Goal: Task Accomplishment & Management: Complete application form

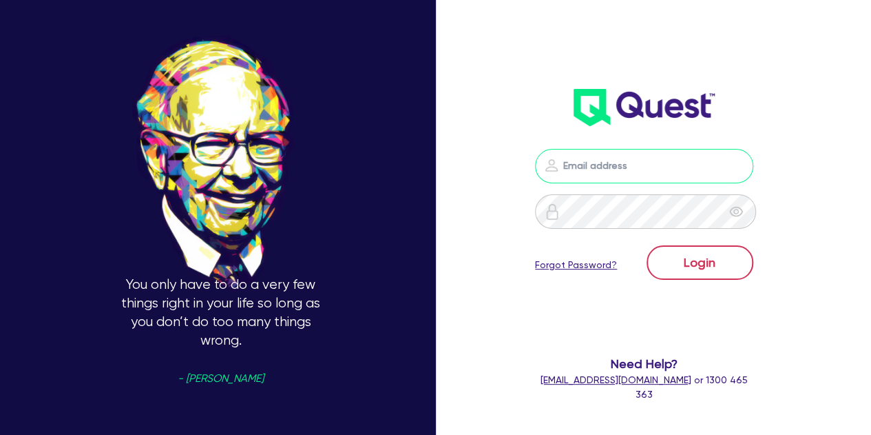
type input "[PERSON_NAME][EMAIL_ADDRESS][PERSON_NAME][DOMAIN_NAME]"
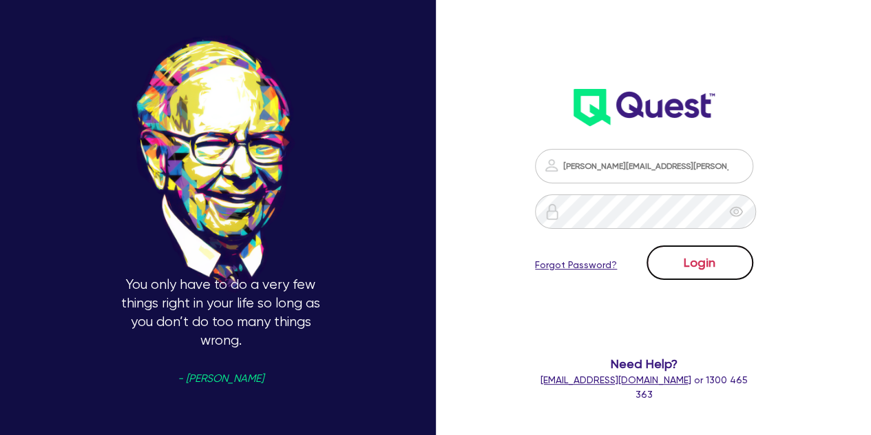
click at [678, 260] on button "Login" at bounding box center [700, 262] width 107 height 34
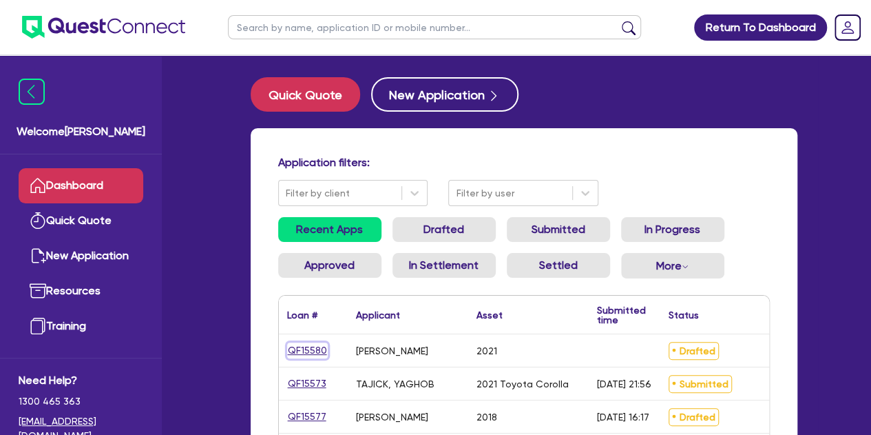
click at [322, 346] on link "QF15580" at bounding box center [307, 350] width 41 height 16
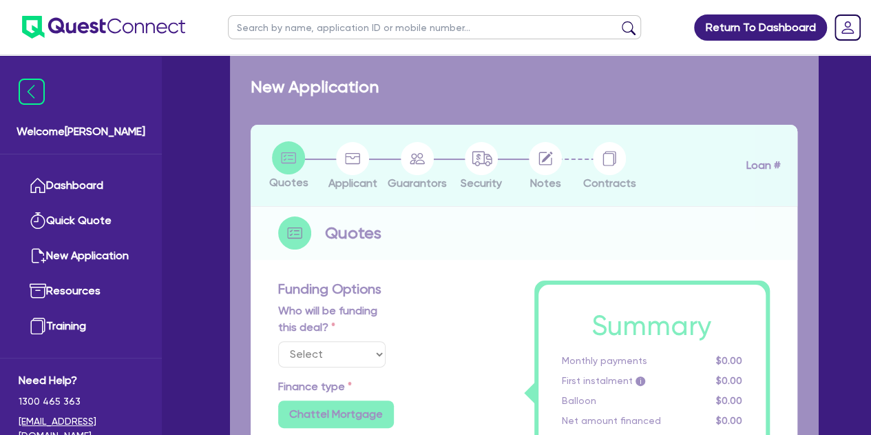
select select "Other"
select select "CARS_AND_LIGHT_TRUCKS"
type input "2021"
type input "30,000"
type input "8.59"
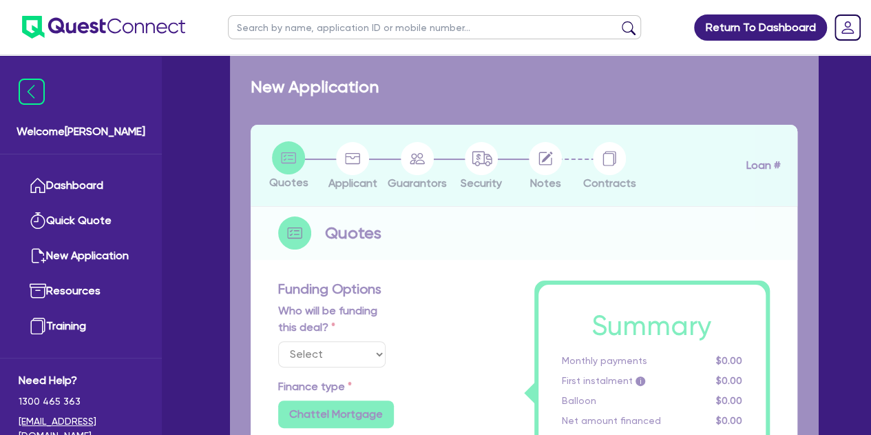
type input "499"
radio input "true"
select select "PASSENGER_VEHICLES"
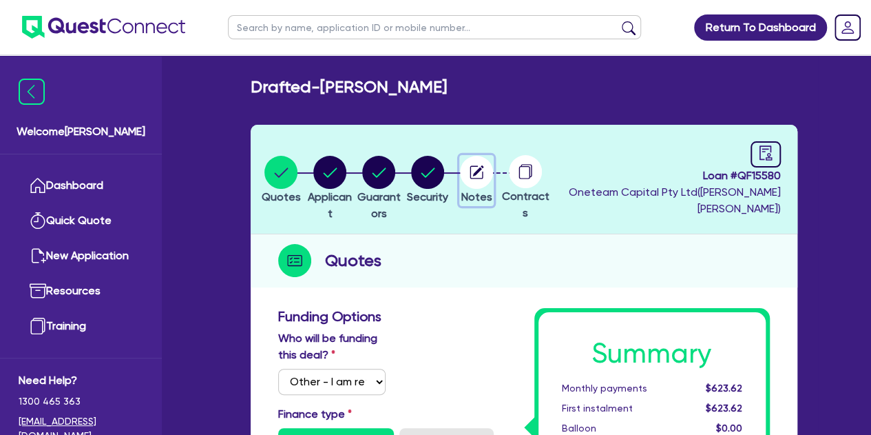
click at [493, 175] on circle "button" at bounding box center [476, 172] width 33 height 33
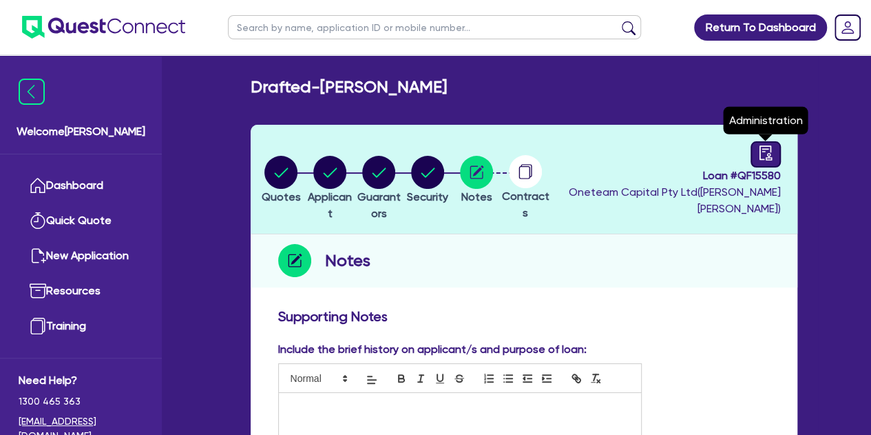
click at [769, 159] on icon "audit" at bounding box center [765, 152] width 12 height 14
select select "DRAFTED_NEW"
select select "Other"
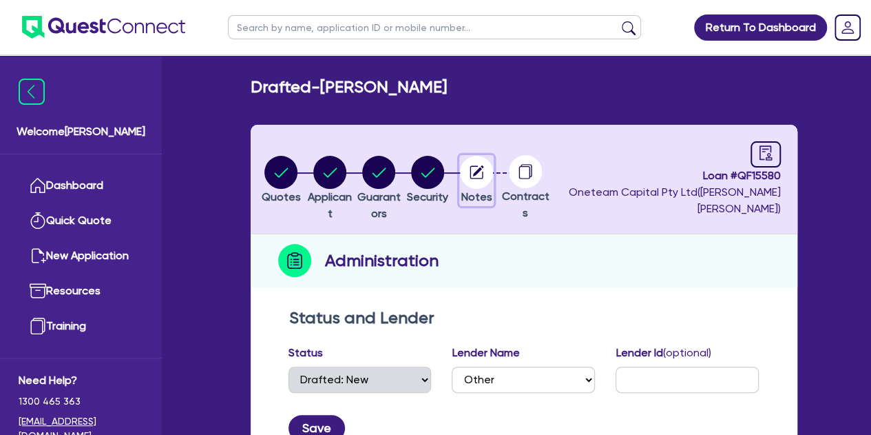
click at [493, 165] on circle "button" at bounding box center [476, 172] width 33 height 33
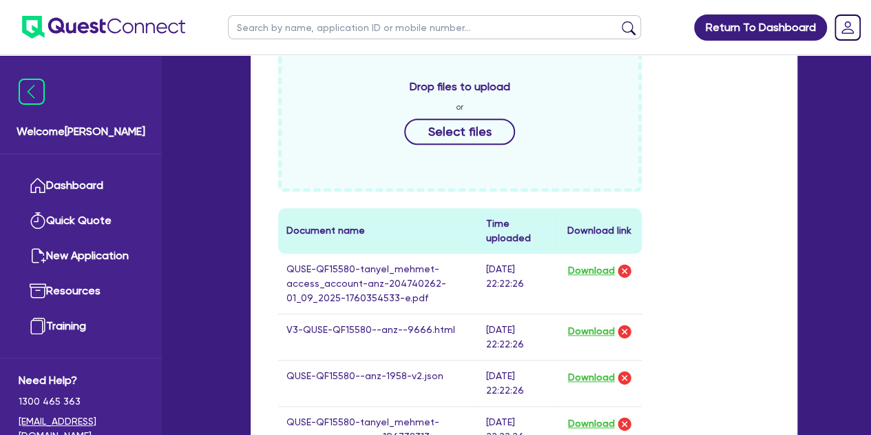
scroll to position [525, 0]
click at [450, 133] on button "Select files" at bounding box center [460, 132] width 112 height 26
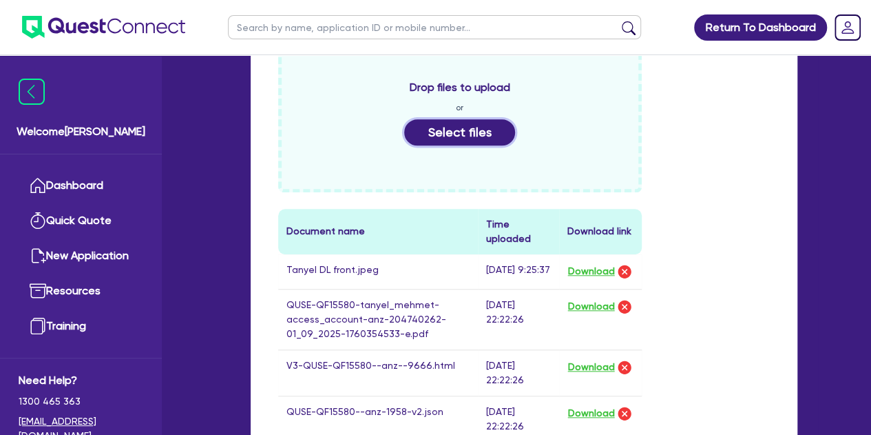
click at [433, 133] on button "Select files" at bounding box center [460, 132] width 112 height 26
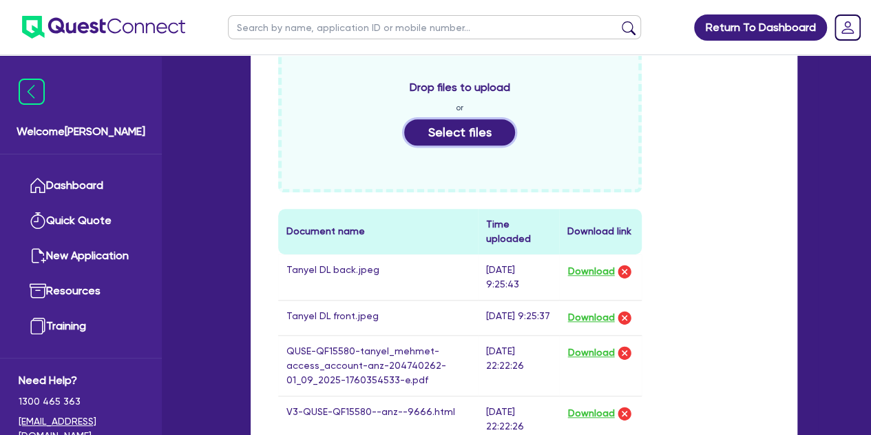
click at [437, 125] on button "Select files" at bounding box center [460, 132] width 112 height 26
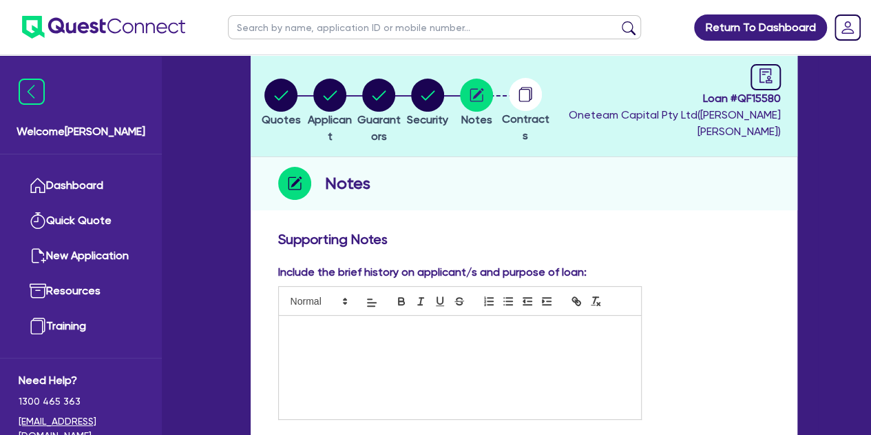
scroll to position [0, 0]
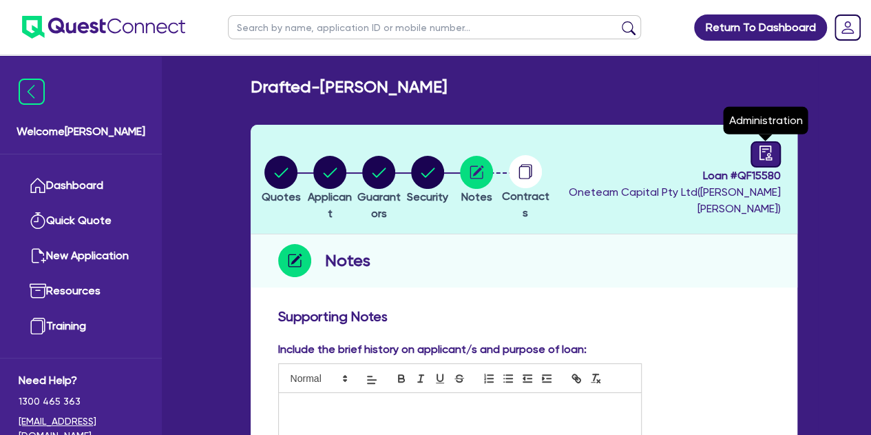
click at [764, 156] on icon "audit" at bounding box center [765, 152] width 15 height 15
select select "DRAFTED_NEW"
select select "Other"
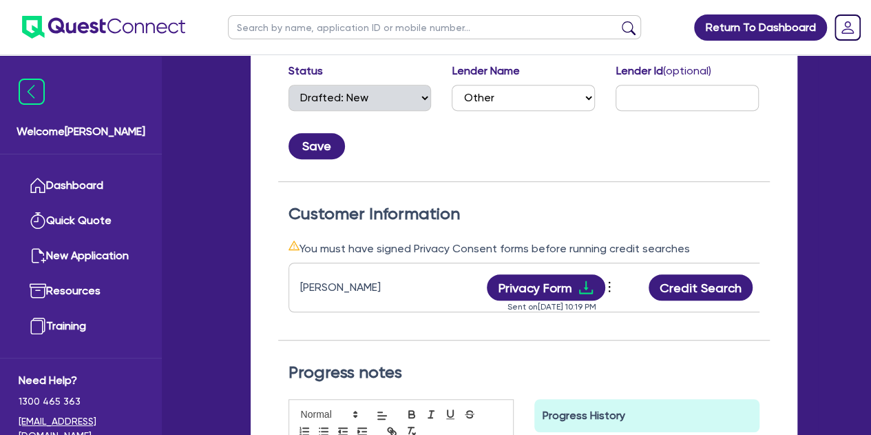
scroll to position [0, 147]
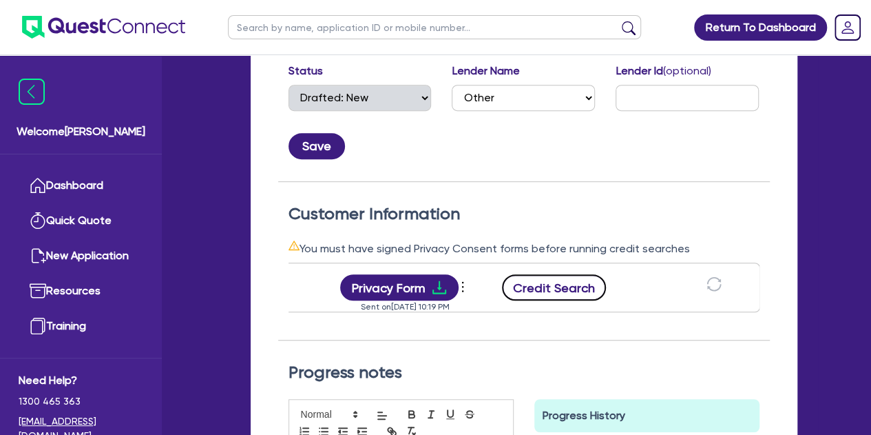
click at [561, 283] on button "Credit Search" at bounding box center [554, 287] width 105 height 26
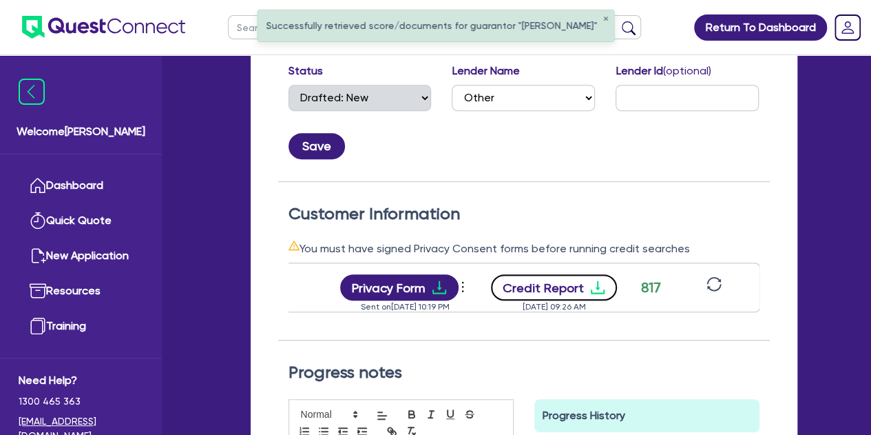
click at [569, 284] on button "Credit Report" at bounding box center [554, 287] width 126 height 26
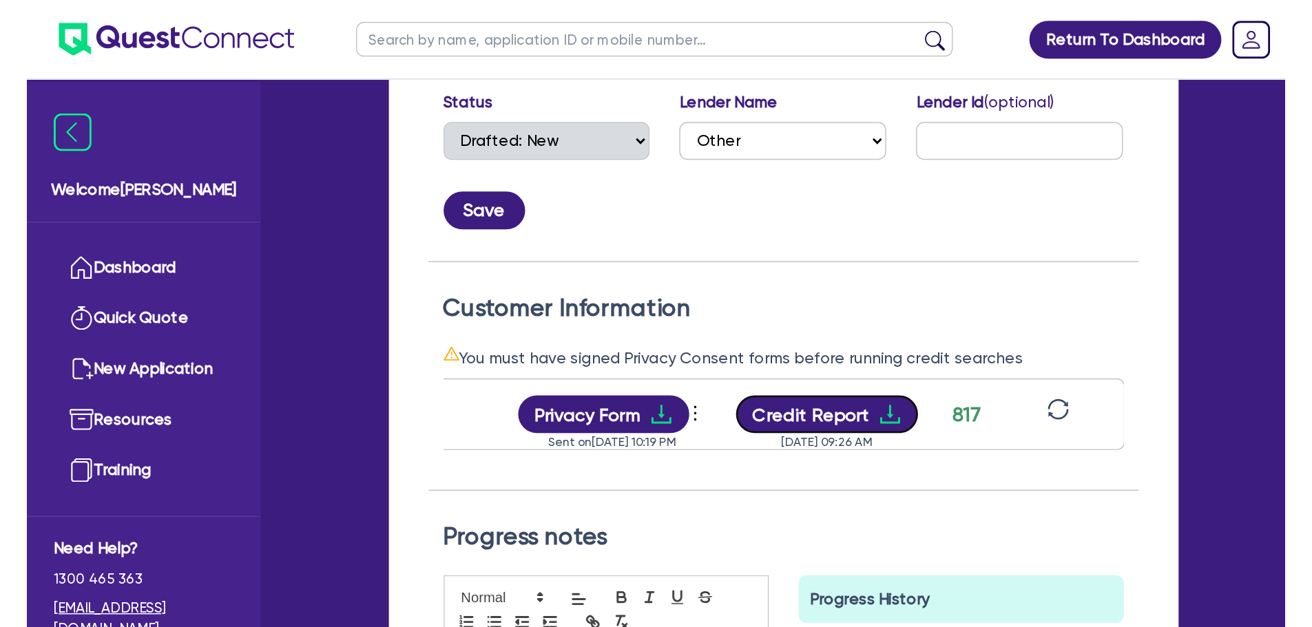
scroll to position [0, 0]
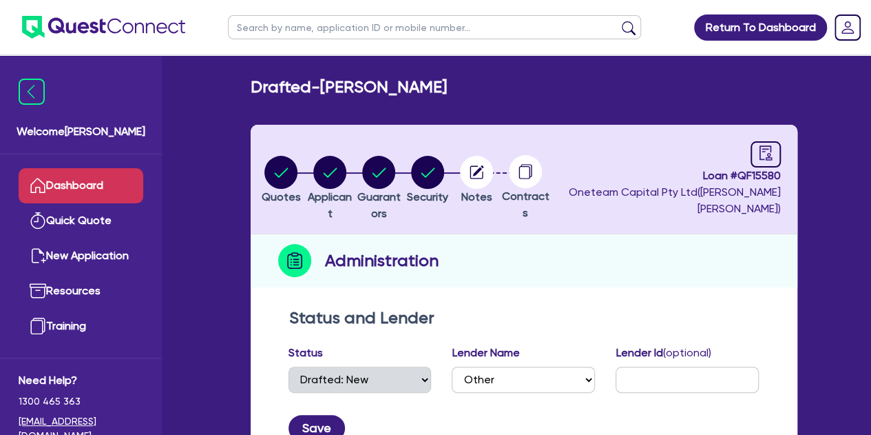
click at [84, 173] on link "Dashboard" at bounding box center [81, 185] width 125 height 35
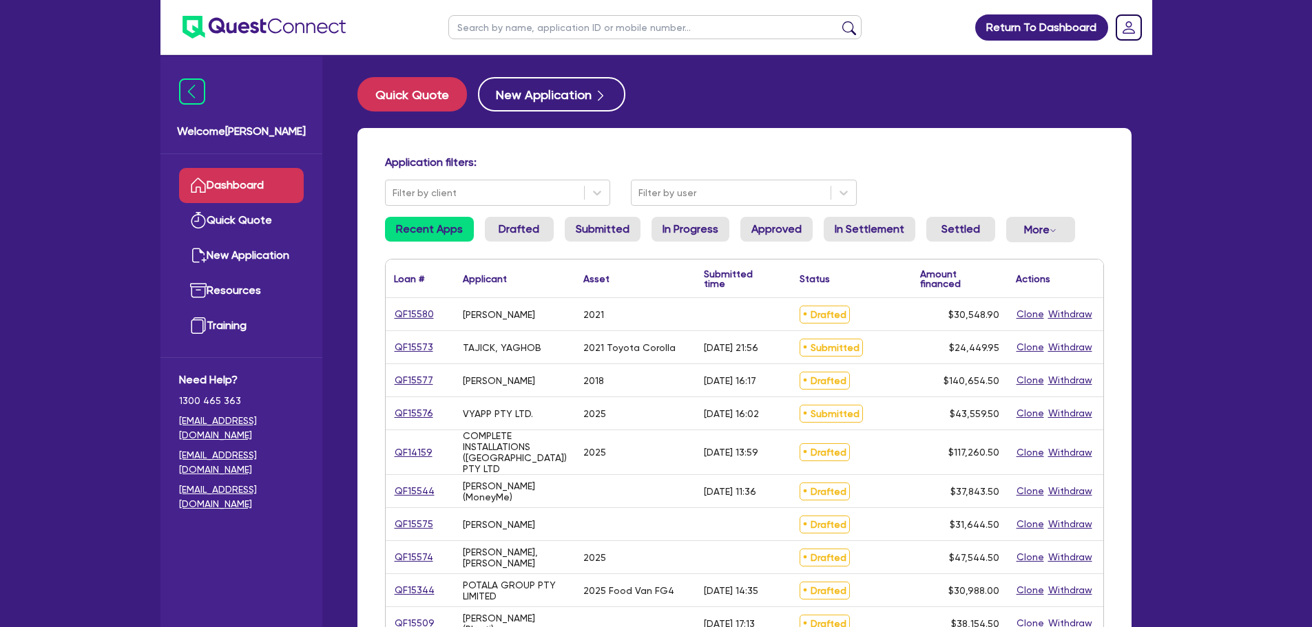
click at [433, 350] on div "QF15573" at bounding box center [420, 348] width 52 height 16
click at [421, 350] on link "QF15573" at bounding box center [414, 348] width 40 height 16
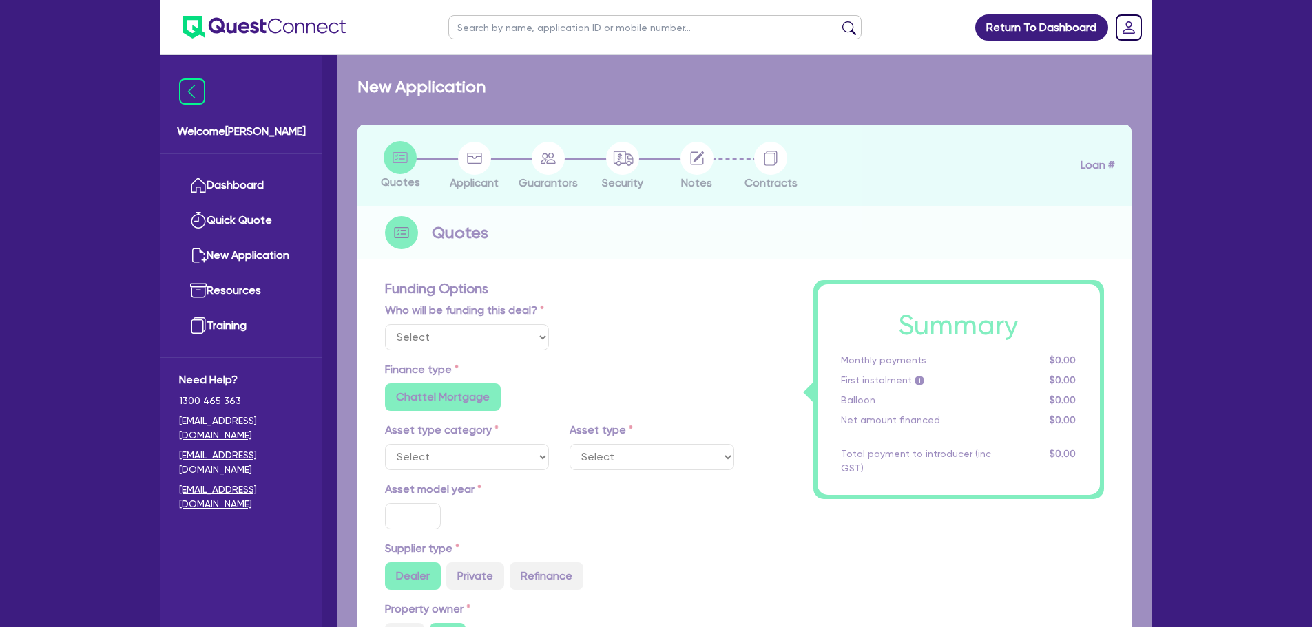
select select "Other"
select select "CARS_AND_LIGHT_TRUCKS"
type input "2021"
type input "24,000"
type input "1,000"
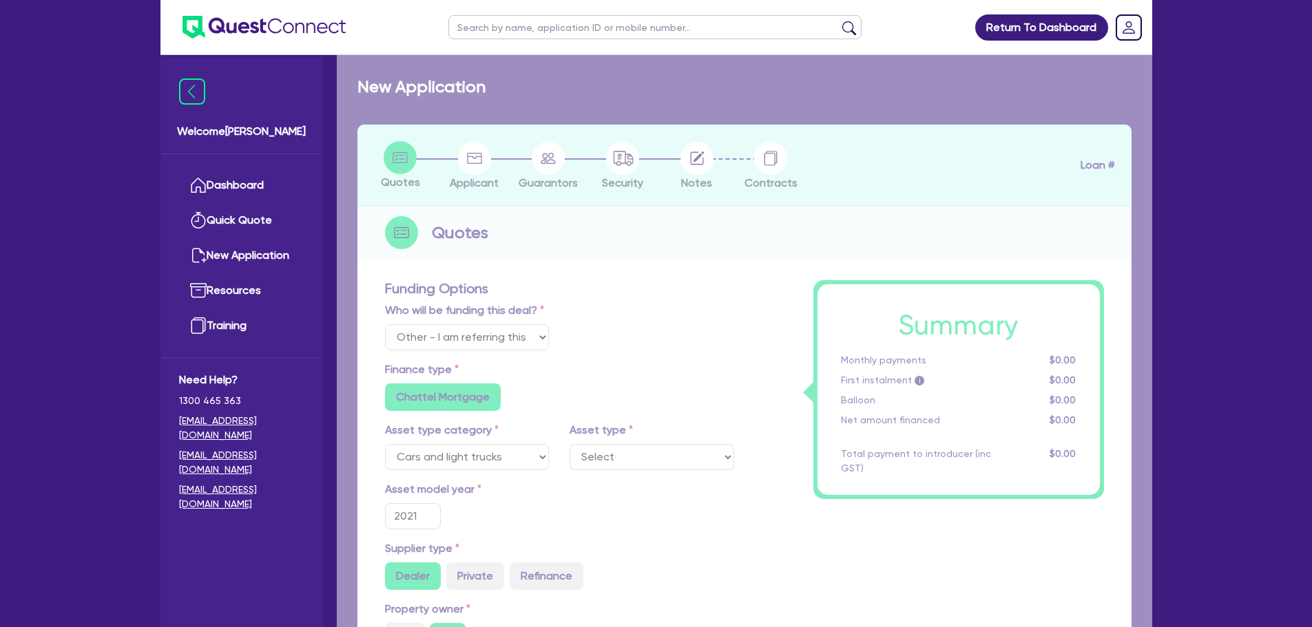
type input "4"
type input "978"
radio input "false"
type input "9"
type input "454.5"
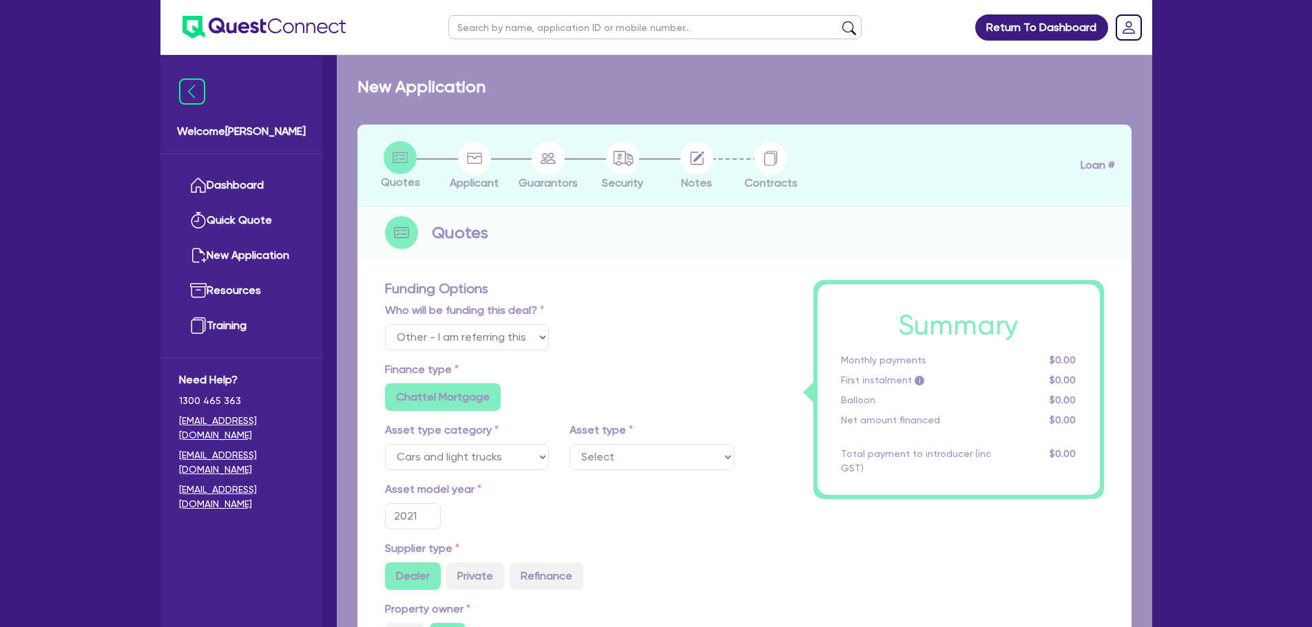
type input "863.64"
radio input "true"
select select "PASSENGER_VEHICLES"
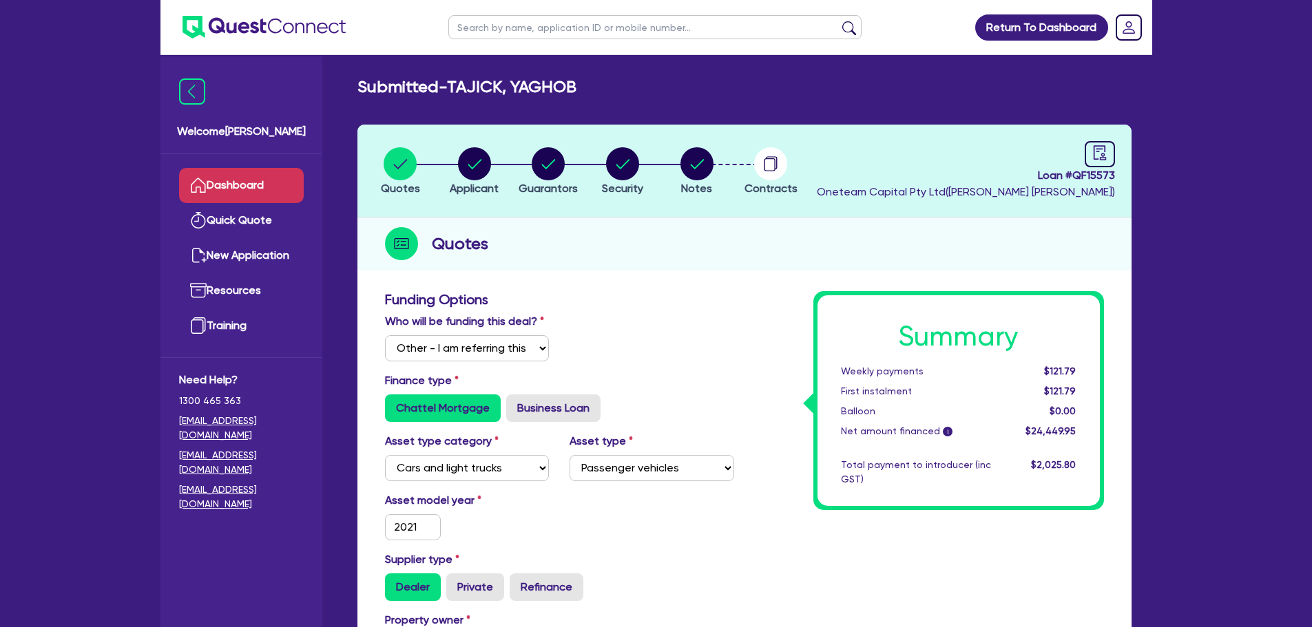
click at [241, 189] on link "Dashboard" at bounding box center [241, 185] width 125 height 35
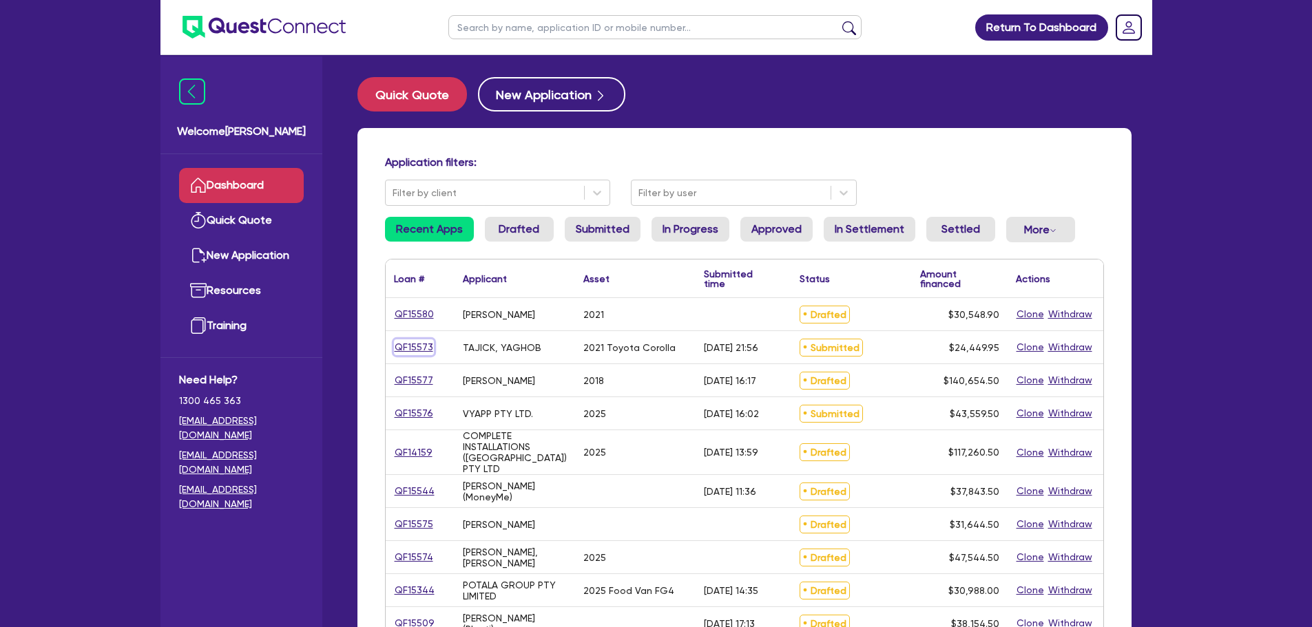
click at [419, 351] on link "QF15573" at bounding box center [414, 348] width 40 height 16
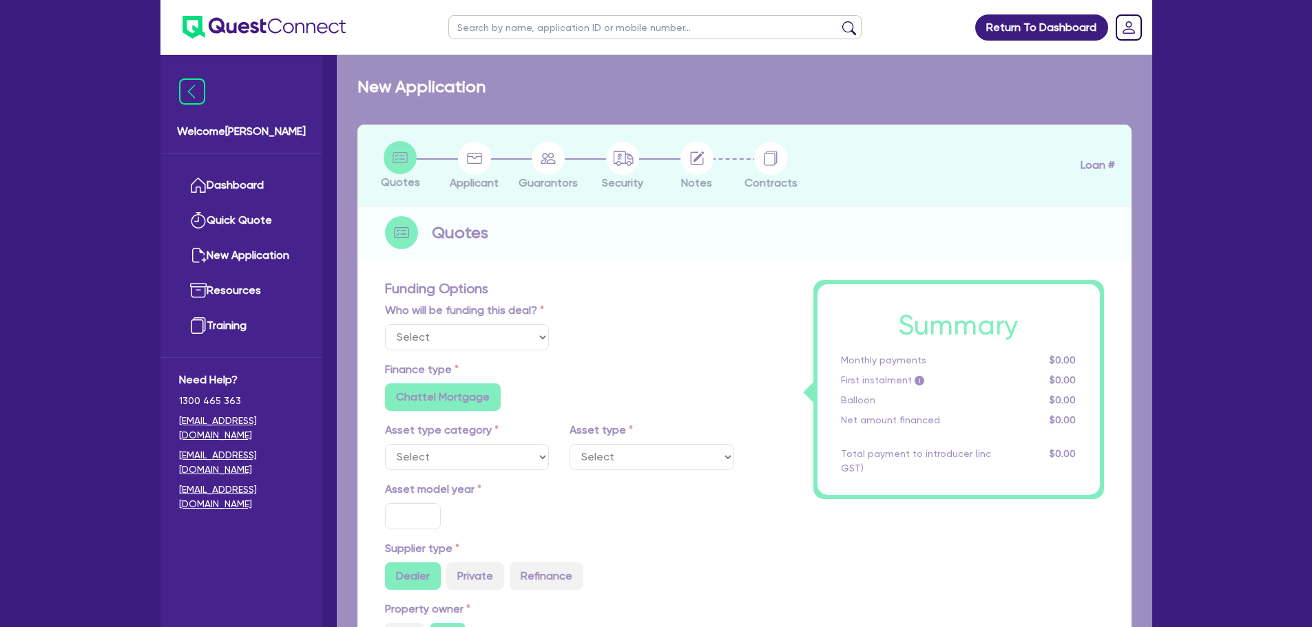
select select "Other"
select select "CARS_AND_LIGHT_TRUCKS"
type input "2021"
type input "24,000"
type input "1,000"
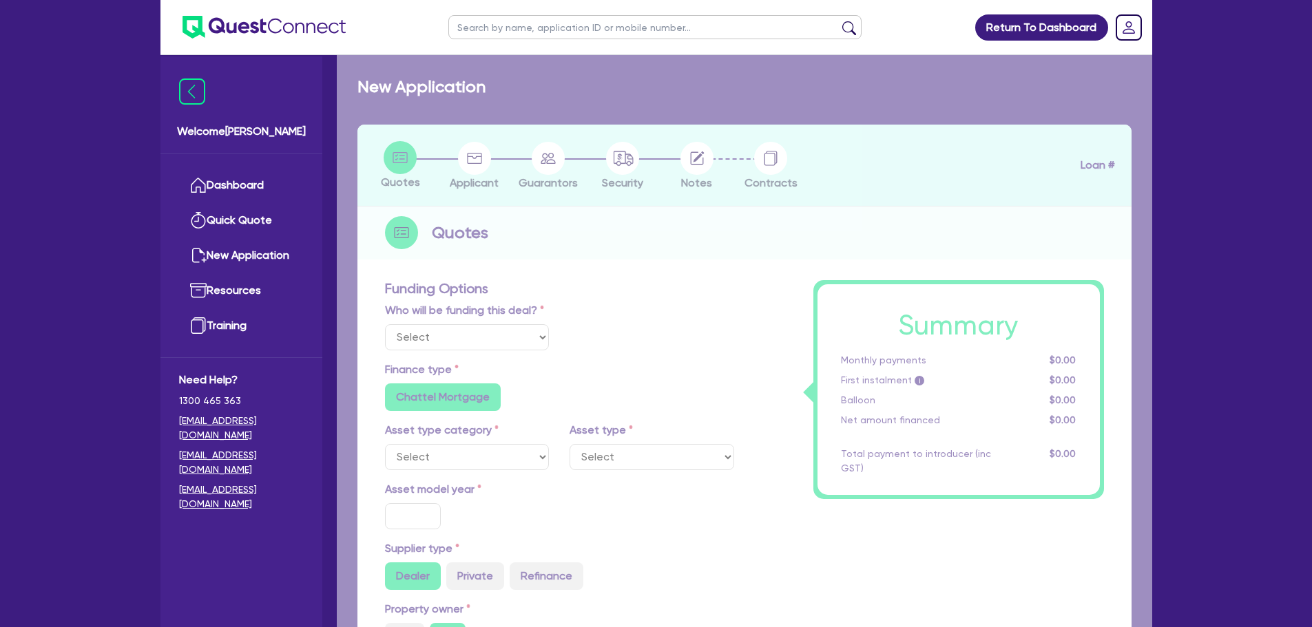
type input "4"
type input "978"
radio input "false"
type input "9"
type input "454.5"
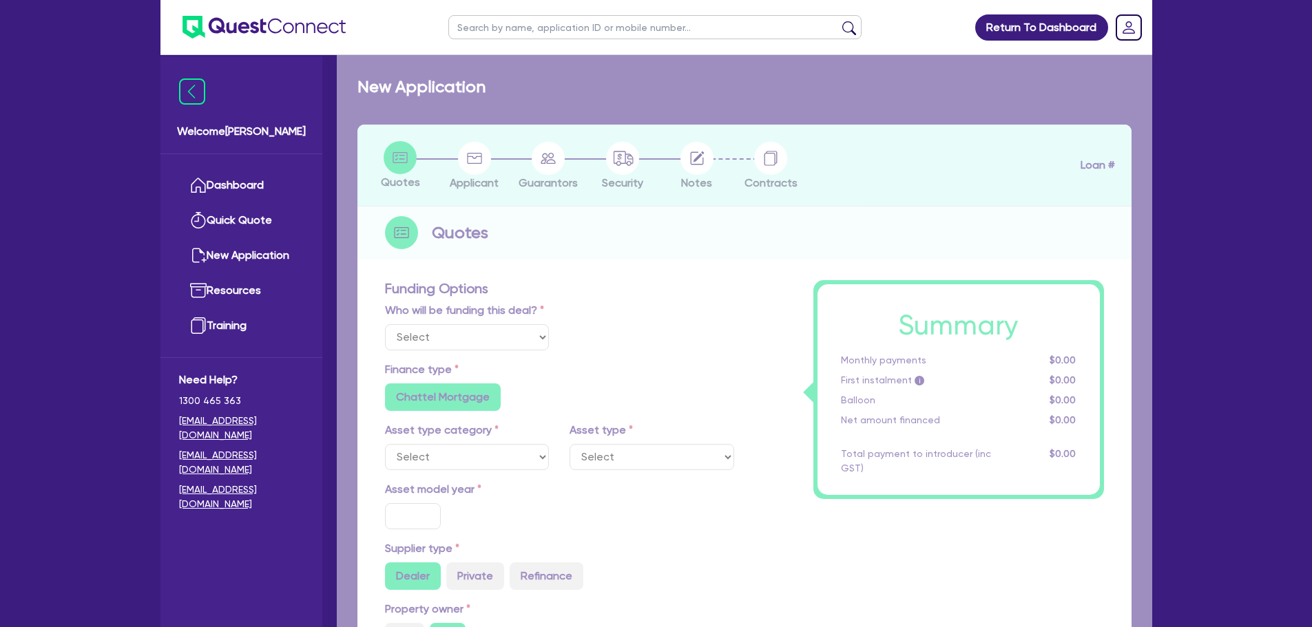
type input "863.64"
radio input "true"
select select "PASSENGER_VEHICLES"
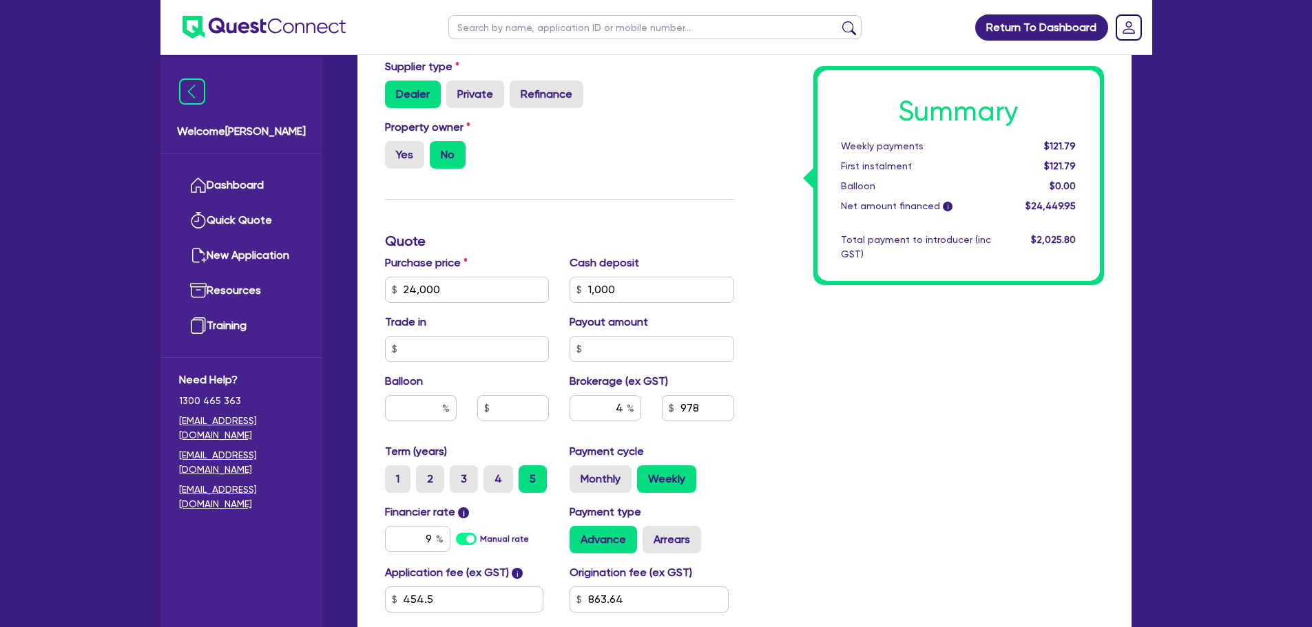
scroll to position [494, 0]
click at [605, 434] on label "Monthly" at bounding box center [601, 479] width 62 height 28
click at [579, 434] on input "Monthly" at bounding box center [574, 469] width 9 height 9
radio input "true"
type input "24,000"
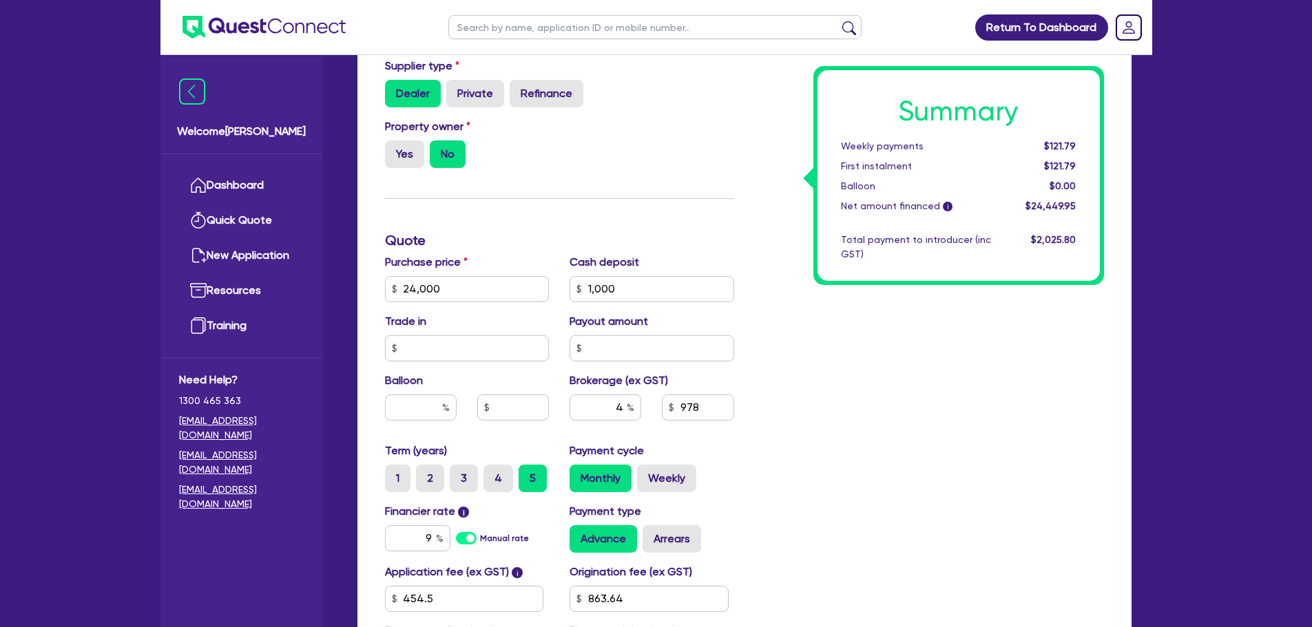
type input "1,000"
type input "24,000"
type input "1,000"
click at [663, 434] on label "Weekly" at bounding box center [666, 479] width 59 height 28
click at [646, 434] on input "Weekly" at bounding box center [641, 469] width 9 height 9
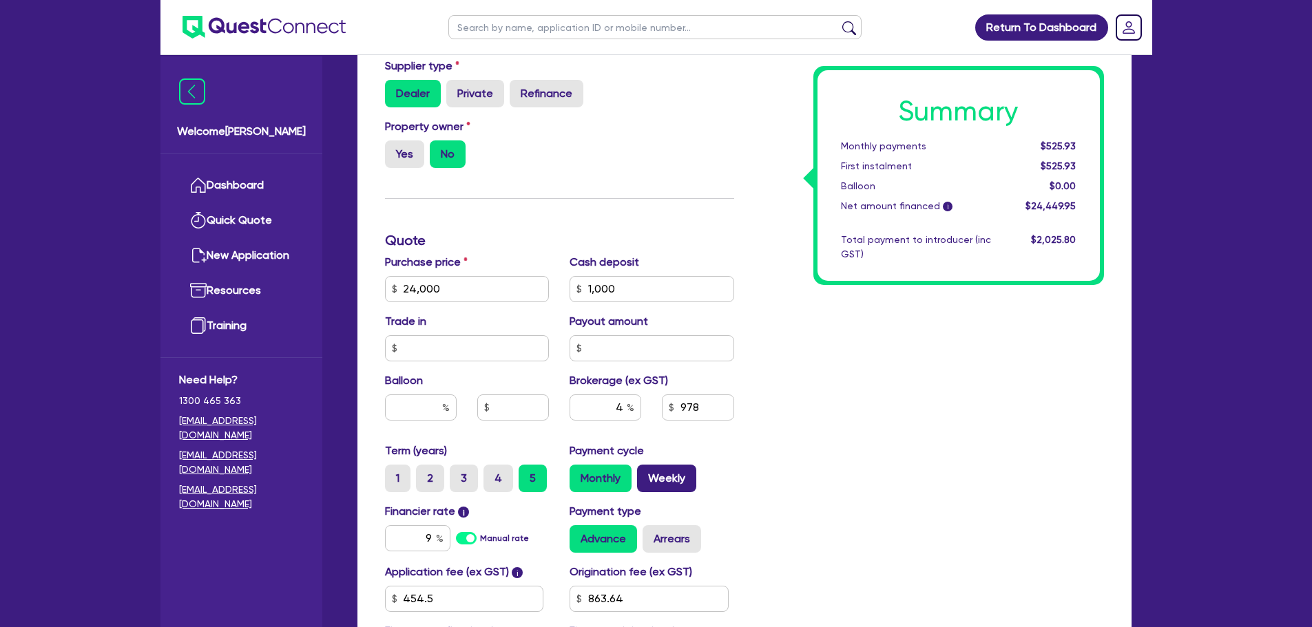
radio input "true"
type input "24,000"
type input "1,000"
type input "24,000"
type input "1,000"
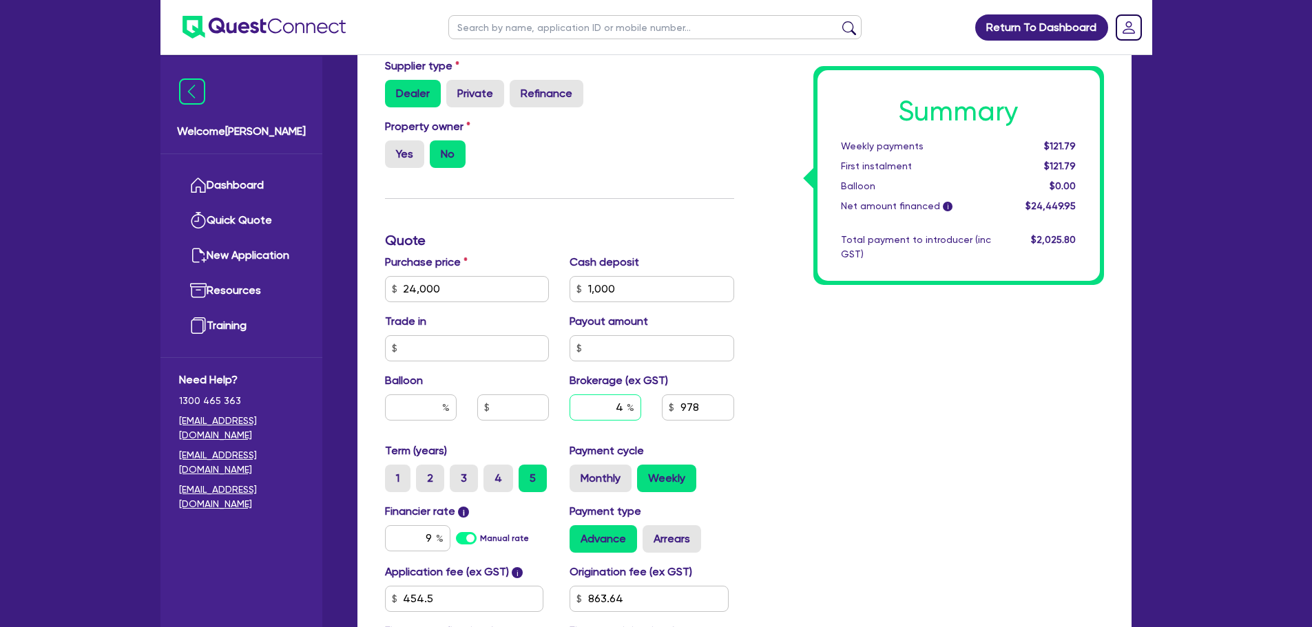
click at [622, 411] on input "4" at bounding box center [606, 408] width 72 height 26
type input "24,000"
type input "1,000"
type input "24,000"
type input "1,000"
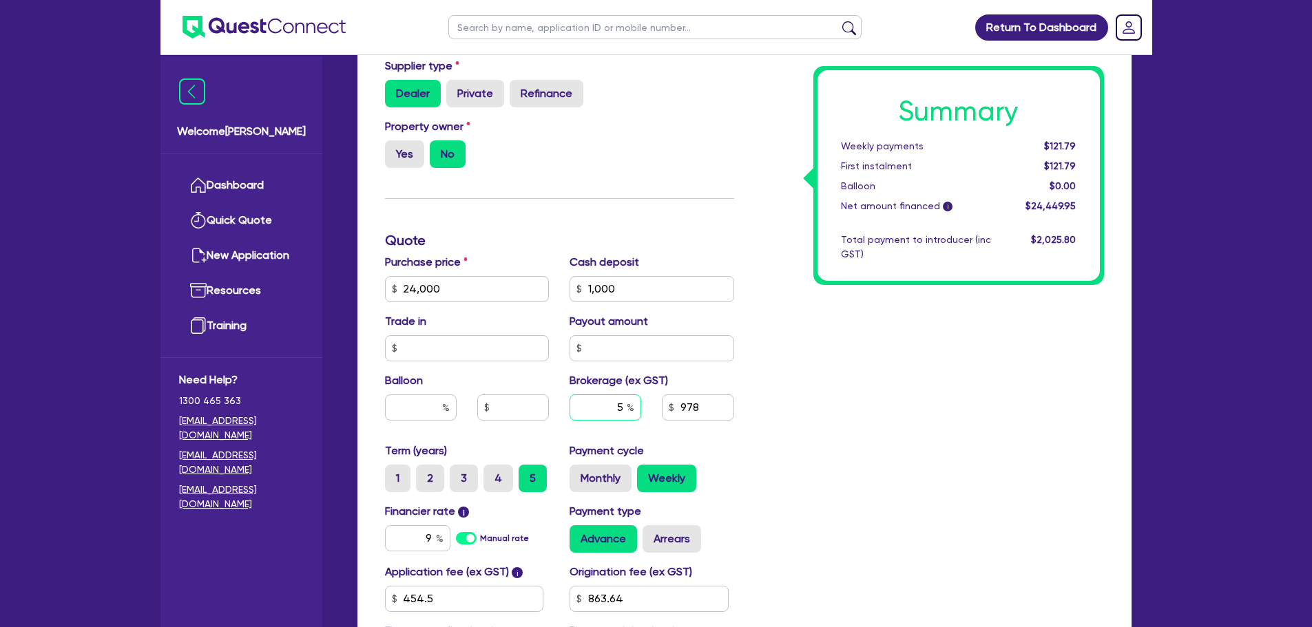
type input "5"
type input "24,000"
type input "1,000"
type input "24,000"
type input "1,000"
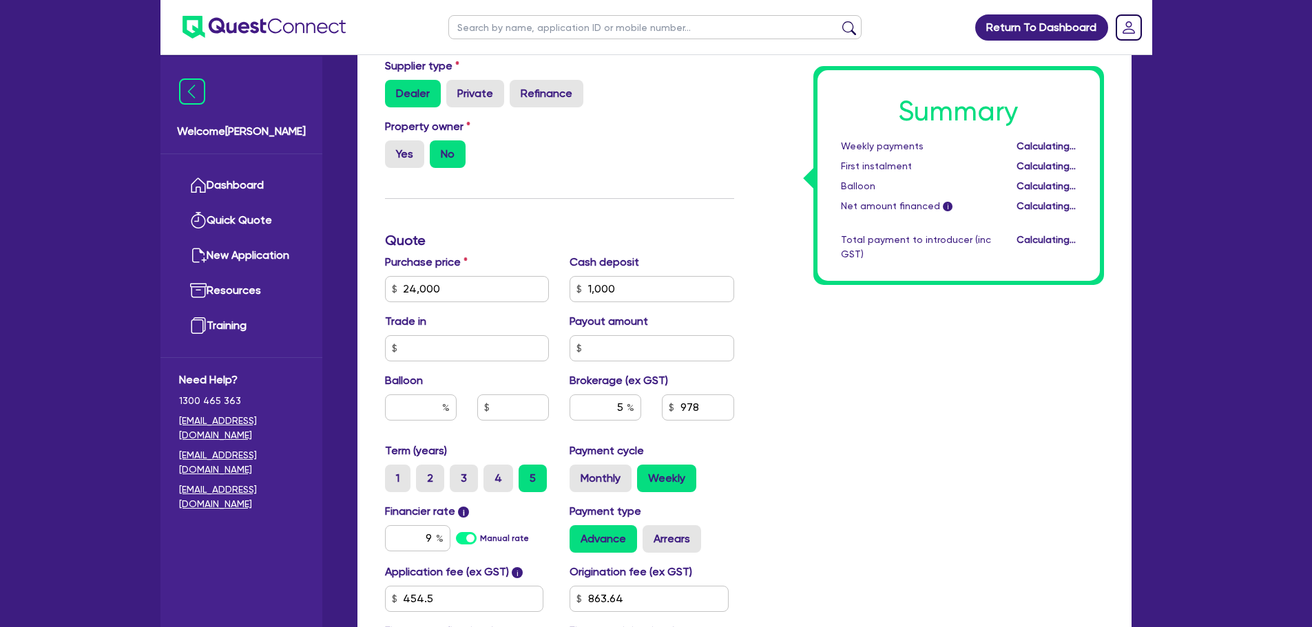
type input "1,222.5"
click at [838, 434] on div "Summary Weekly payments Calculating... First instalment Calculating... Balloon …" at bounding box center [930, 241] width 370 height 886
click at [592, 434] on label "Monthly" at bounding box center [601, 479] width 62 height 28
click at [579, 434] on input "Monthly" at bounding box center [574, 469] width 9 height 9
radio input "true"
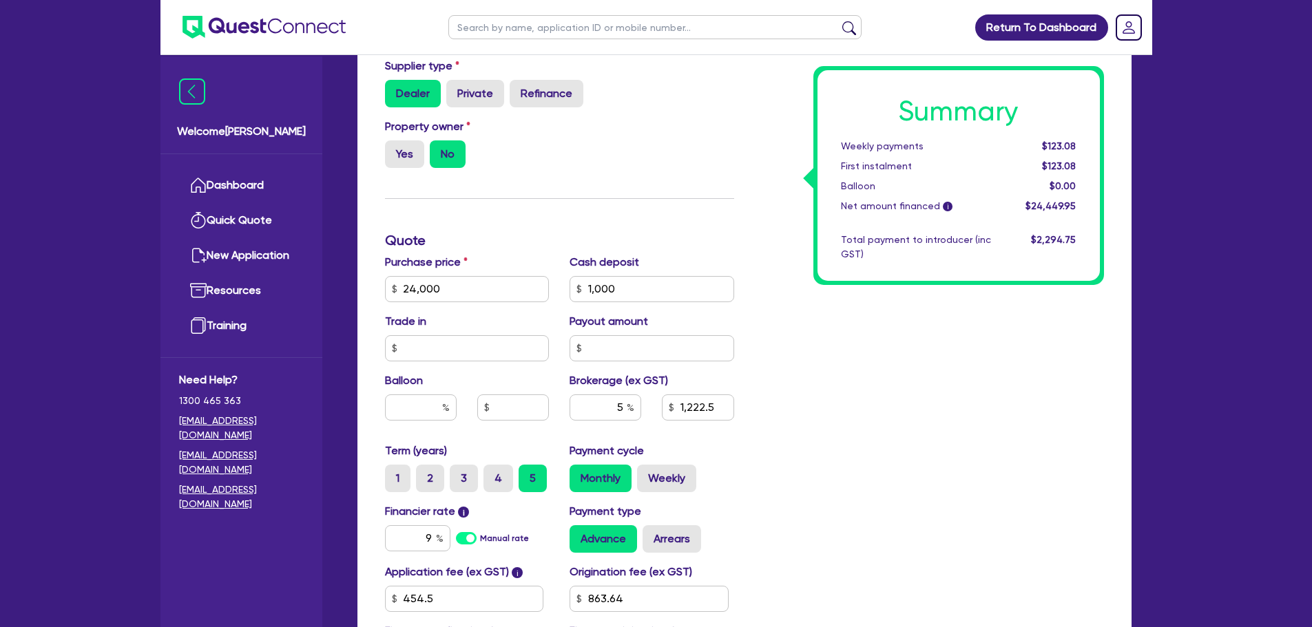
type input "24,000"
type input "1,000"
type input "1,222.5"
type input "24,000"
type input "1,000"
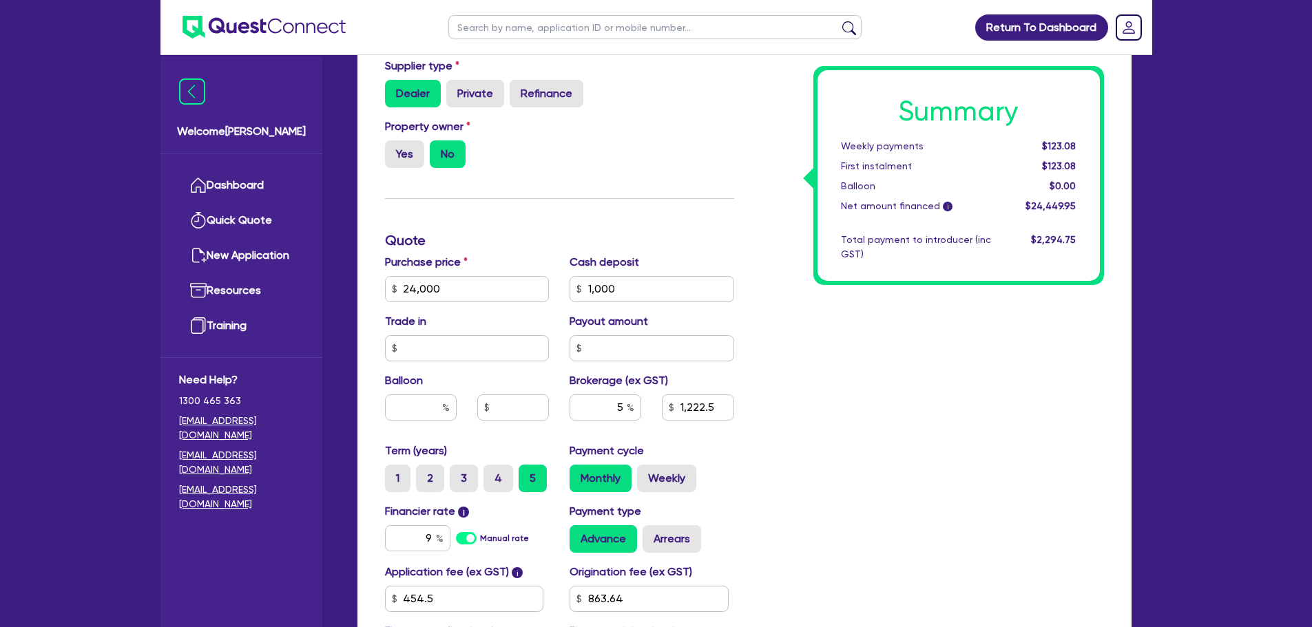
type input "1,222.5"
click at [625, 403] on input "5" at bounding box center [606, 408] width 72 height 26
type input "24,000"
type input "1,000"
type input "1,222.5"
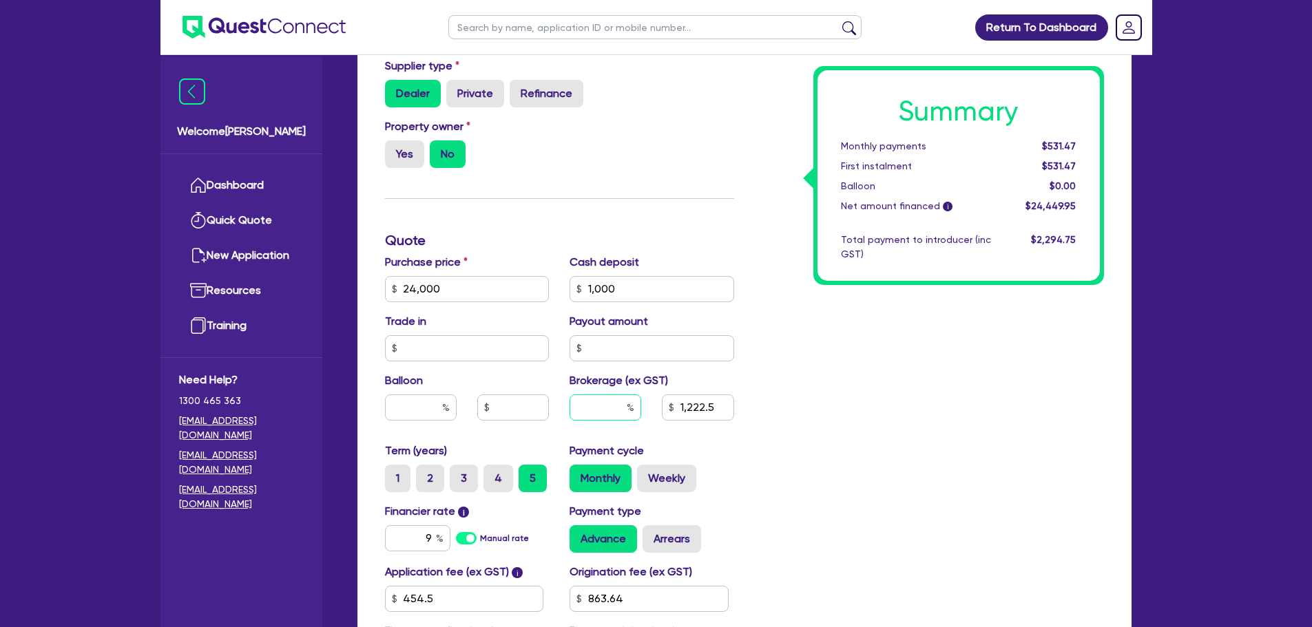
type input "24,000"
type input "1,000"
type input "4"
type input "1,222.5"
type input "4"
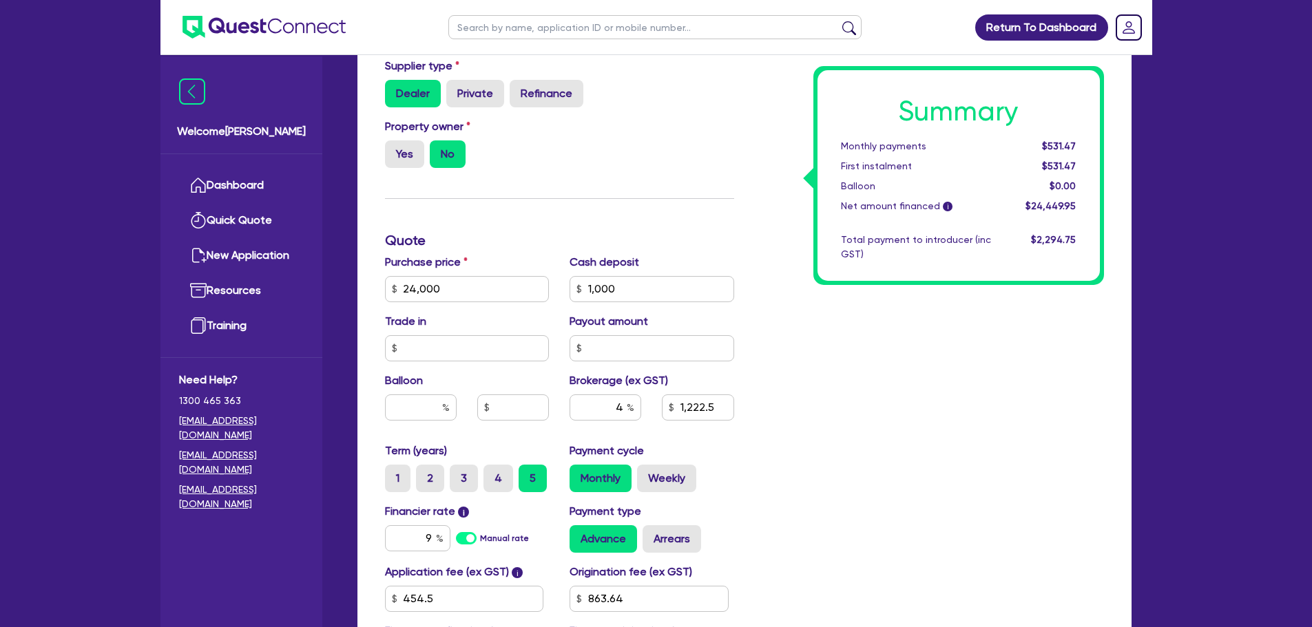
type input "24,000"
type input "1,000"
type input "1,222.5"
type input "24,000"
type input "1,000"
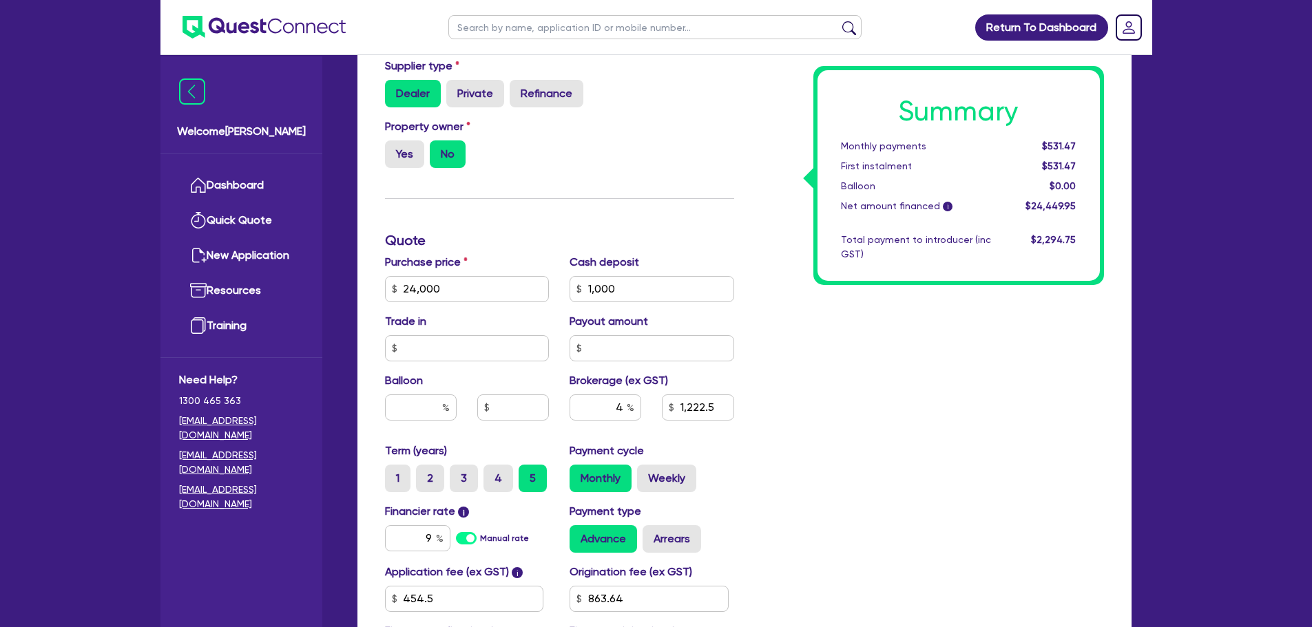
type input "978"
click at [867, 434] on div "Summary Monthly payments $525.93 First instalment $525.93 Balloon $0.00 Net amo…" at bounding box center [930, 241] width 370 height 886
click at [658, 434] on label "Weekly" at bounding box center [666, 479] width 59 height 28
click at [646, 434] on input "Weekly" at bounding box center [641, 469] width 9 height 9
radio input "true"
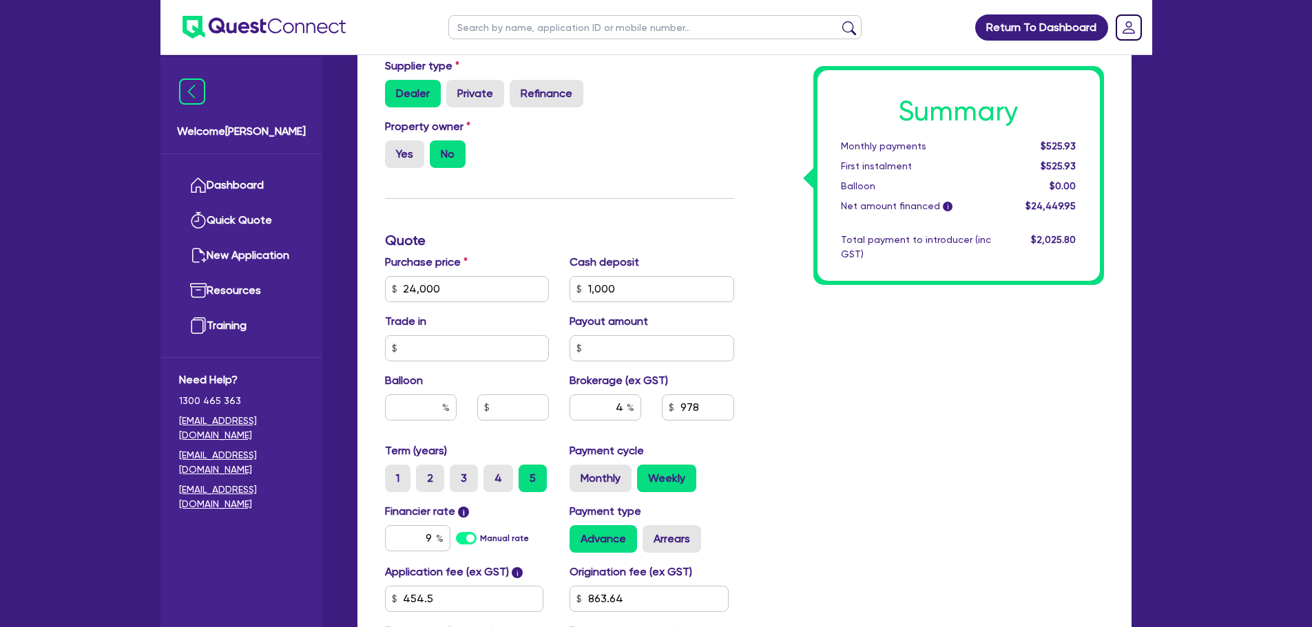
type input "24,000"
type input "1,000"
type input "24,000"
type input "1,000"
click at [739, 434] on div "Payment cycle Monthly Weekly" at bounding box center [651, 468] width 185 height 50
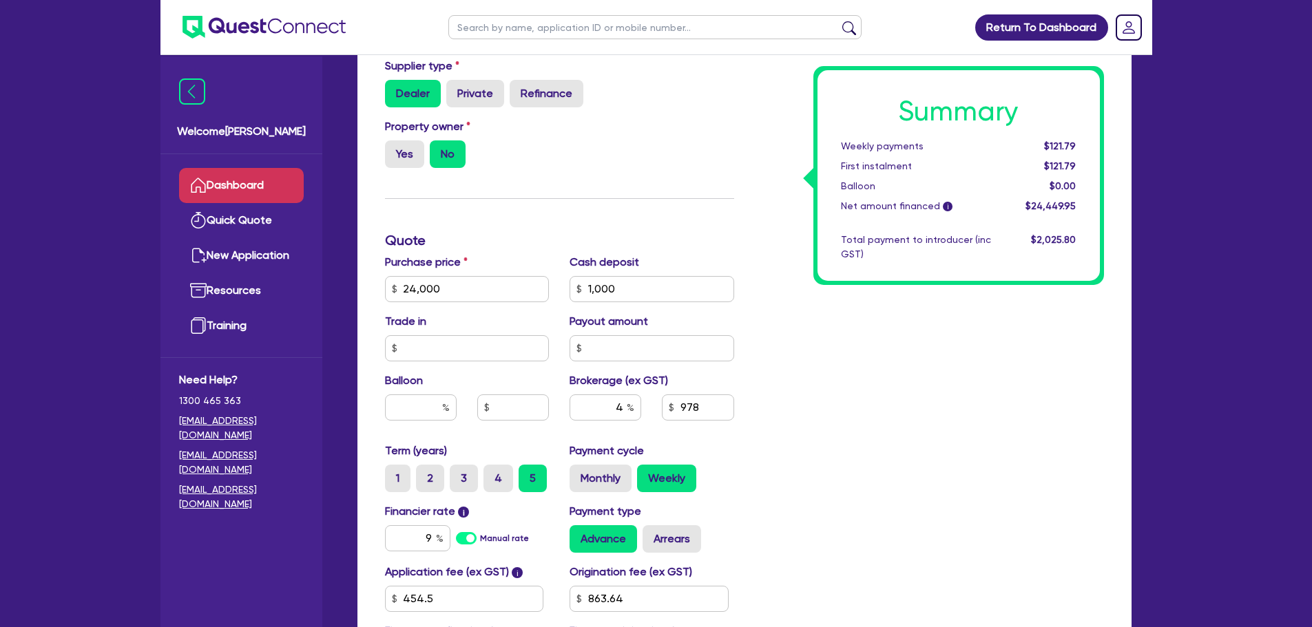
click at [235, 185] on link "Dashboard" at bounding box center [241, 185] width 125 height 35
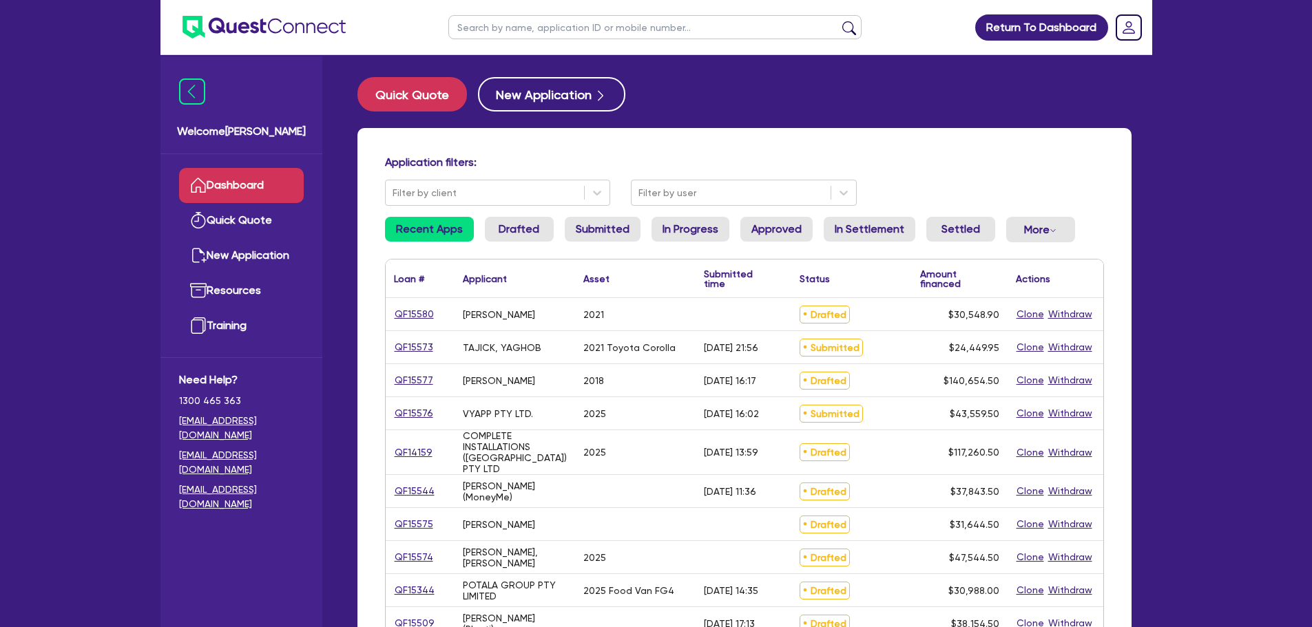
click at [456, 17] on input "text" at bounding box center [654, 27] width 413 height 24
click at [375, 144] on div "Application filters: Filter by client Filter by user Recent Apps Drafted Submit…" at bounding box center [744, 583] width 774 height 910
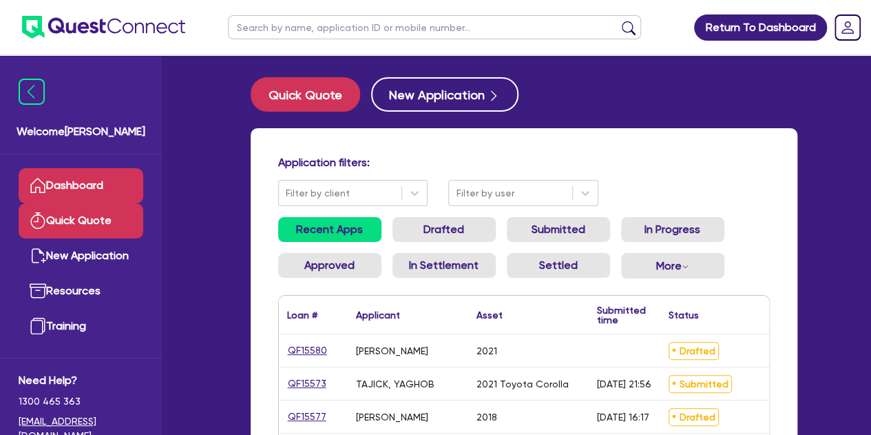
click at [96, 233] on link "Quick Quote" at bounding box center [81, 220] width 125 height 35
select select "Other"
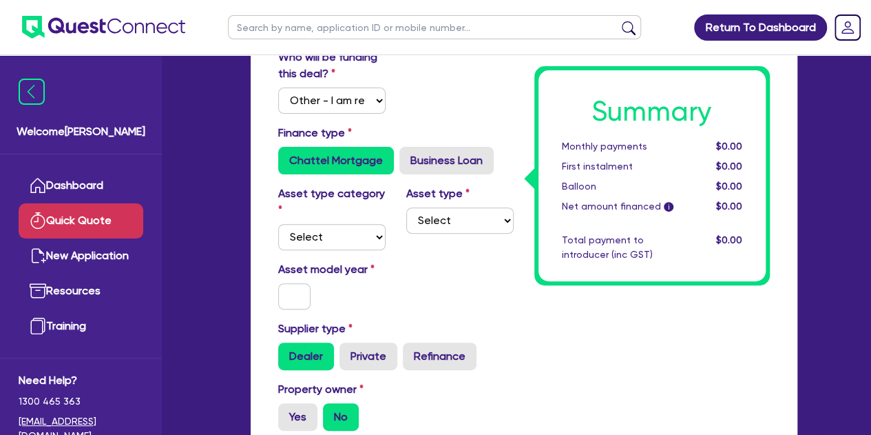
scroll to position [126, 0]
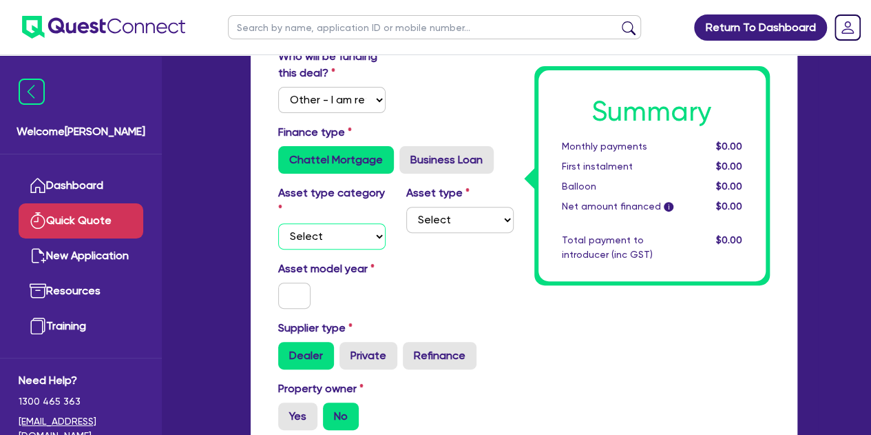
click at [332, 239] on select "Select Cars and light trucks Primary assets Secondary assets Tertiary assets" at bounding box center [331, 236] width 107 height 26
select select "CARS_AND_LIGHT_TRUCKS"
click at [278, 223] on select "Select Cars and light trucks Primary assets Secondary assets Tertiary assets" at bounding box center [331, 236] width 107 height 26
click at [431, 220] on select "Select Passenger vehicles Vans and utes Light trucks up to 4.5 tonne" at bounding box center [459, 220] width 107 height 26
select select "PASSENGER_VEHICLES"
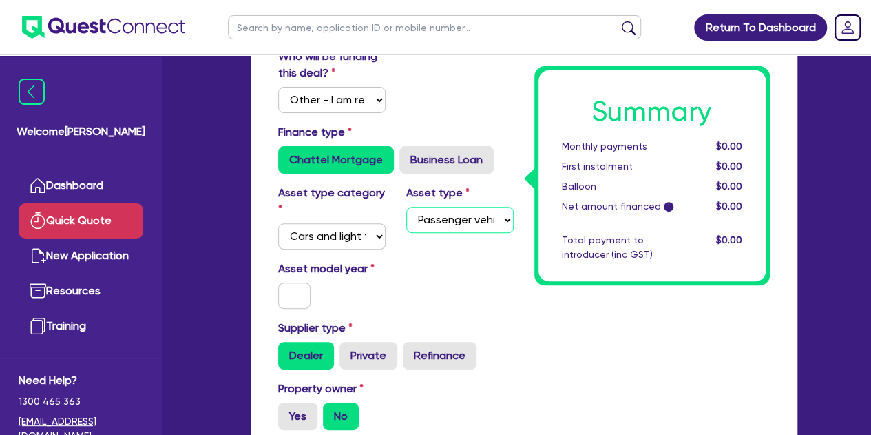
click at [406, 207] on select "Select Passenger vehicles Vans and utes Light trucks up to 4.5 tonne" at bounding box center [459, 220] width 107 height 26
click at [297, 307] on input "text" at bounding box center [294, 295] width 33 height 26
type input "2025"
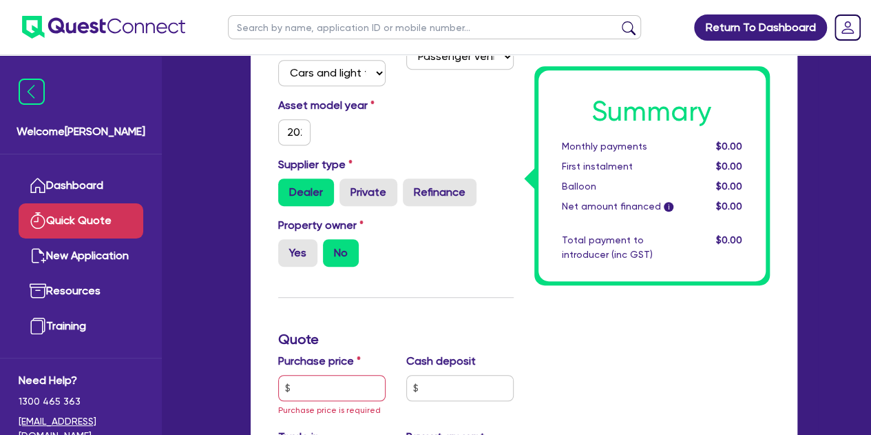
scroll to position [291, 0]
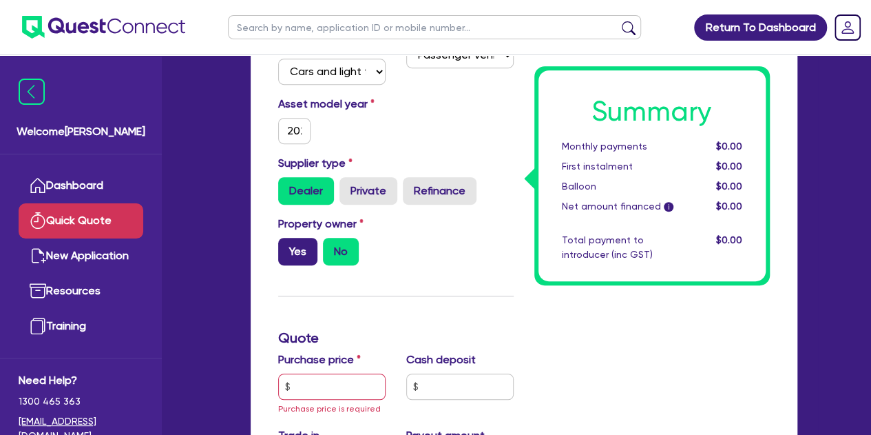
click at [289, 256] on label "Yes" at bounding box center [297, 252] width 39 height 28
click at [287, 247] on input "Yes" at bounding box center [282, 242] width 9 height 9
radio input "true"
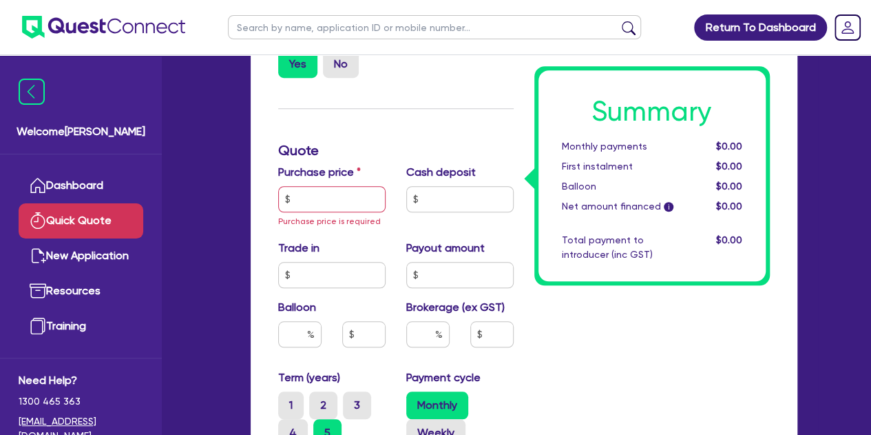
scroll to position [483, 0]
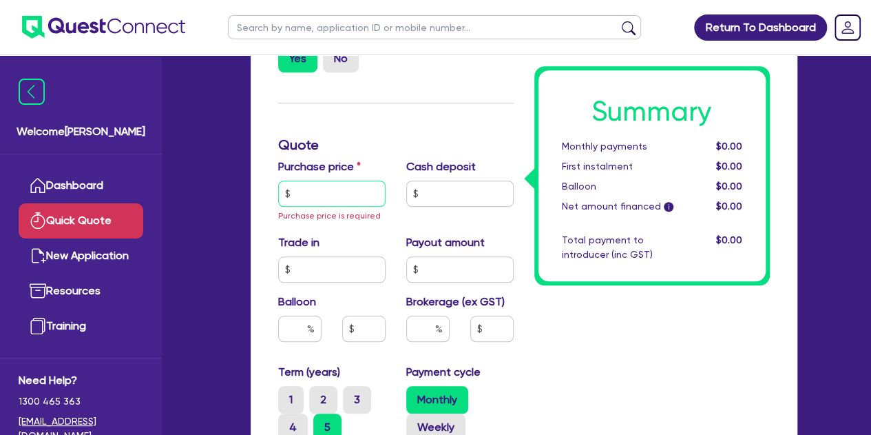
click at [320, 191] on input "text" at bounding box center [331, 193] width 107 height 26
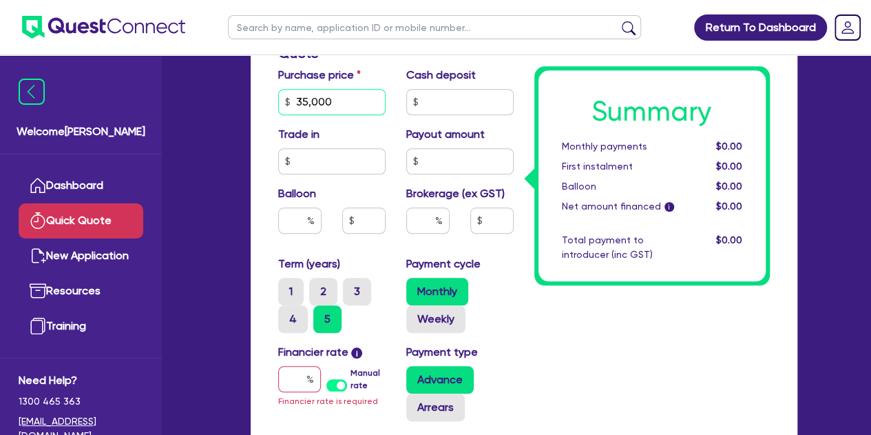
scroll to position [578, 0]
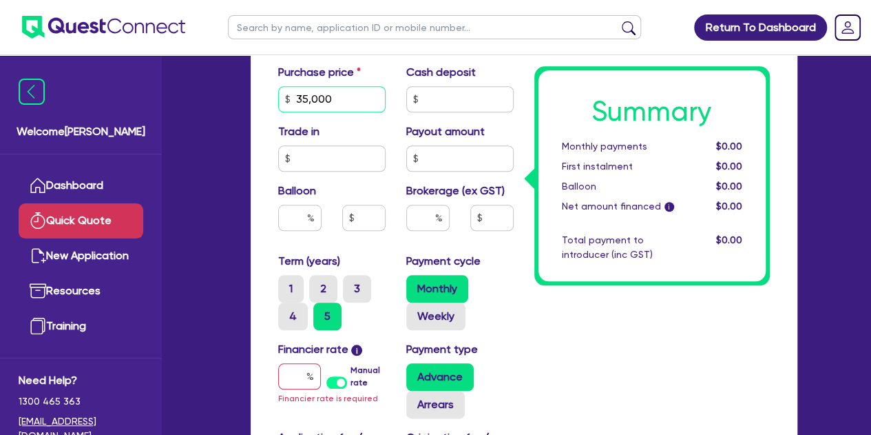
type input "35,000"
click at [305, 359] on div "Financier rate i Manual rate Financier rate is required" at bounding box center [332, 379] width 128 height 77
click at [288, 385] on input "text" at bounding box center [299, 376] width 43 height 26
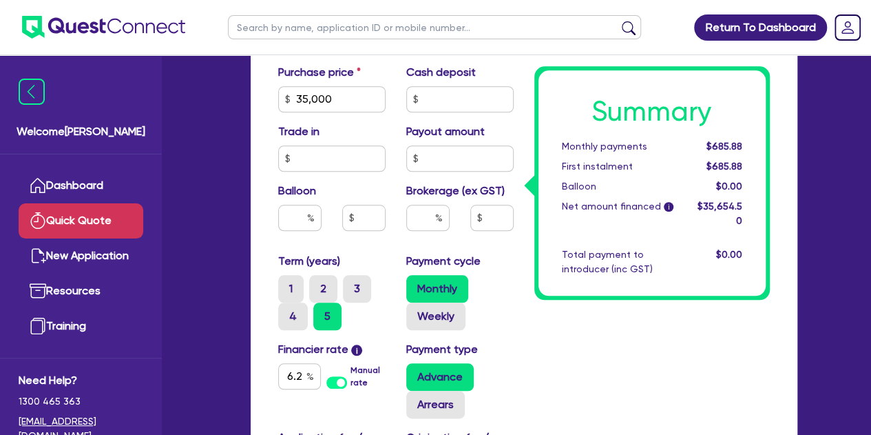
click at [230, 288] on div "Quick Quote Funding Options Who will be funding this deal? Select I will fund 1…" at bounding box center [524, 92] width 588 height 1186
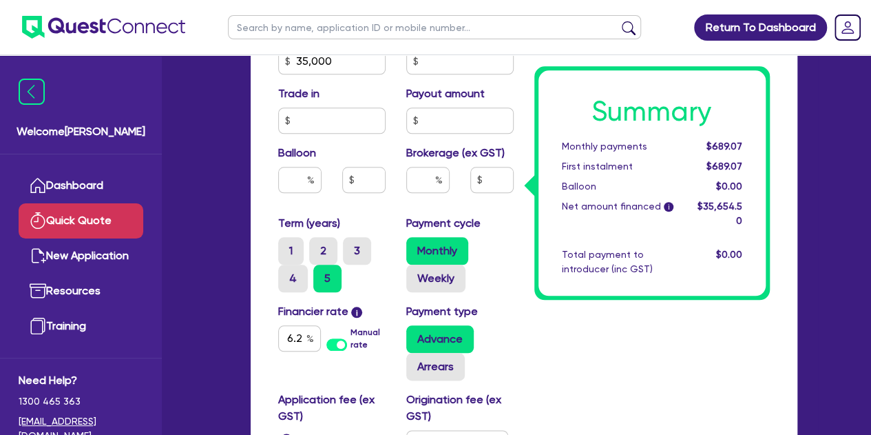
scroll to position [618, 0]
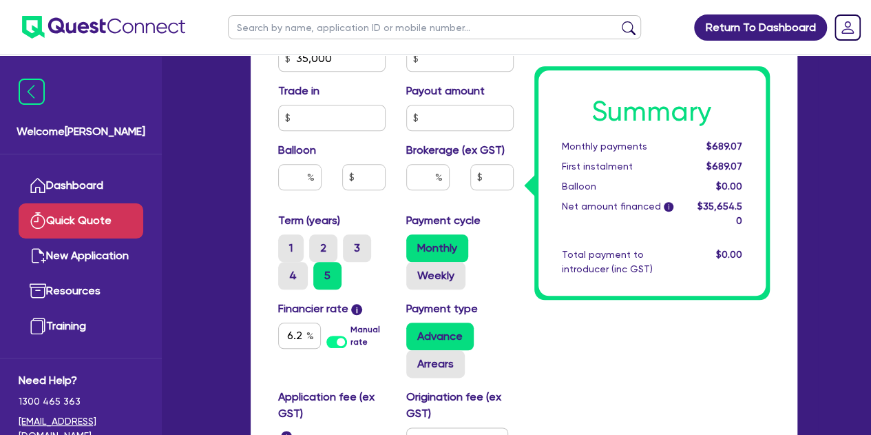
click at [253, 187] on div "Funding Options Who will be funding this deal? Select I will fund 100% I will c…" at bounding box center [524, 67] width 547 height 1122
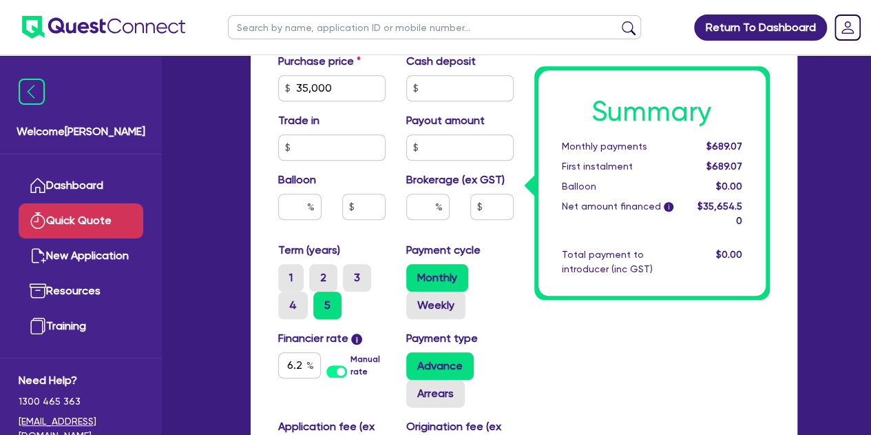
scroll to position [590, 0]
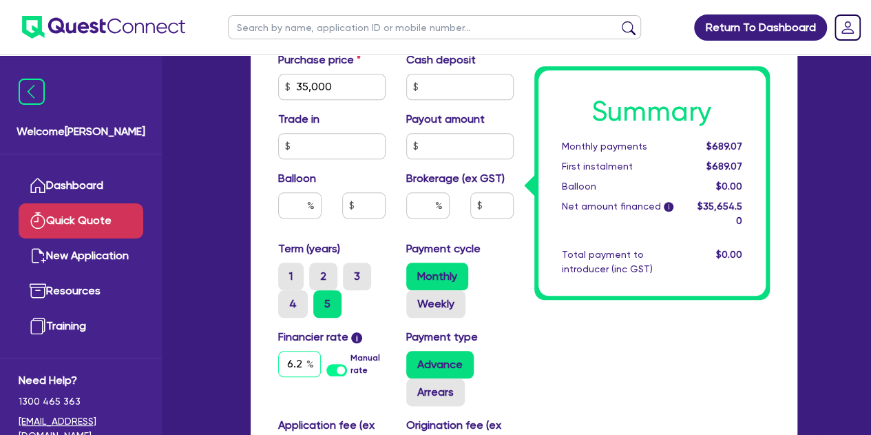
click at [304, 362] on input "6.2" at bounding box center [299, 364] width 43 height 26
type input "6"
type input "6.89"
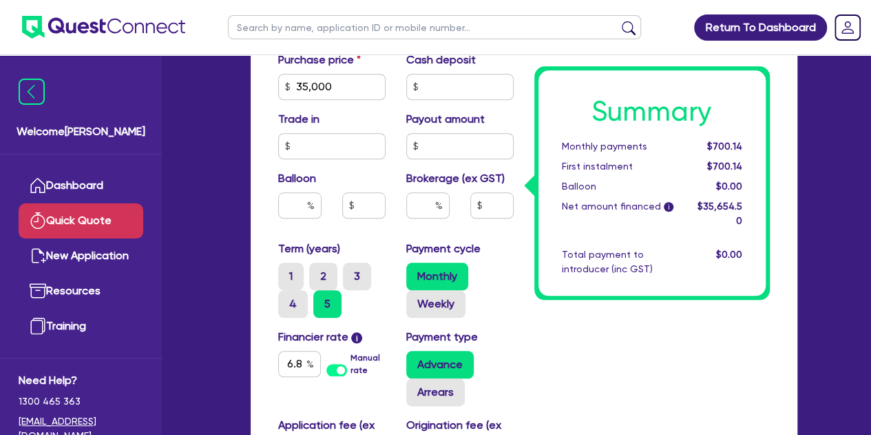
click at [226, 313] on div "Welcome [PERSON_NAME] Quick Quote New Application Ref Company Ref Salesperson R…" at bounding box center [436, 75] width 764 height 1331
click at [226, 240] on div "Welcome [PERSON_NAME] Quick Quote New Application Ref Company Ref Salesperson R…" at bounding box center [436, 75] width 764 height 1331
click at [425, 207] on input "text" at bounding box center [427, 205] width 43 height 26
type input "3"
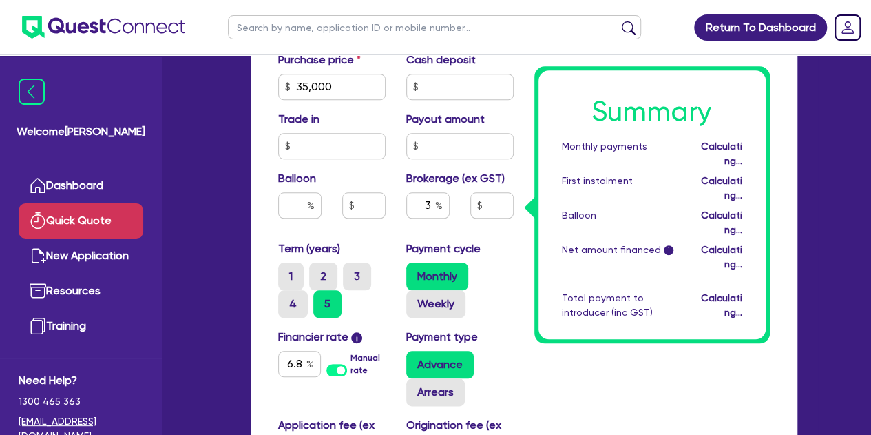
click at [530, 271] on div "Summary Monthly payments Calculating... First instalment Calculating... Balloon…" at bounding box center [652, 74] width 256 height 1024
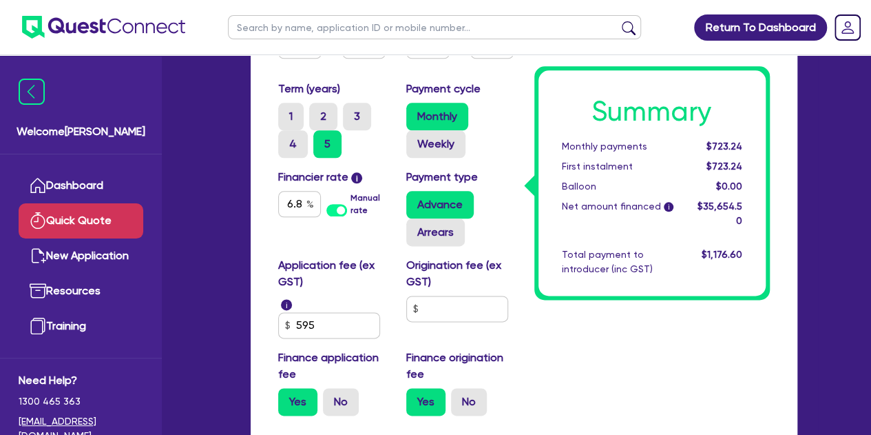
scroll to position [760, 0]
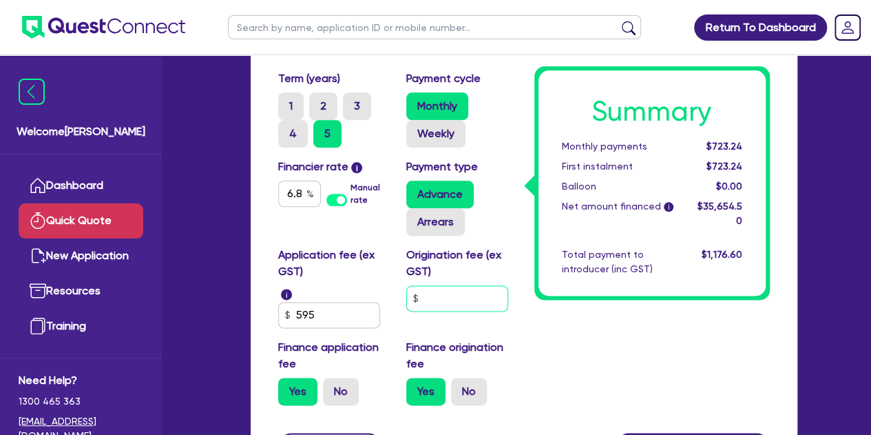
click at [453, 305] on input "text" at bounding box center [457, 298] width 102 height 26
type input "1,069.64"
type input "9"
type input "1,069.64"
type input "90"
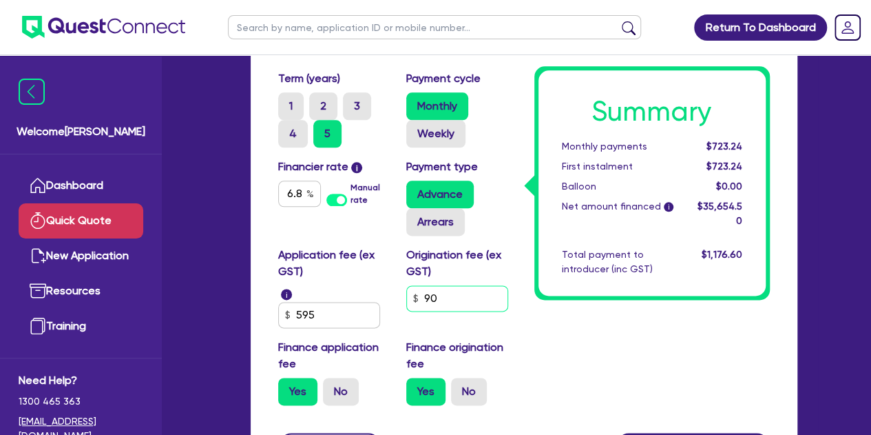
type input "1,069.64"
type input "900"
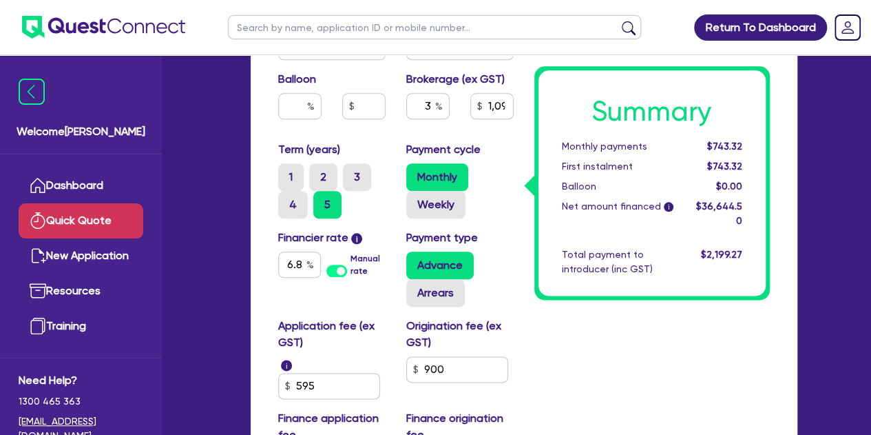
scroll to position [690, 0]
click at [468, 364] on input "900" at bounding box center [457, 368] width 102 height 26
type input "1,099.34"
type input "90"
type input "1,099.34"
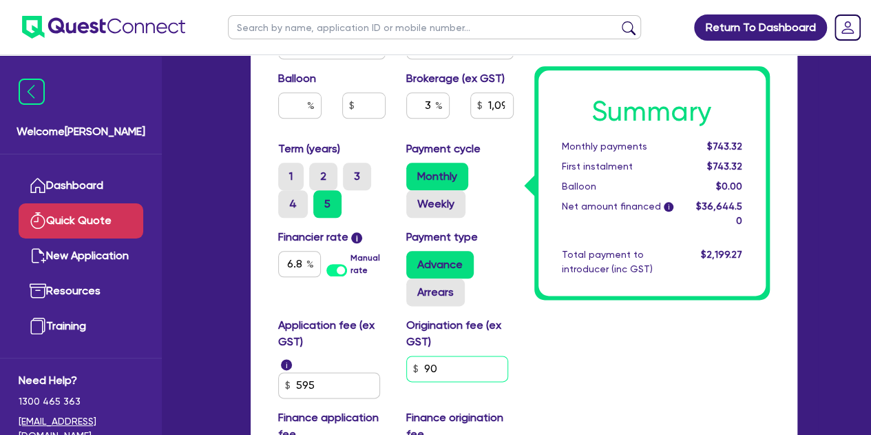
type input "9"
type input "1,099.34"
click at [503, 364] on input "text" at bounding box center [457, 368] width 102 height 26
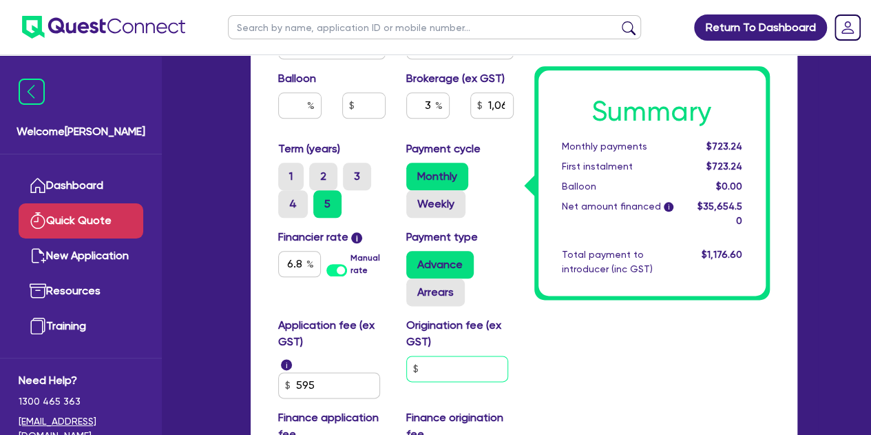
click at [459, 364] on input "text" at bounding box center [457, 368] width 102 height 26
type input "1,069.64"
type input "9"
type input "1,069.64"
type input "90"
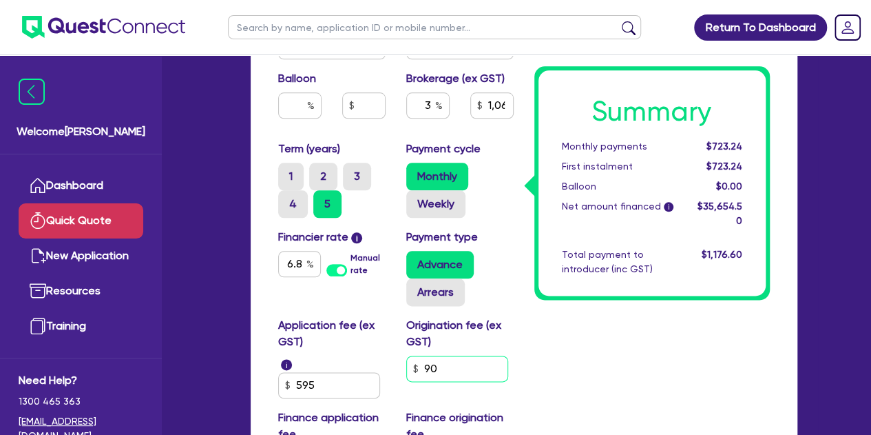
type input "1,069.64"
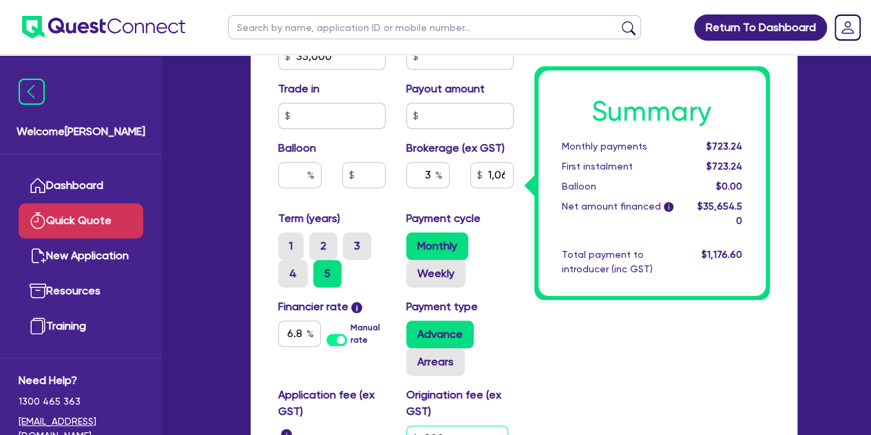
scroll to position [619, 0]
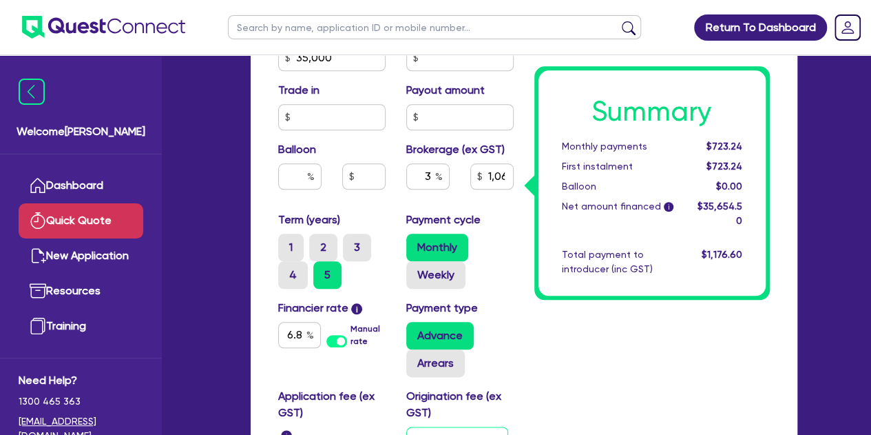
type input "900"
click at [299, 330] on input "6.89" at bounding box center [299, 335] width 43 height 26
type input "1,099.34"
type input "6.8"
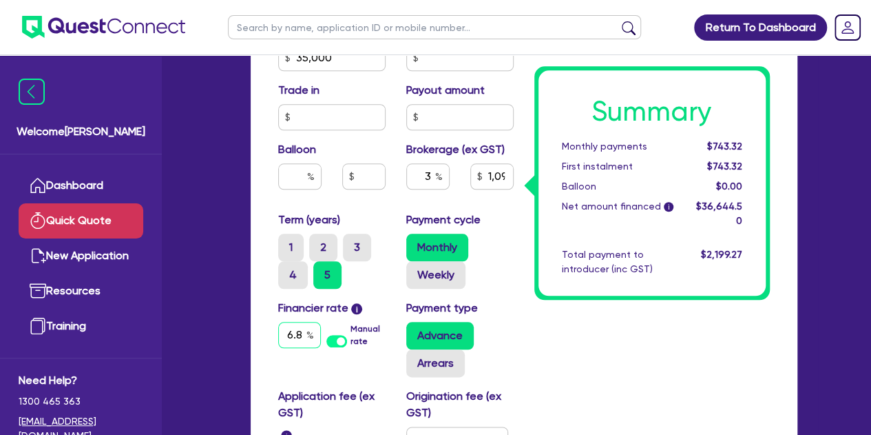
scroll to position [0, 0]
type input "1,099.34"
type input "6."
type input "1,099.34"
type input "6.5"
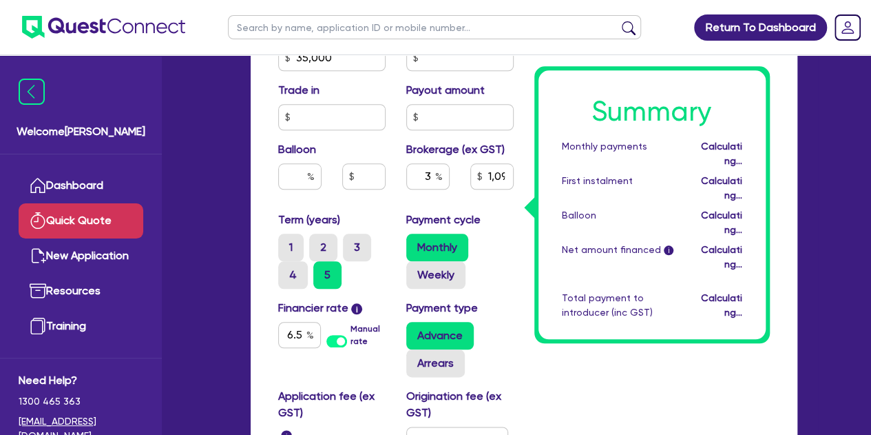
click at [218, 309] on div "Welcome [PERSON_NAME] Quick Quote New Application Ref Company Ref Salesperson R…" at bounding box center [436, 46] width 764 height 1331
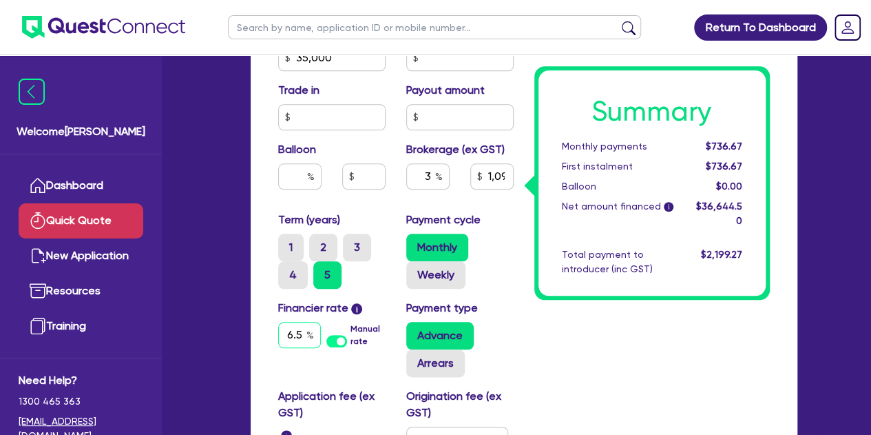
click at [304, 334] on input "6.5" at bounding box center [299, 335] width 43 height 26
type input "1,099.34"
type input "6."
type input "1,099.34"
type input "6.7"
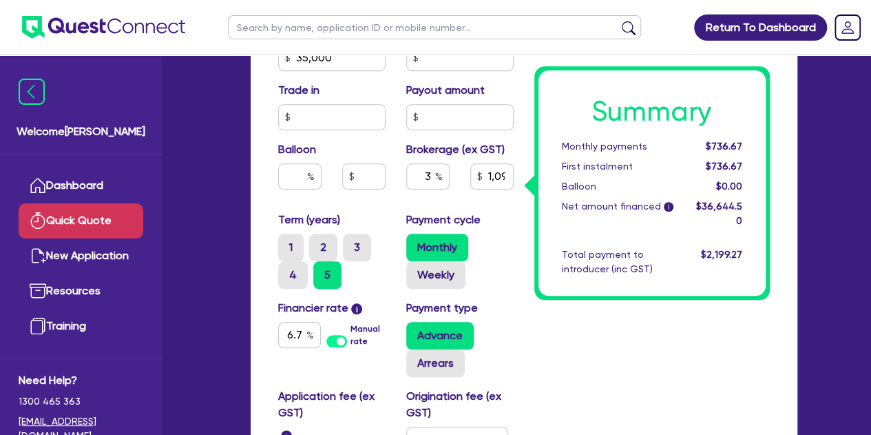
click at [211, 316] on div "Welcome [PERSON_NAME] Quick Quote New Application Ref Company Ref Salesperson R…" at bounding box center [436, 46] width 764 height 1331
click at [303, 334] on input "6.7" at bounding box center [299, 335] width 43 height 26
type input "1,099.34"
type input "6."
type input "1,099.34"
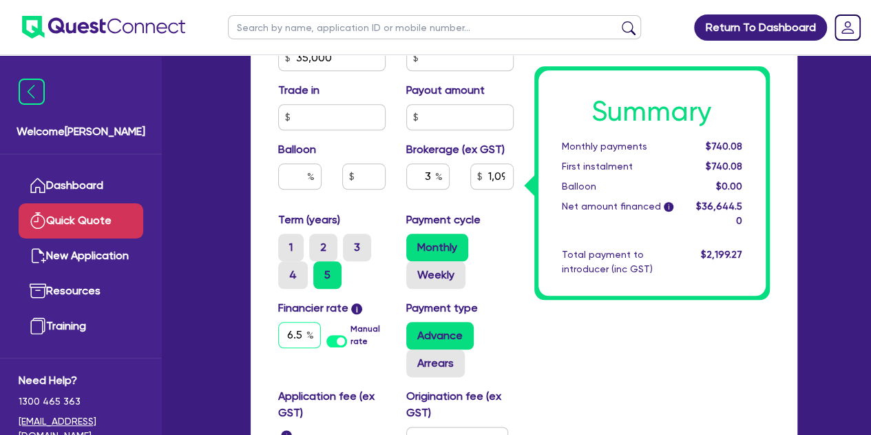
type input "6.5"
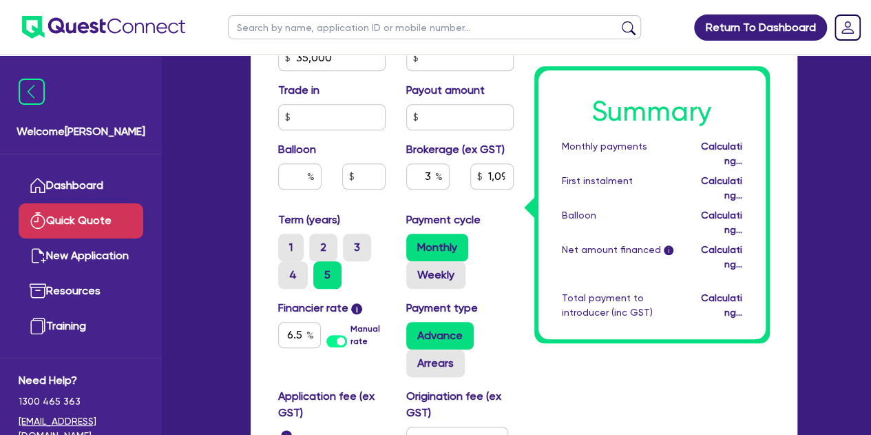
click at [230, 341] on div "Quick Quote Funding Options Who will be funding this deal? Select I will fund 1…" at bounding box center [524, 51] width 588 height 1186
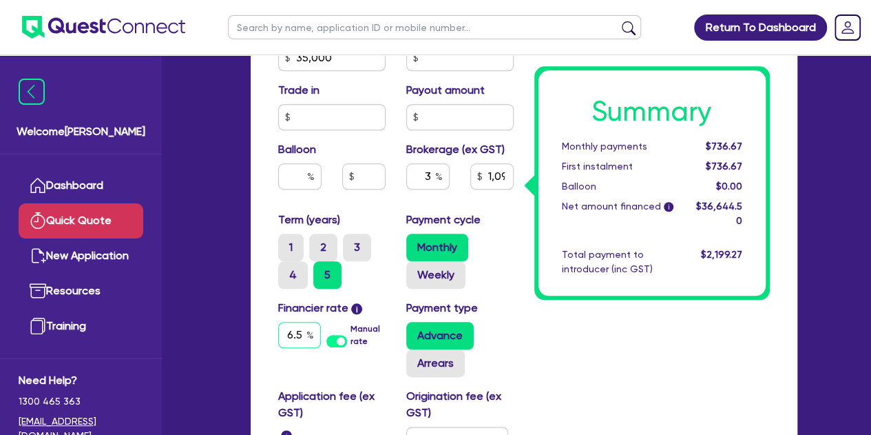
click at [306, 337] on input "6.5" at bounding box center [299, 335] width 43 height 26
type input "1,099.34"
type input "6."
type input "1,099.34"
type input "6.7"
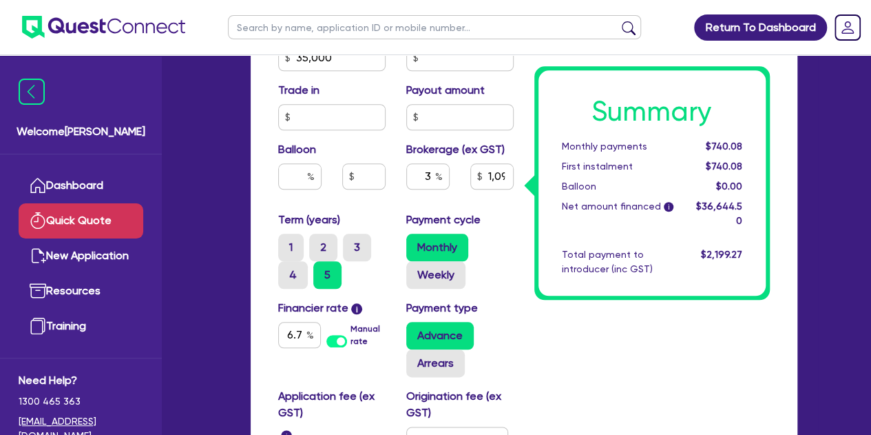
click at [225, 299] on div "Welcome [PERSON_NAME] Quick Quote New Application Ref Company Ref Salesperson R…" at bounding box center [436, 46] width 764 height 1331
click at [304, 335] on input "6.7" at bounding box center [299, 335] width 43 height 26
type input "1,099.34"
type input "6."
type input "1,099.34"
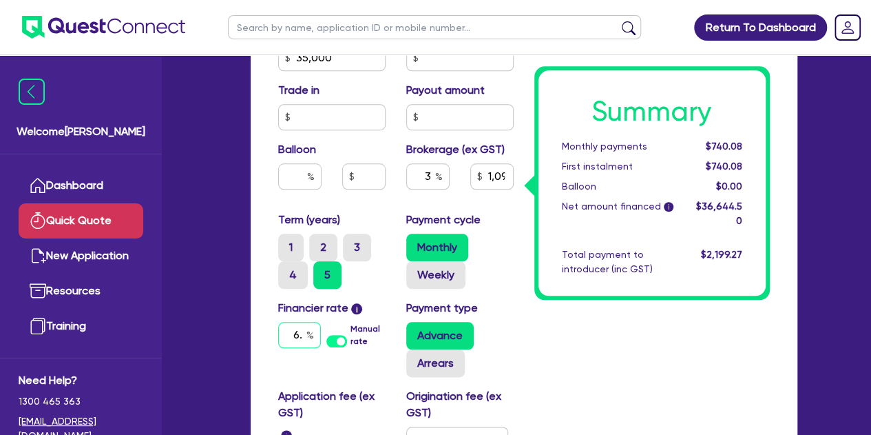
type input "6"
type input "1,099.34"
click at [227, 304] on div "Welcome [PERSON_NAME] Quick Quote New Application Ref Company Ref Salesperson R…" at bounding box center [436, 46] width 764 height 1331
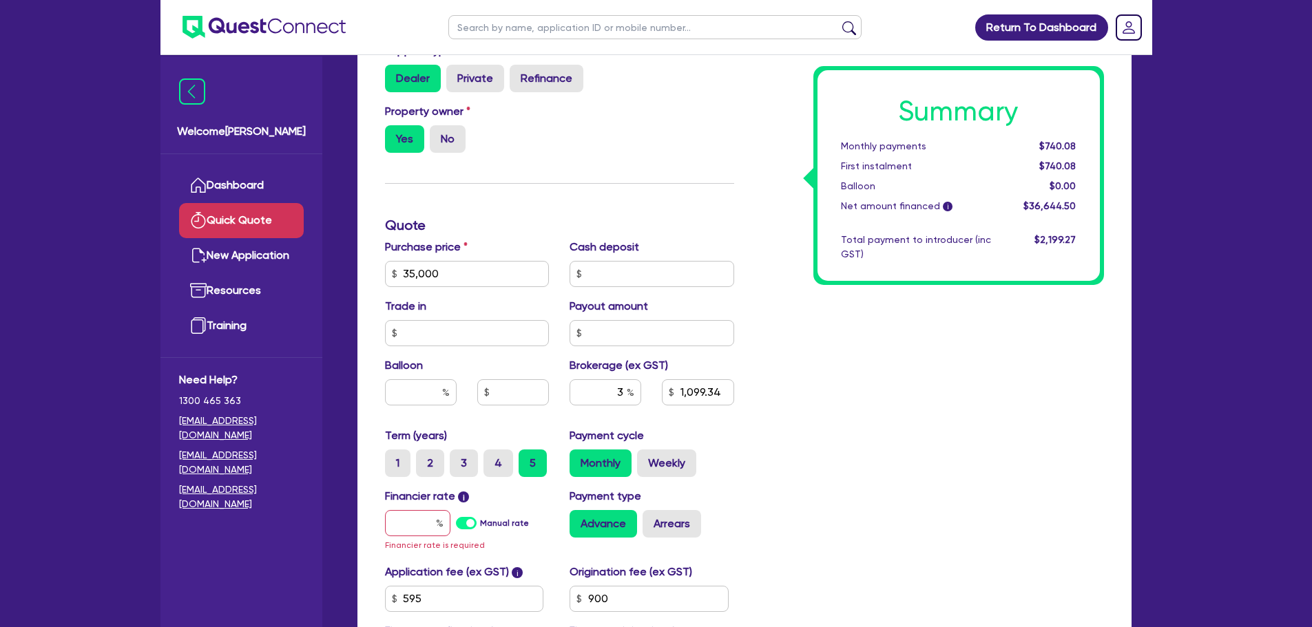
scroll to position [385, 0]
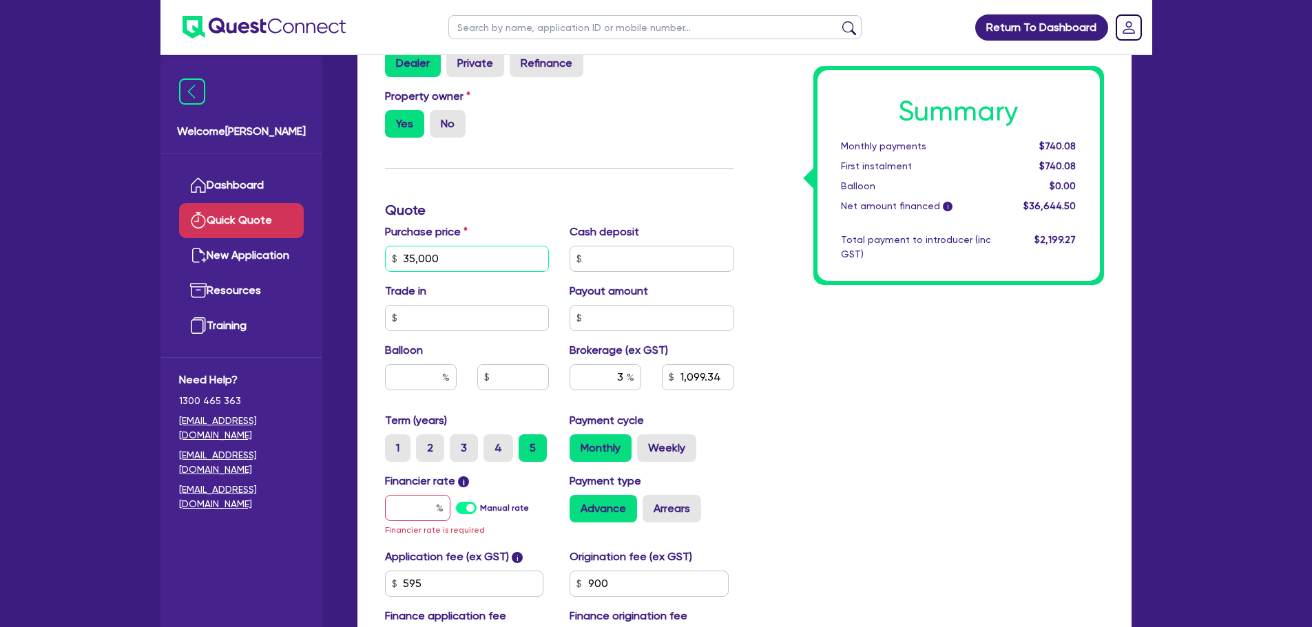
click at [458, 267] on input "35,000" at bounding box center [467, 259] width 165 height 26
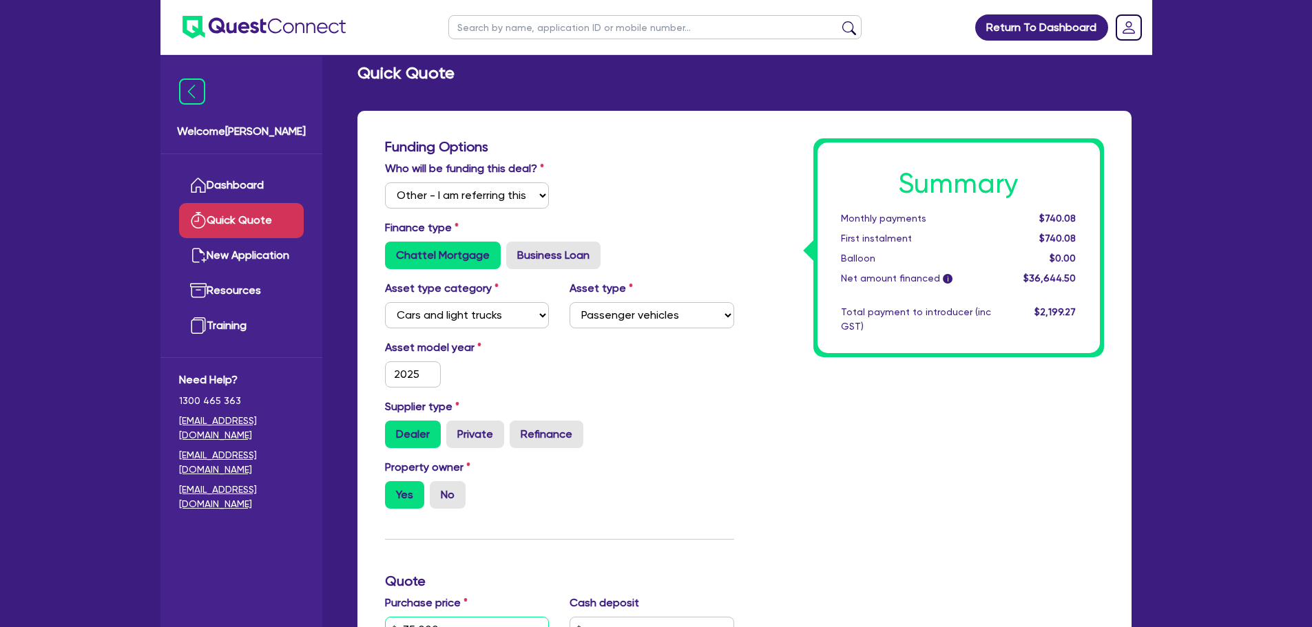
scroll to position [0, 0]
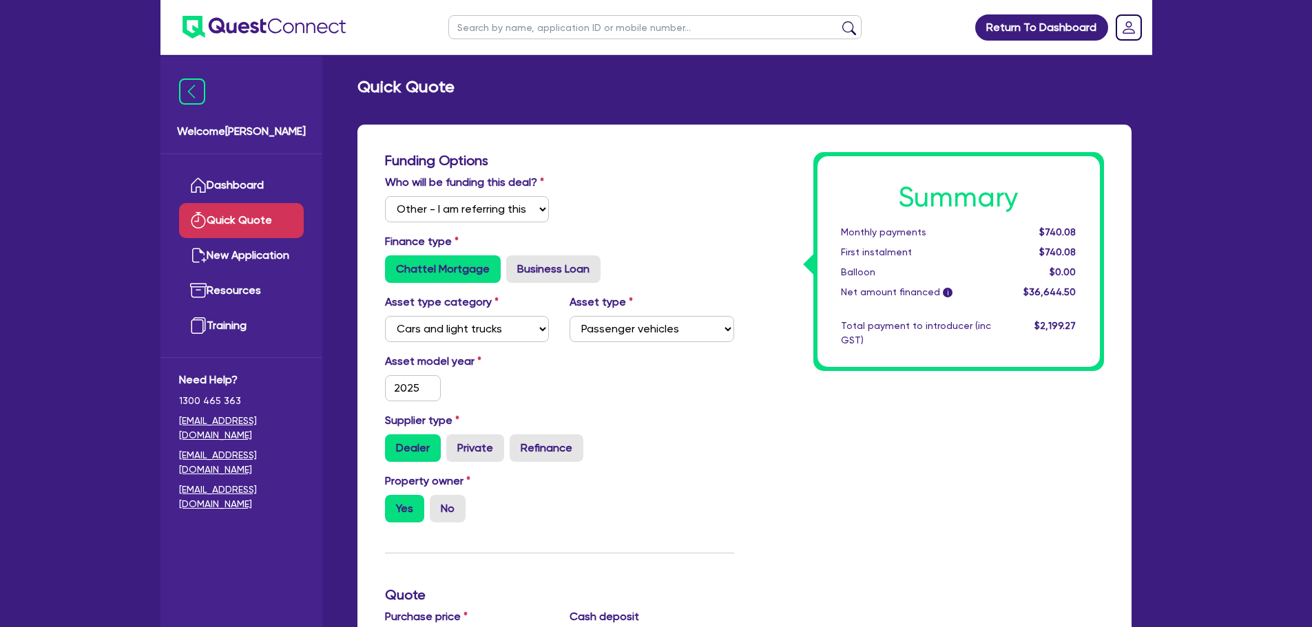
click at [491, 29] on input "text" at bounding box center [654, 27] width 413 height 24
type input "yagh"
click button "submit" at bounding box center [849, 30] width 22 height 19
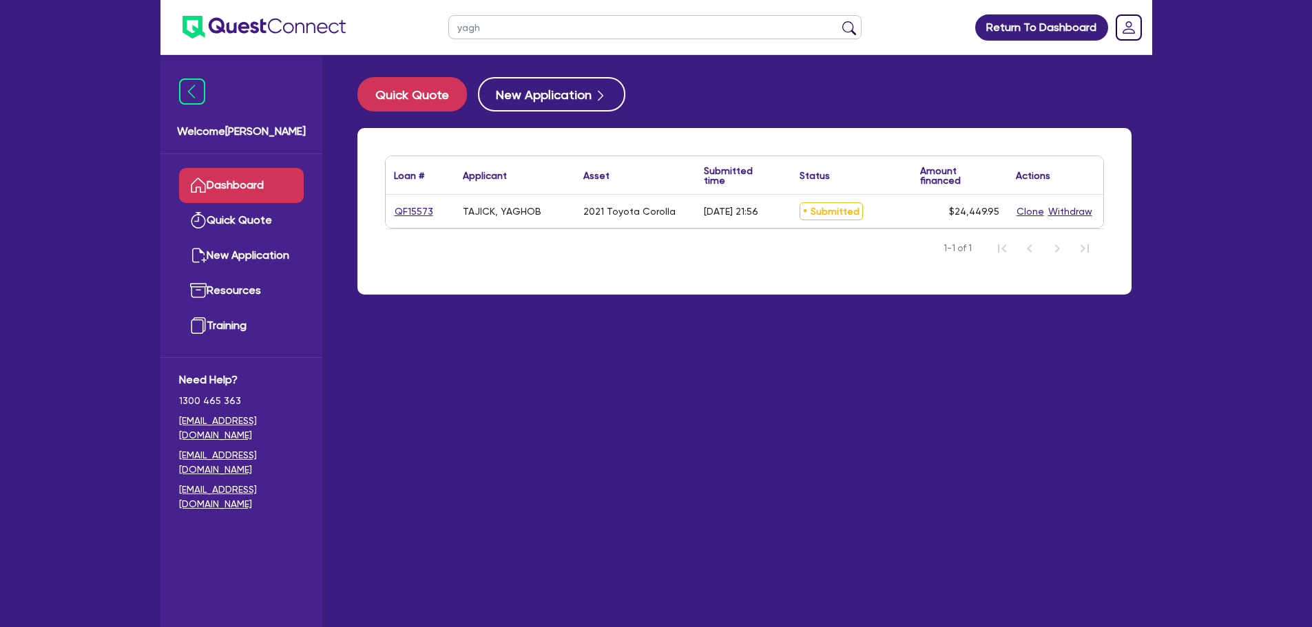
click at [417, 219] on link "QF15573" at bounding box center [414, 212] width 40 height 16
select select "Other"
select select "CARS_AND_LIGHT_TRUCKS"
select select "PASSENGER_VEHICLES"
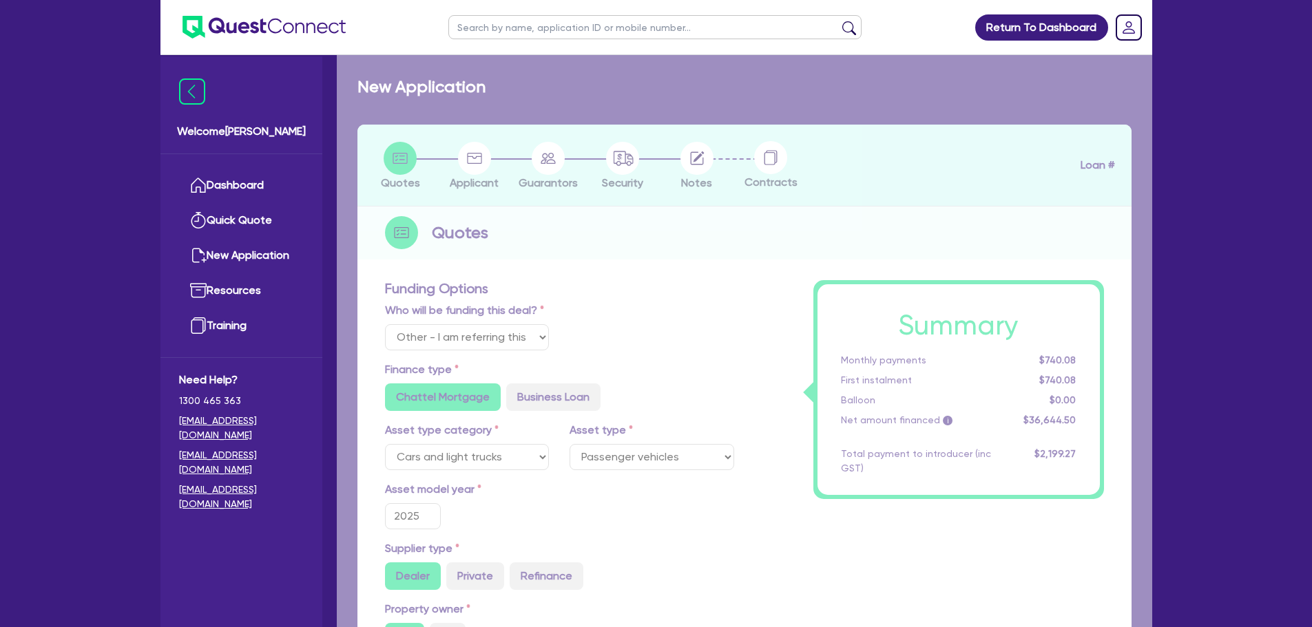
type input "2021"
radio input "false"
radio input "true"
type input "24,000"
type input "1,000"
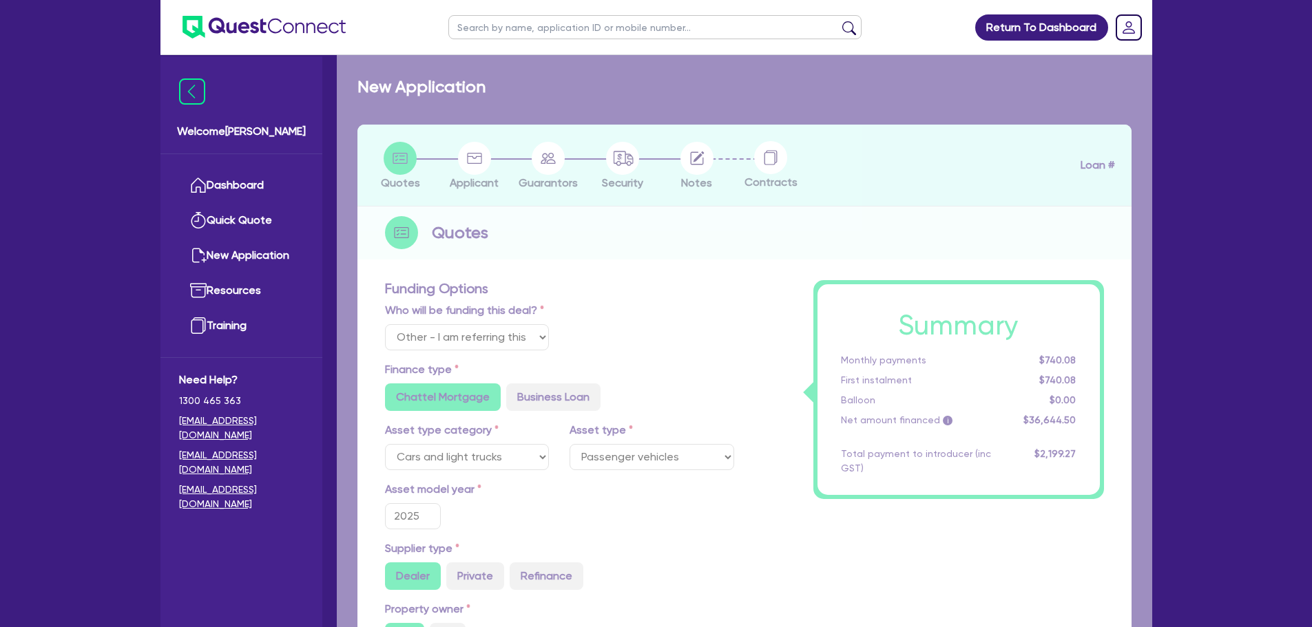
type input "4"
type input "978"
radio input "false"
radio input "true"
type input "9"
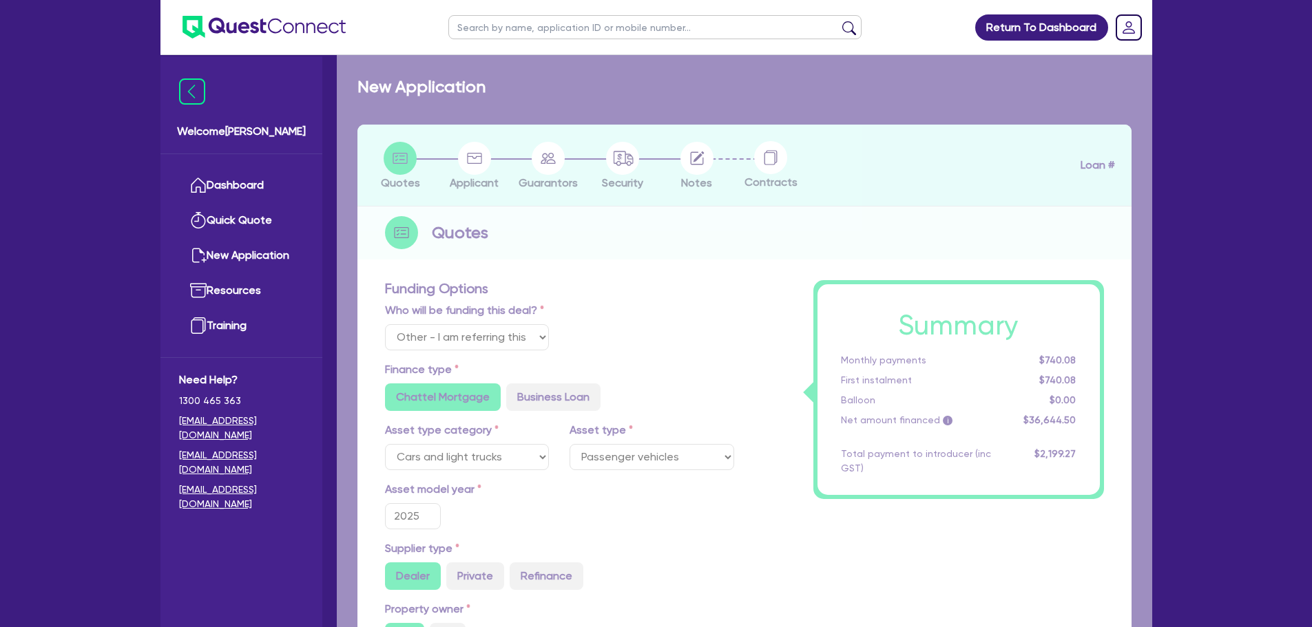
type input "454.5"
type input "863.64"
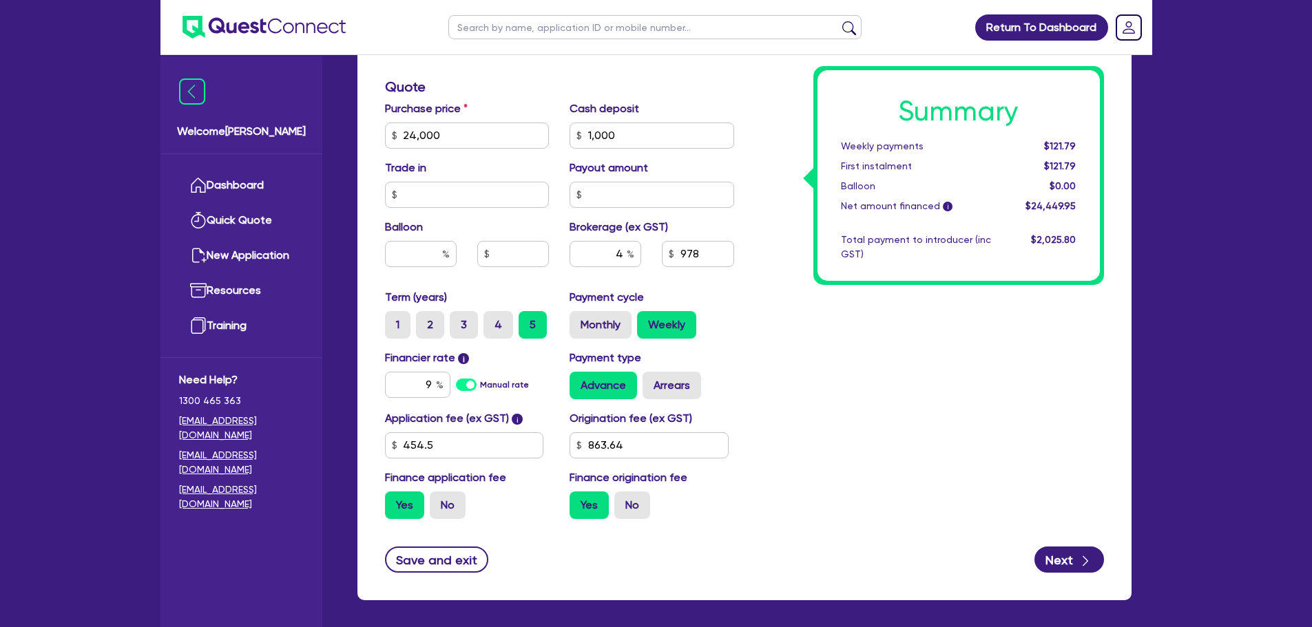
scroll to position [651, 0]
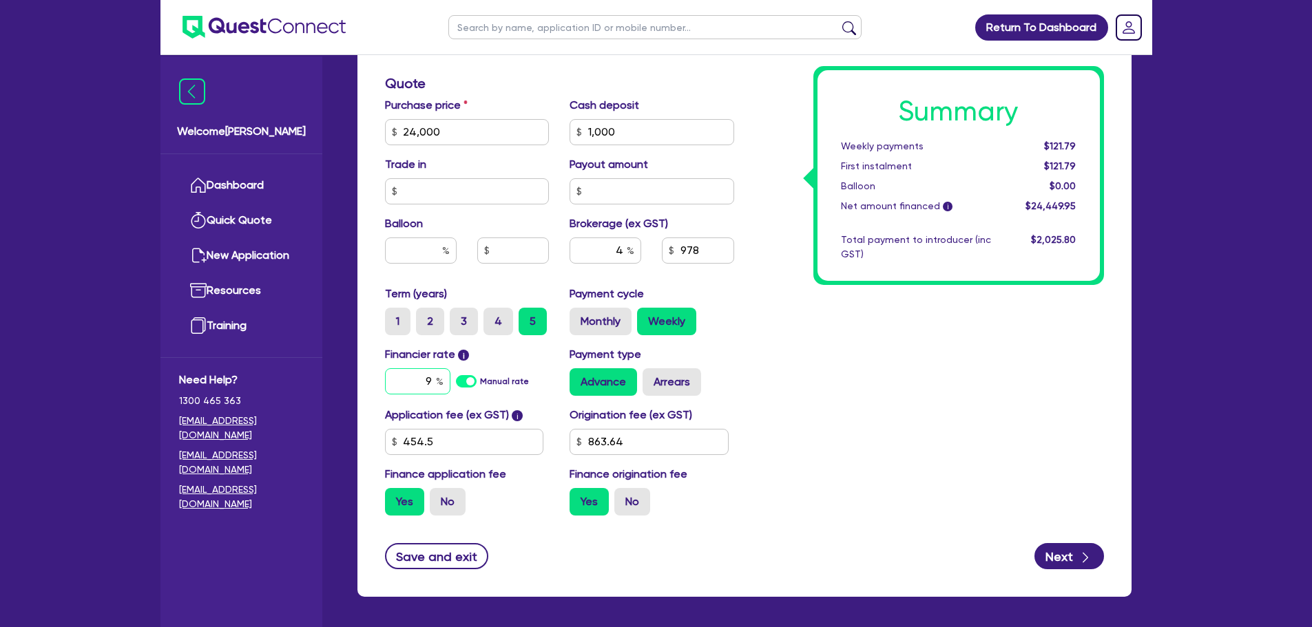
click at [434, 377] on input "9" at bounding box center [417, 381] width 65 height 26
type input "24,000"
type input "1,000"
type input "24,000"
type input "1,000"
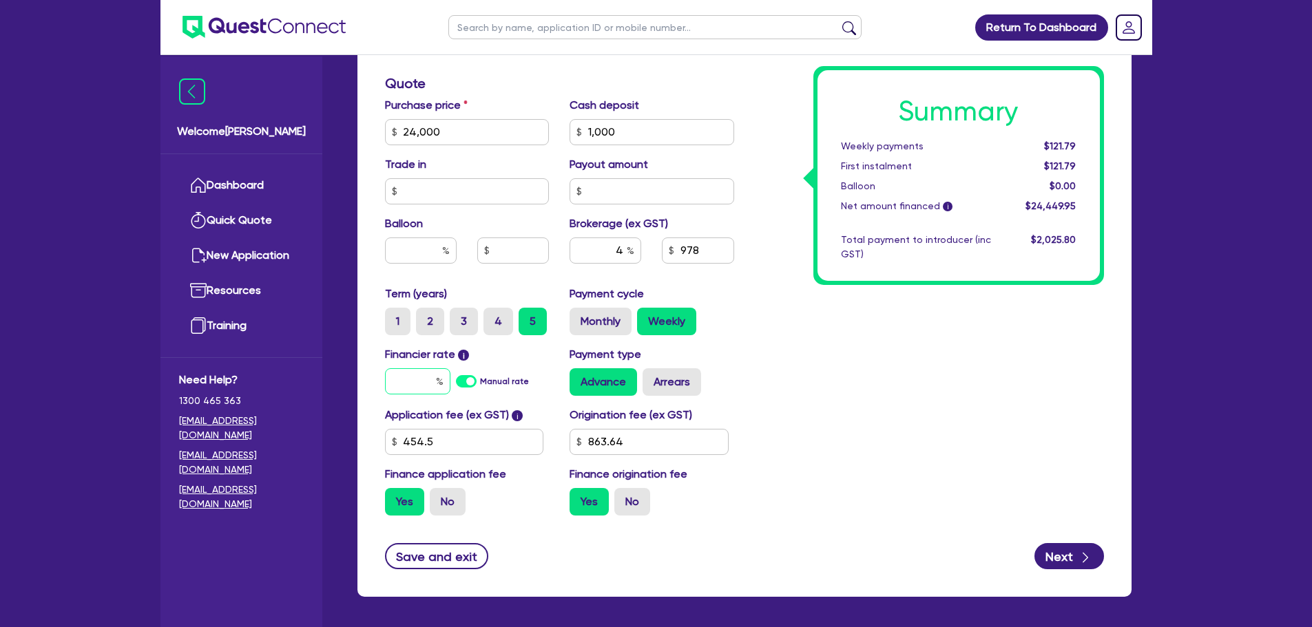
type input "7"
type input "24,000"
type input "1,000"
type input "7."
type input "24,000"
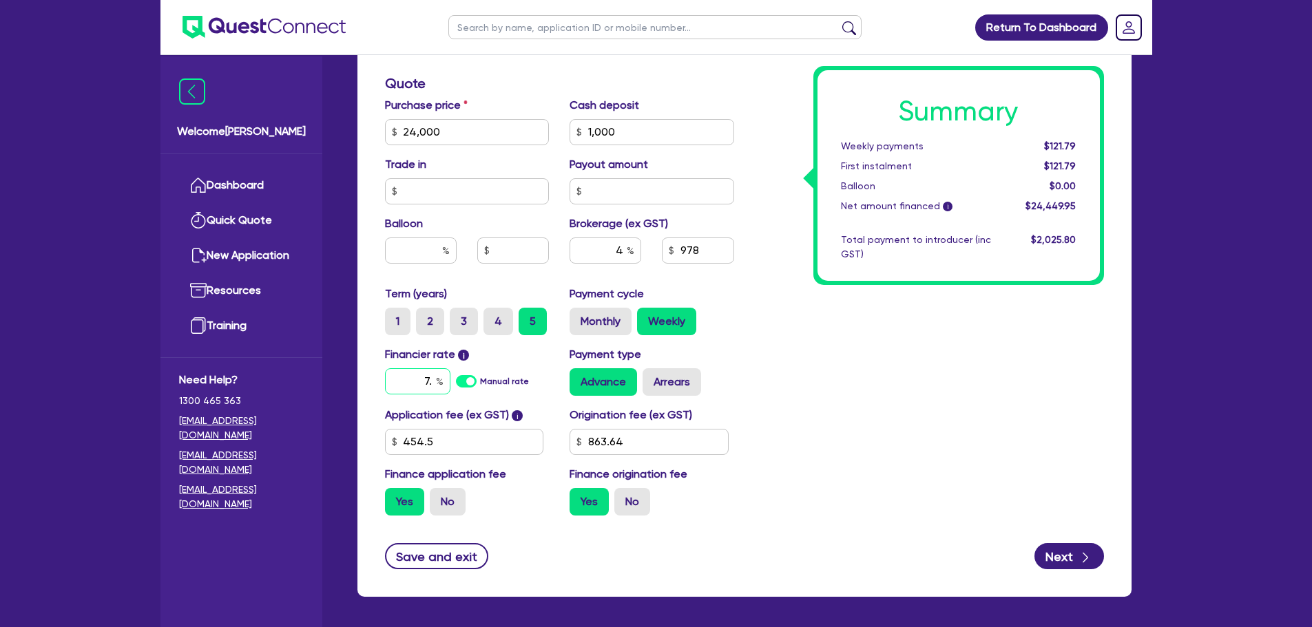
type input "1,000"
type input "7.7"
type input "24,000"
type input "1,000"
type input "7.79"
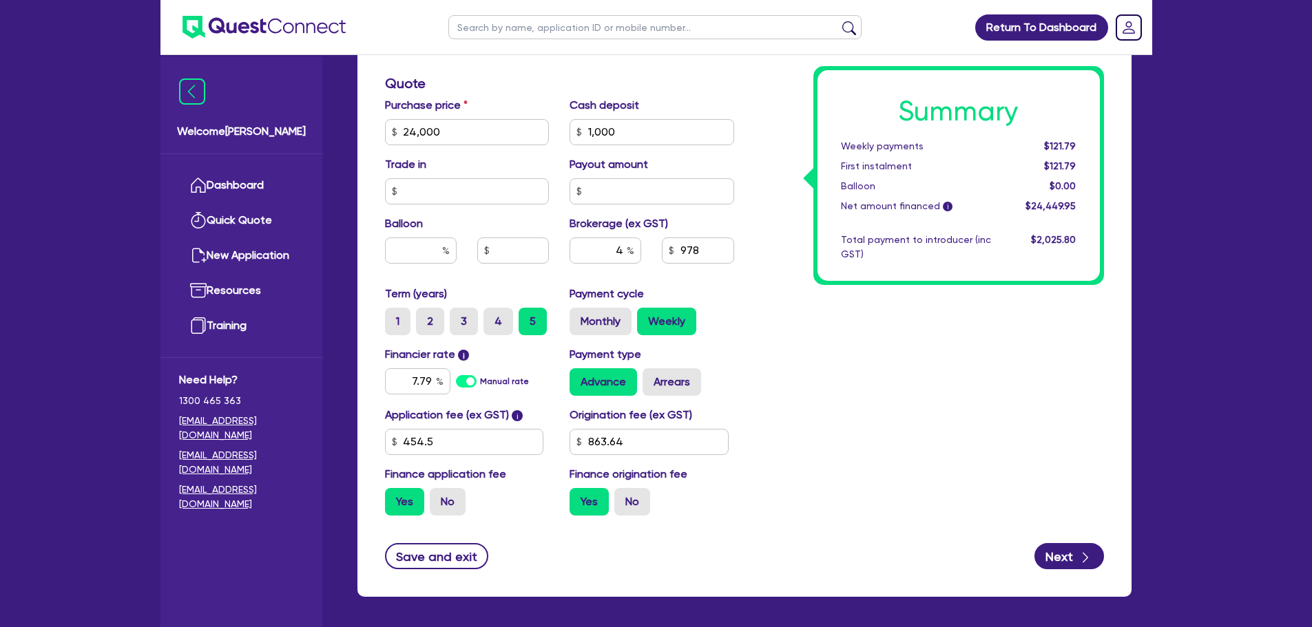
type input "24,000"
type input "1,000"
click at [781, 386] on div "Summary Weekly payments $121.79 First instalment $121.79 Balloon $0.00 Net amou…" at bounding box center [930, 83] width 370 height 886
type input "24,000"
type input "1,000"
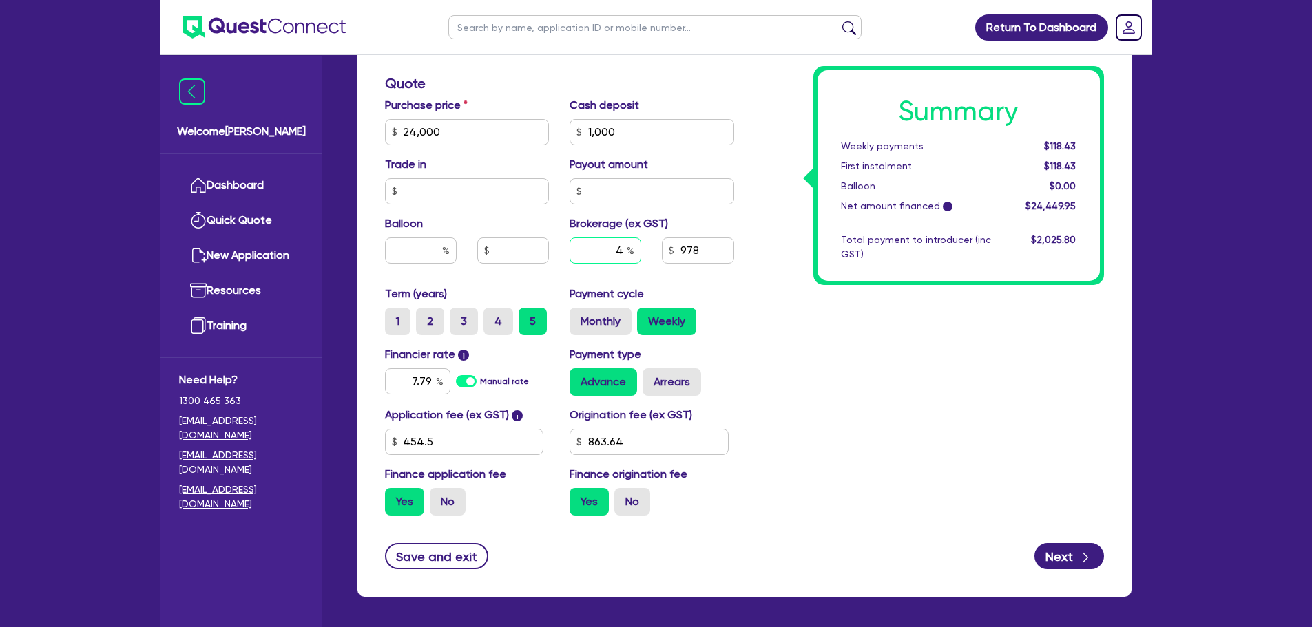
click at [630, 258] on input "4" at bounding box center [606, 251] width 72 height 26
type input "24,000"
type input "1,000"
type input "24,000"
type input "1,000"
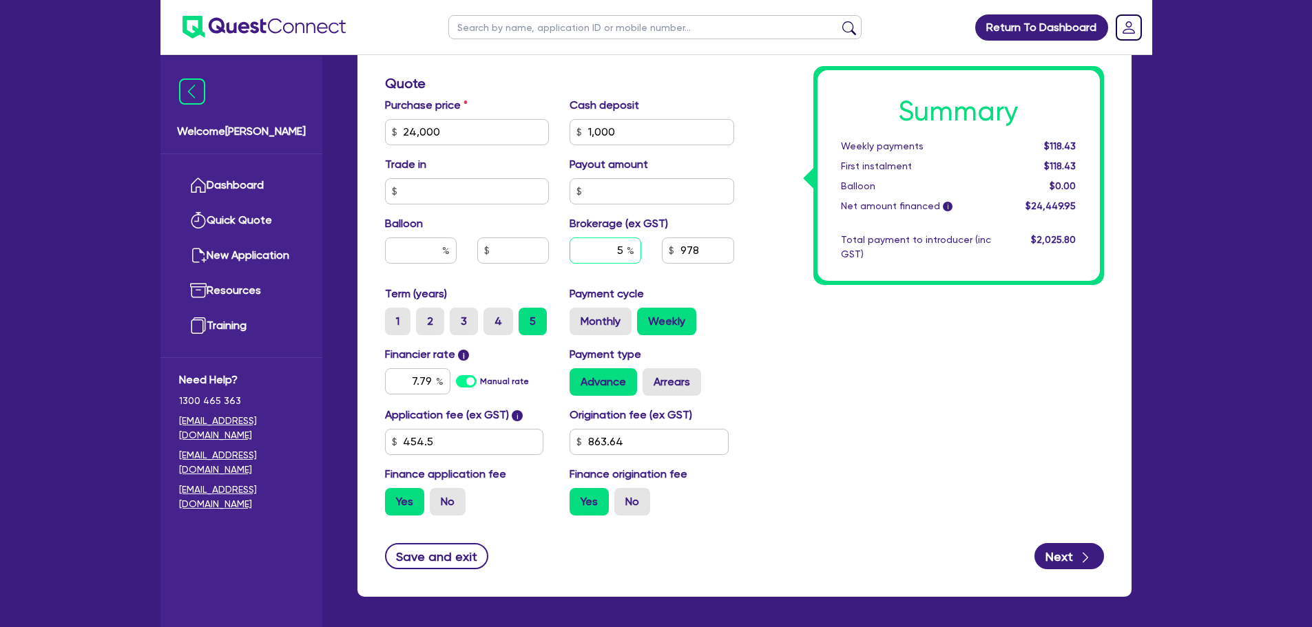
type input "5"
type input "24,000"
type input "1,000"
type input "24,000"
type input "1,000"
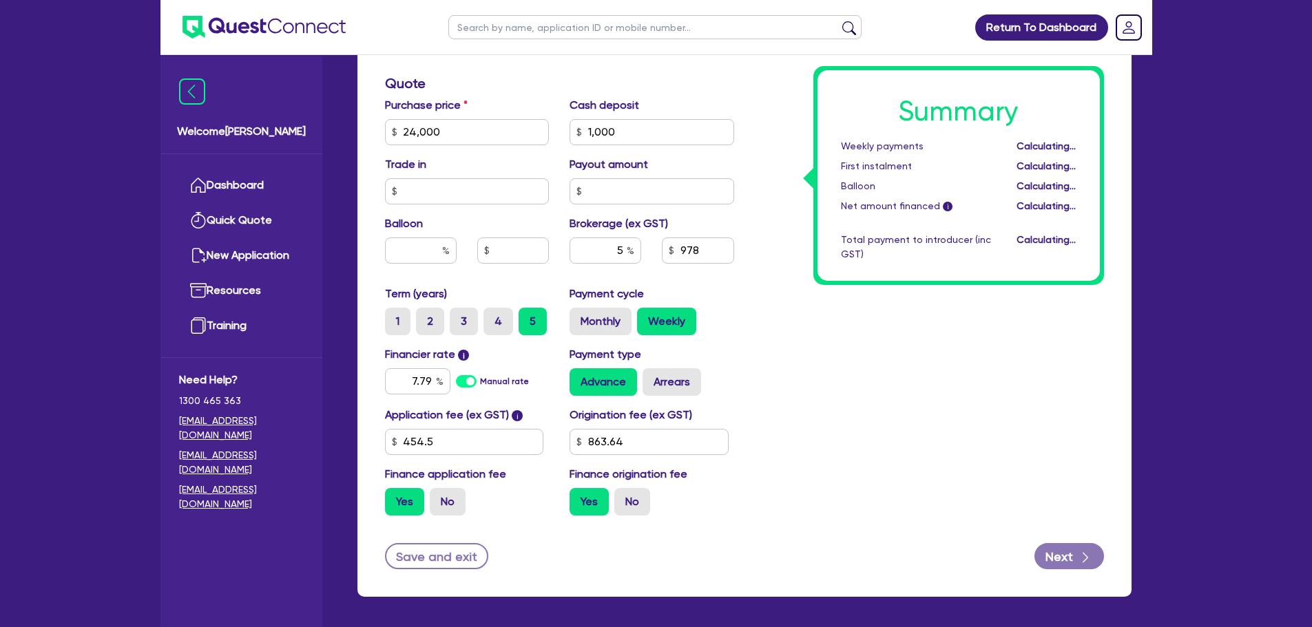
type input "1,222.5"
click at [840, 329] on div "Summary Weekly payments Calculating... First instalment Calculating... Balloon …" at bounding box center [930, 83] width 370 height 886
click at [431, 381] on input "7.79" at bounding box center [417, 381] width 65 height 26
type input "24,000"
type input "1,000"
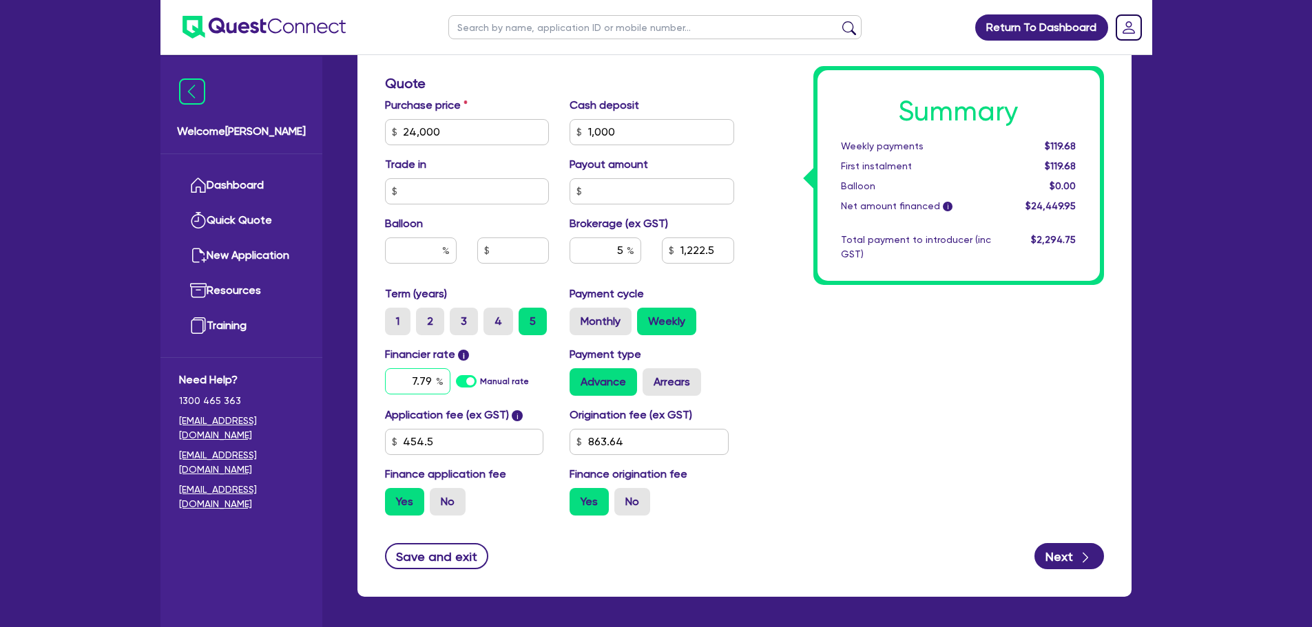
type input "1,222.5"
type input "7.7"
type input "24,000"
type input "1,000"
type input "1,222.5"
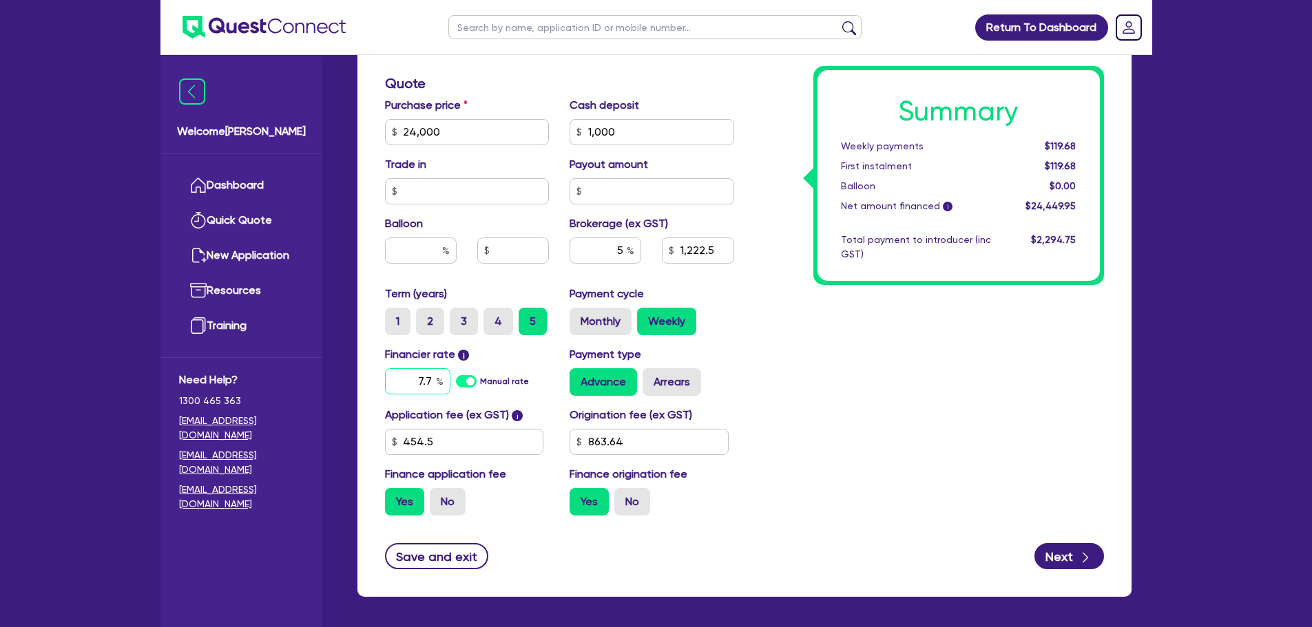
type input "7."
type input "24,000"
type input "1,000"
type input "1,222.5"
type input "7"
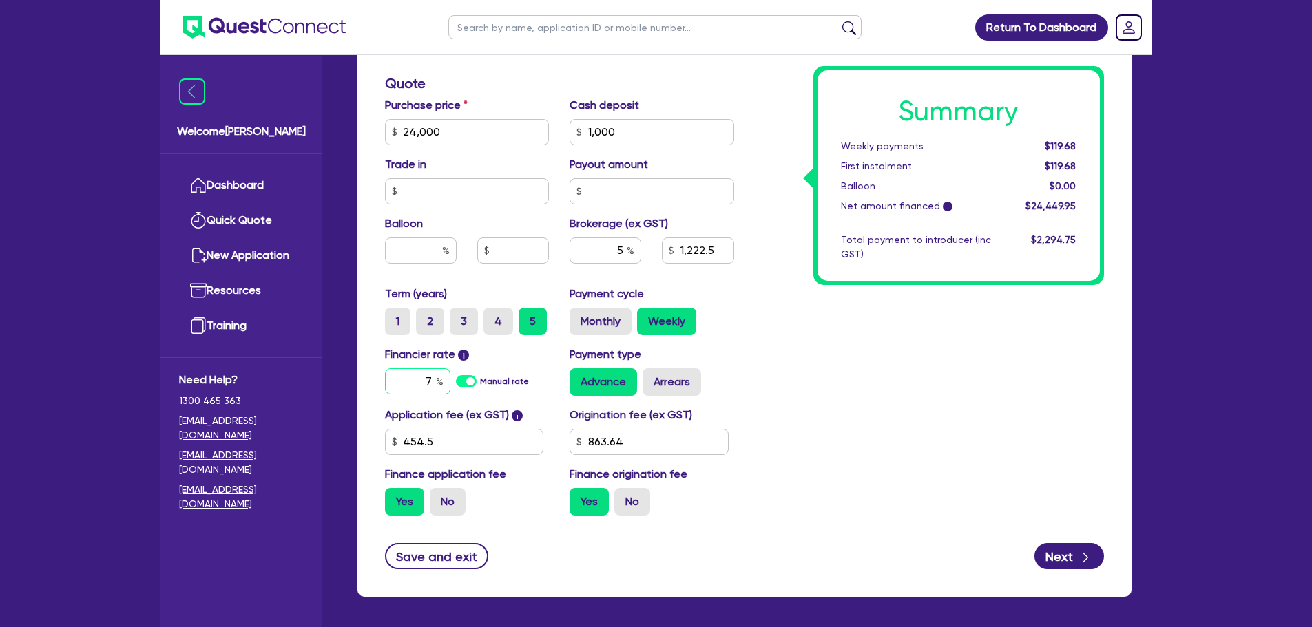
type input "24,000"
click at [800, 394] on div "Summary Weekly payments $119.68 First instalment $119.68 Balloon $0.00 Net amou…" at bounding box center [930, 83] width 370 height 886
click at [623, 434] on input "863.64" at bounding box center [649, 442] width 159 height 26
click at [818, 434] on div "Summary Weekly payments $120.80 First instalment $120.80 Balloon $0.00 Net amou…" at bounding box center [930, 83] width 370 height 886
click at [233, 173] on link "Dashboard" at bounding box center [241, 185] width 125 height 35
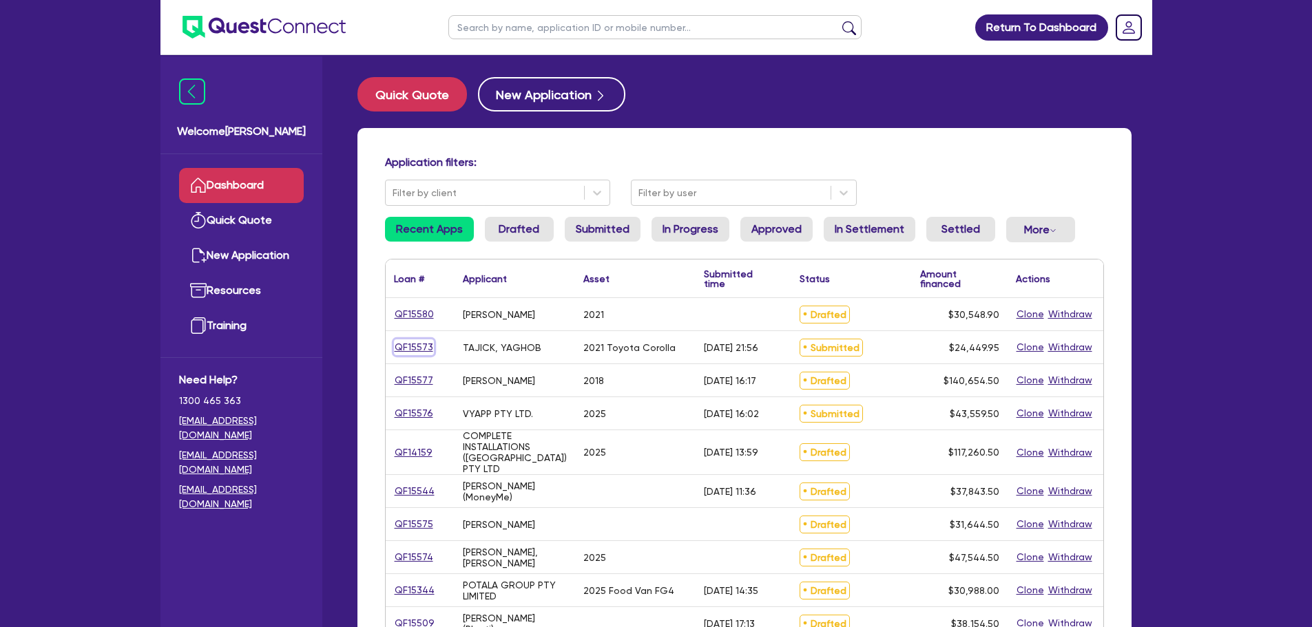
click at [425, 346] on link "QF15573" at bounding box center [414, 348] width 40 height 16
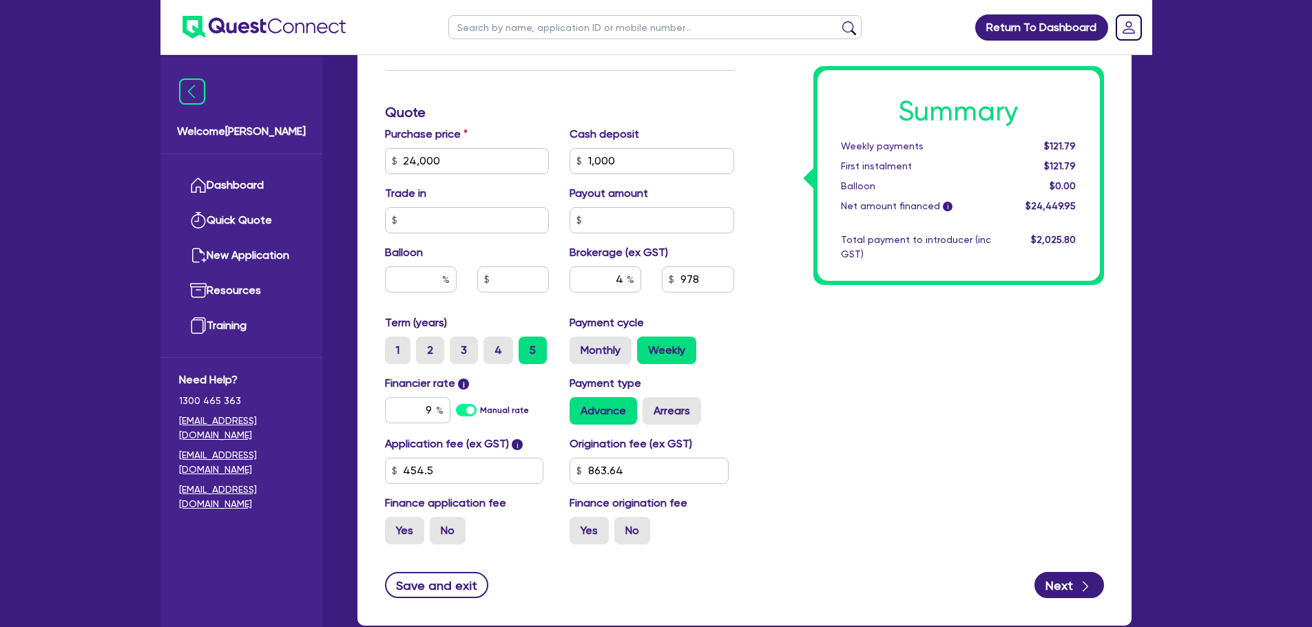
scroll to position [624, 0]
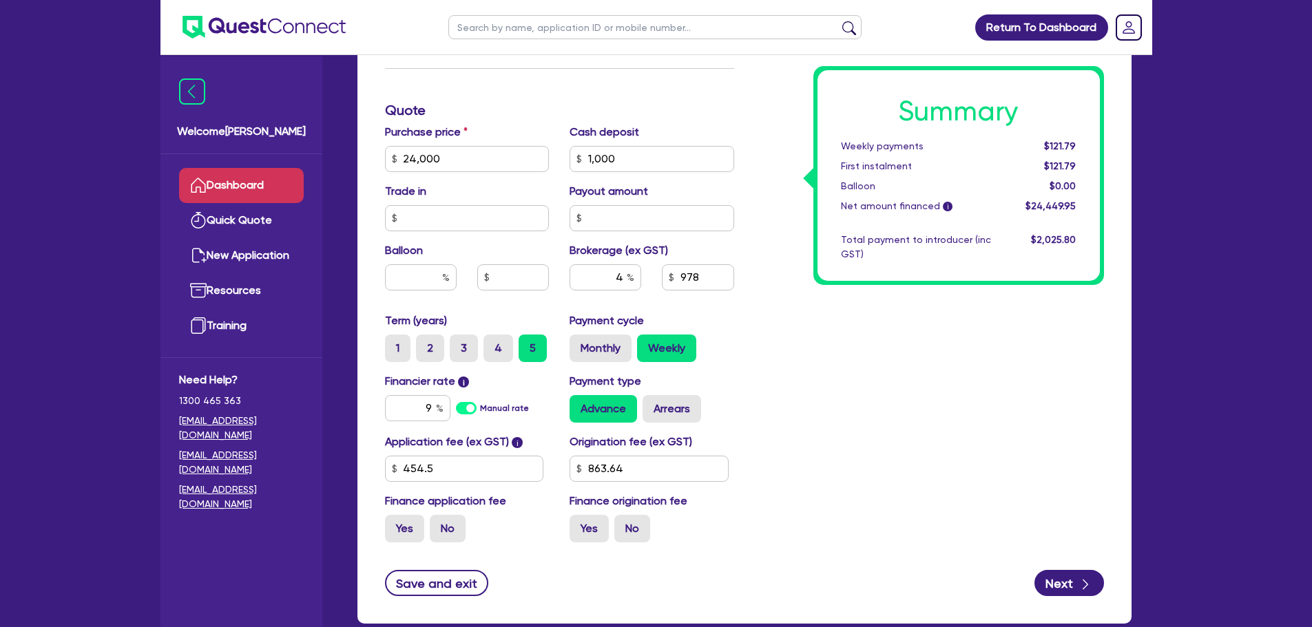
click at [242, 188] on link "Dashboard" at bounding box center [241, 185] width 125 height 35
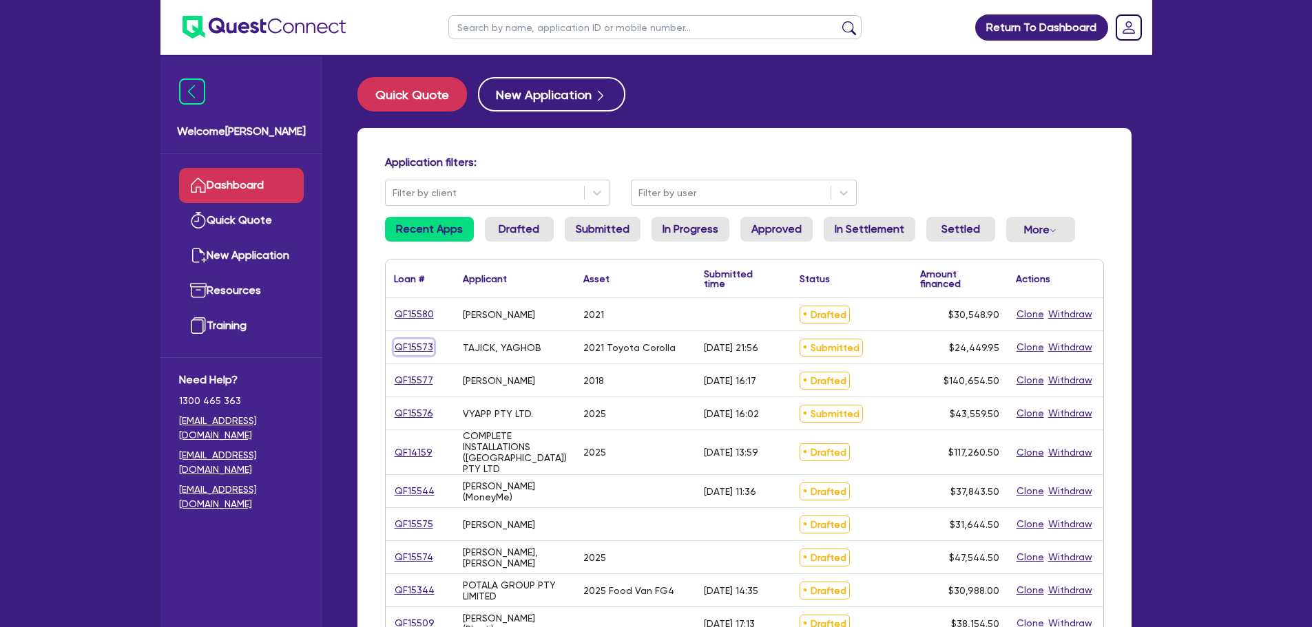
click at [416, 349] on link "QF15573" at bounding box center [414, 348] width 40 height 16
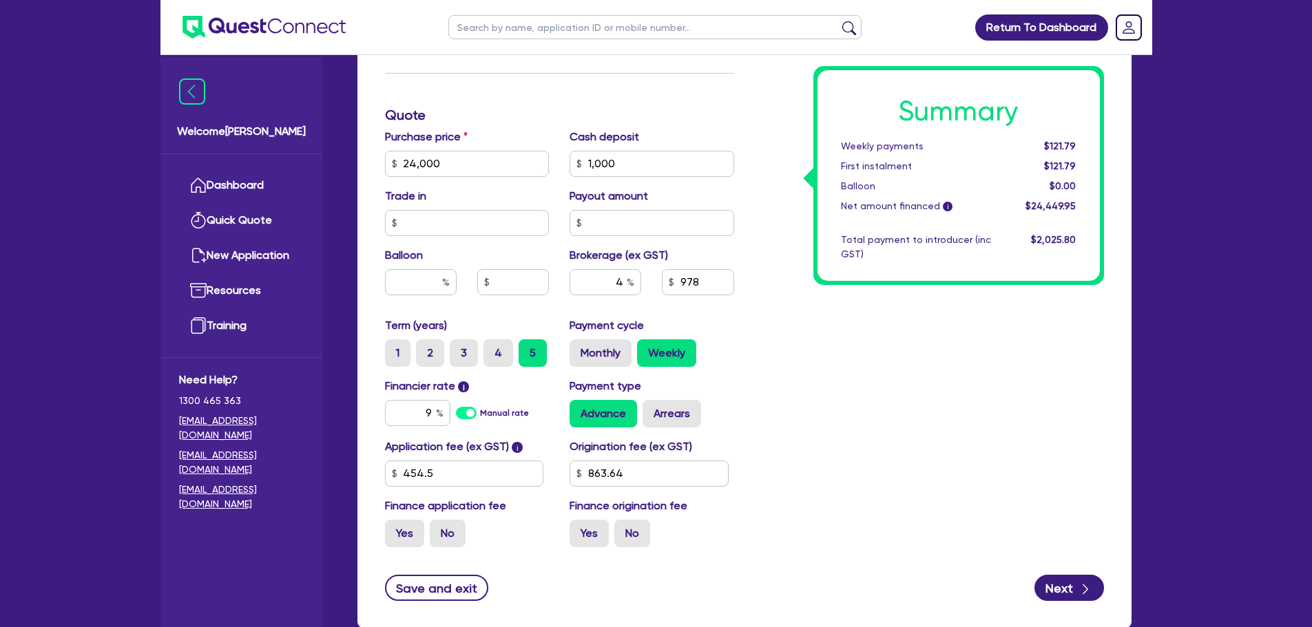
scroll to position [621, 0]
click at [435, 415] on input "9" at bounding box center [417, 412] width 65 height 26
click at [838, 431] on div "Summary Weekly payments $121.79 First instalment $121.79 Balloon $0.00 Net amou…" at bounding box center [930, 114] width 370 height 886
click at [431, 413] on input "text" at bounding box center [417, 412] width 65 height 26
click at [806, 367] on div "Summary Weekly payments $119.82 First instalment $119.82 Balloon $0.00 Net amou…" at bounding box center [930, 114] width 370 height 886
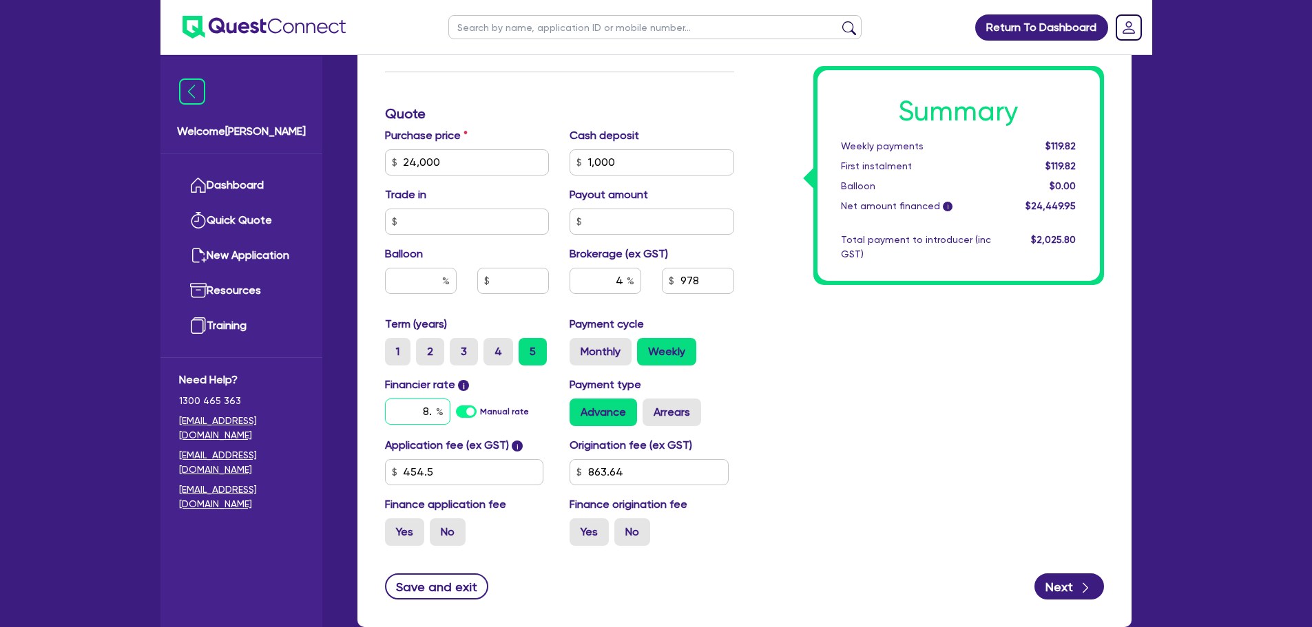
click at [433, 412] on input "8." at bounding box center [417, 412] width 65 height 26
click at [804, 384] on div "Summary Weekly payments $119.82 First instalment $119.82 Balloon $0.00 Net amou…" at bounding box center [930, 114] width 370 height 886
click at [810, 333] on div "Summary Weekly payments $121.79 First instalment $121.79 Balloon $0.00 Net amou…" at bounding box center [930, 114] width 370 height 886
click at [225, 183] on link "Dashboard" at bounding box center [241, 185] width 125 height 35
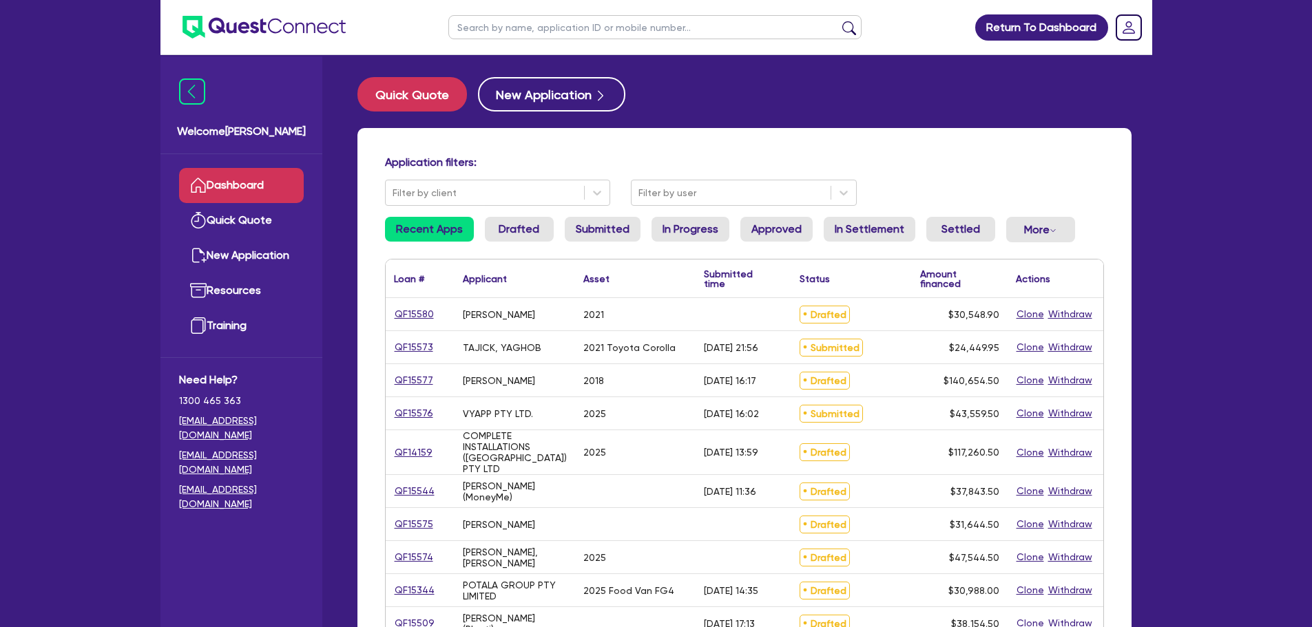
click at [493, 16] on input "text" at bounding box center [654, 27] width 413 height 24
click at [406, 346] on link "QF15573" at bounding box center [414, 348] width 40 height 16
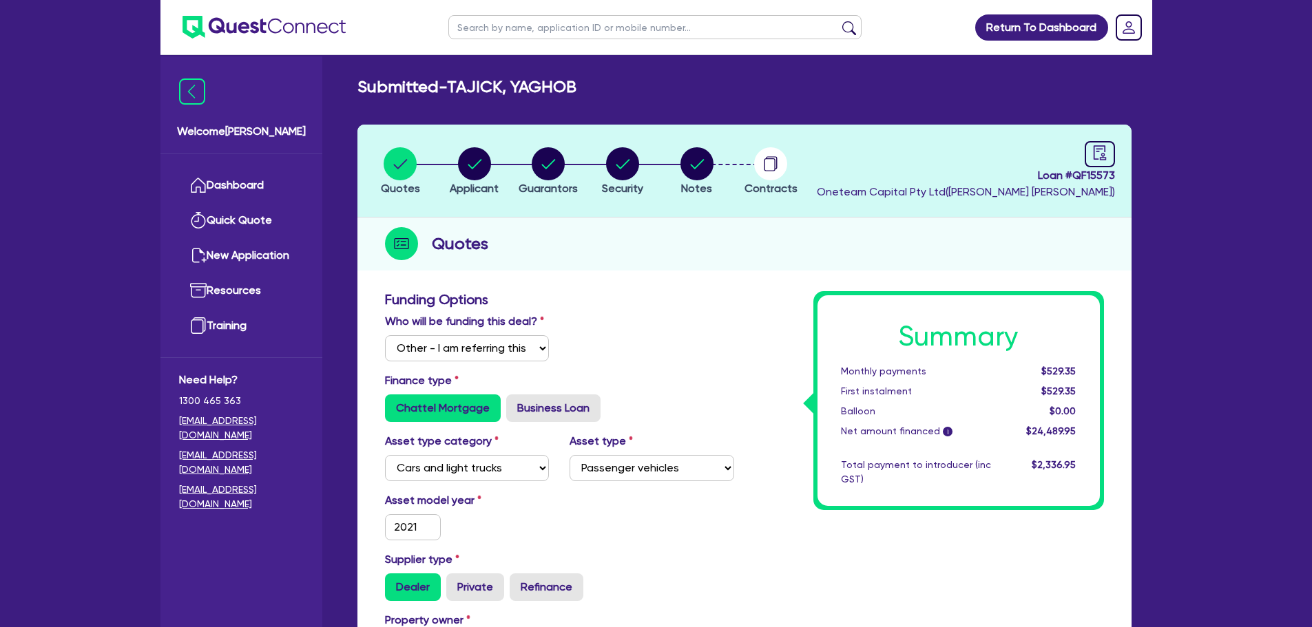
click at [676, 176] on li "Notes" at bounding box center [697, 171] width 74 height 48
click at [701, 173] on circle "button" at bounding box center [696, 163] width 33 height 33
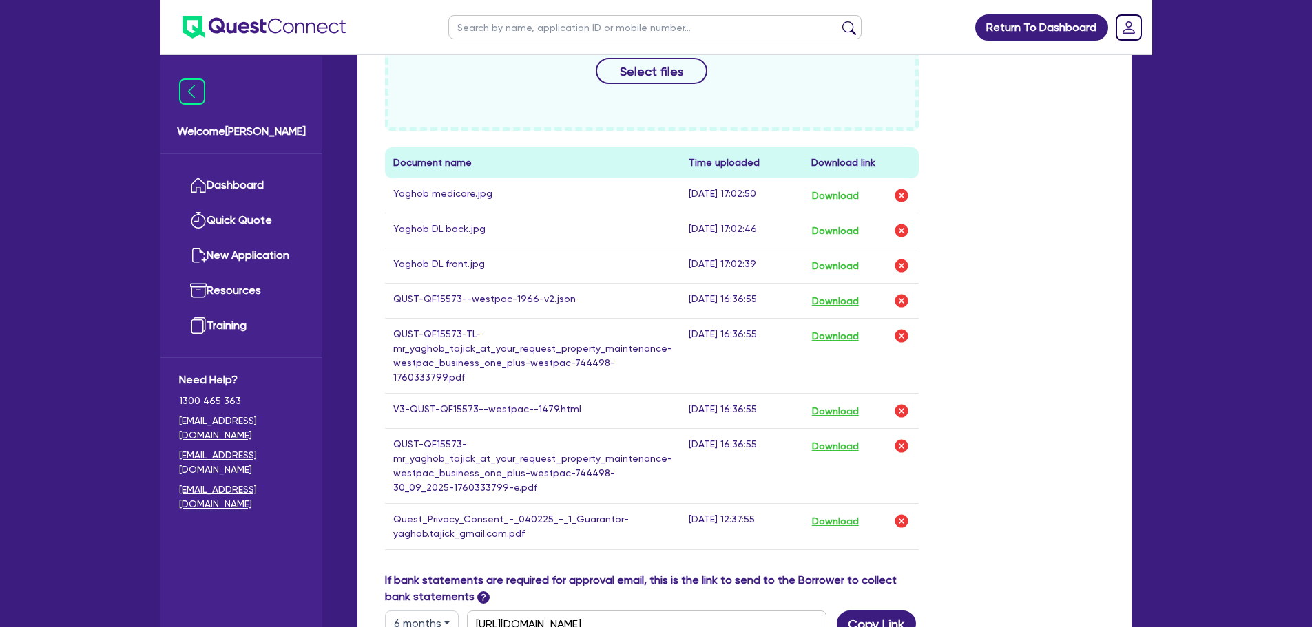
scroll to position [610, 0]
click at [824, 402] on button "Download" at bounding box center [835, 411] width 48 height 18
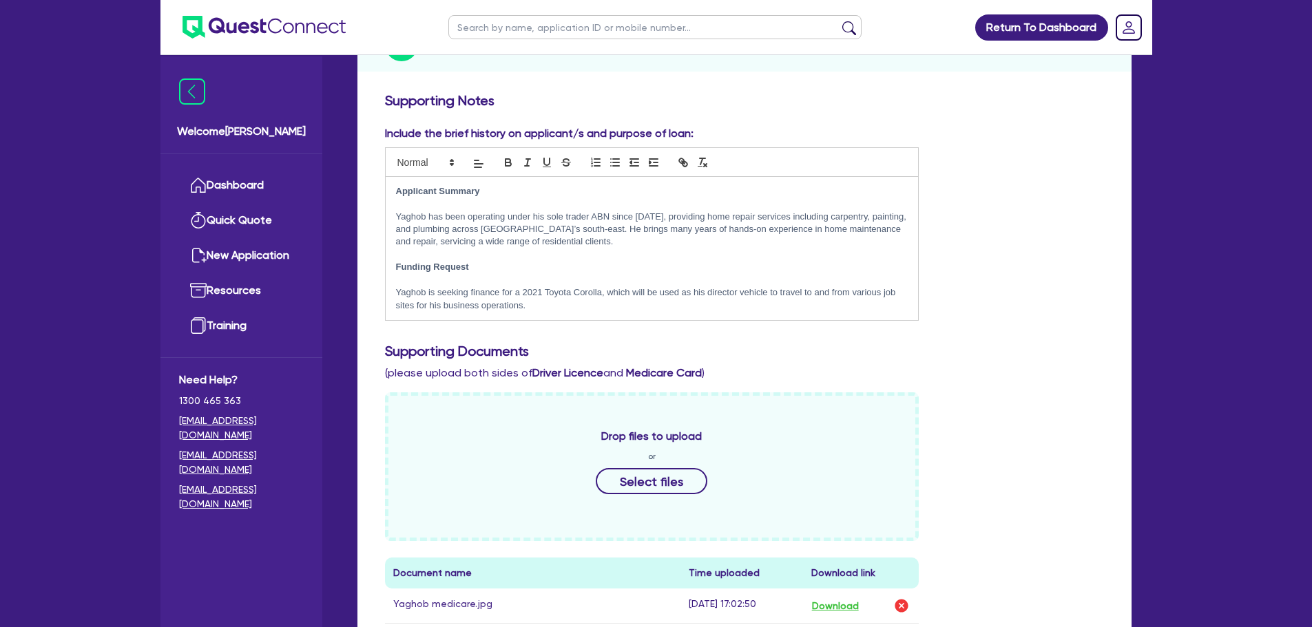
scroll to position [0, 0]
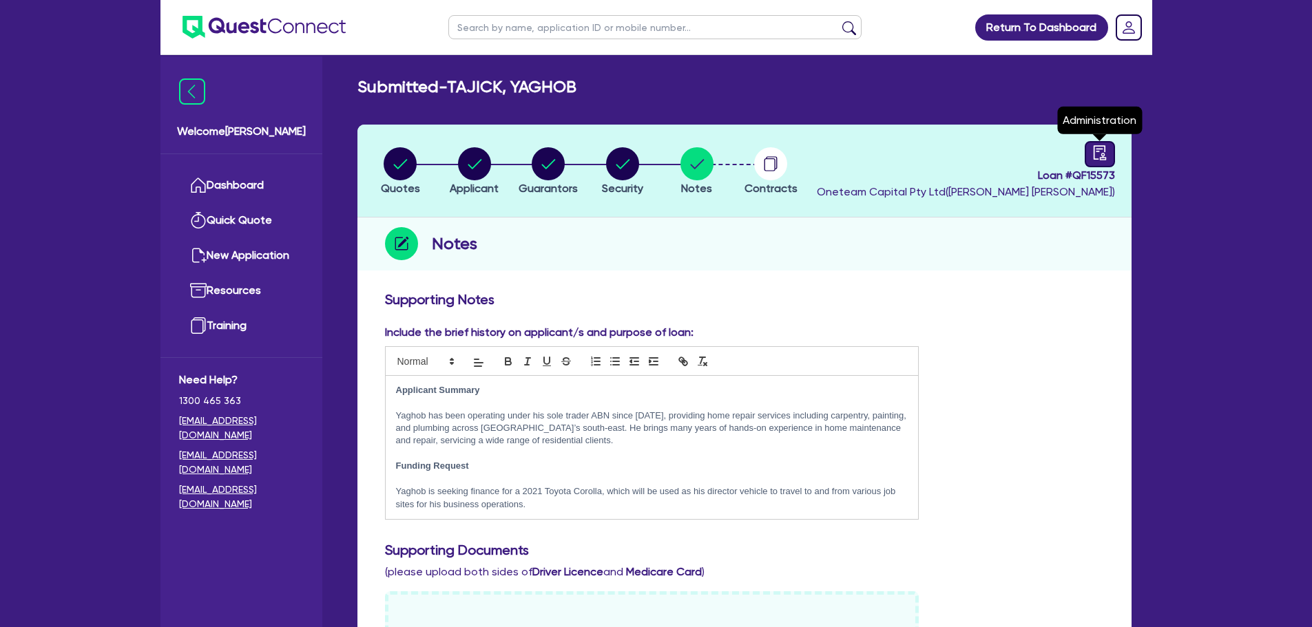
click at [871, 148] on div at bounding box center [1100, 154] width 30 height 26
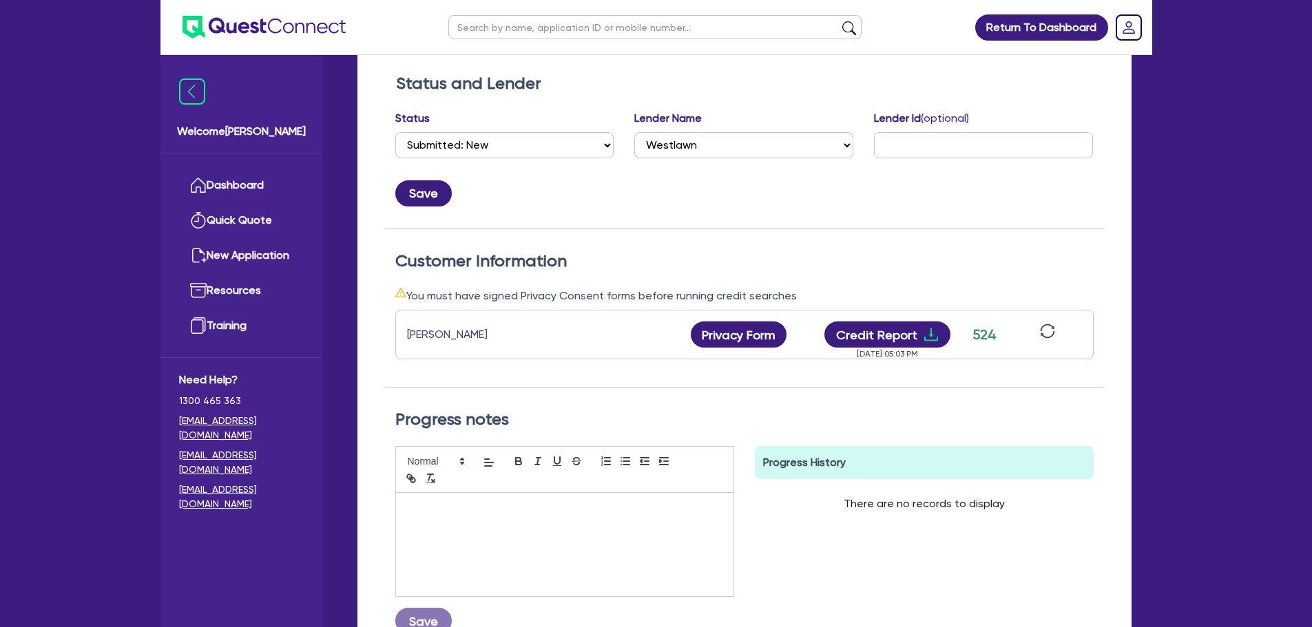
scroll to position [246, 0]
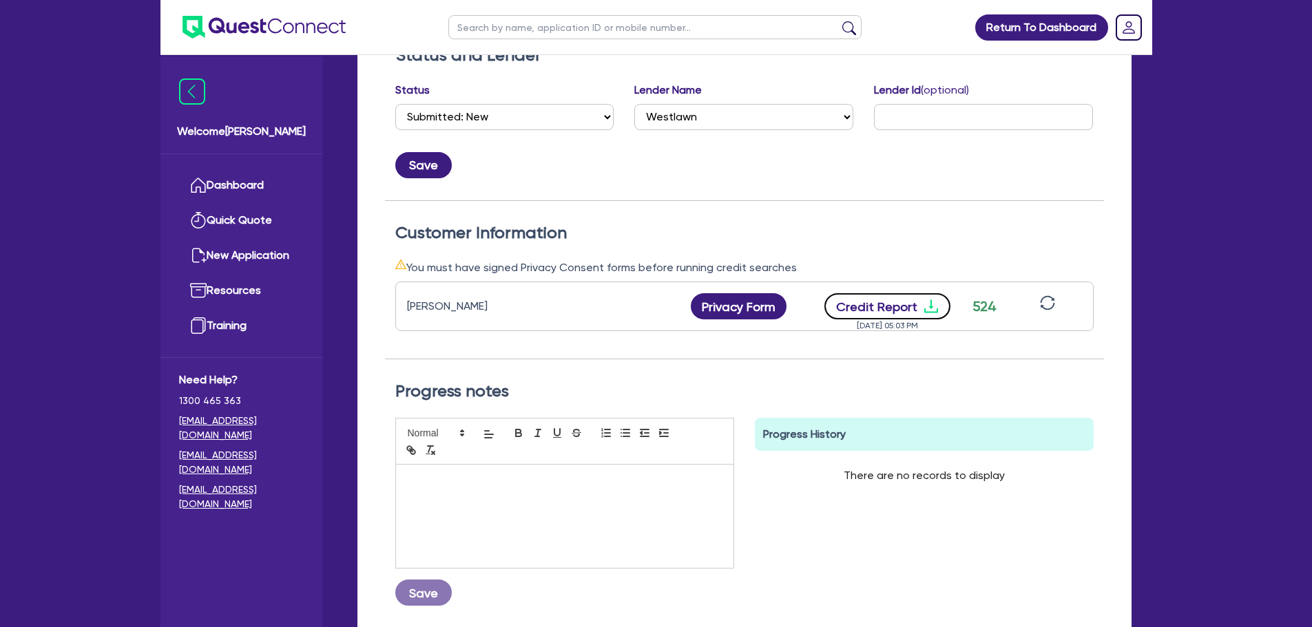
click at [871, 311] on button "Credit Report" at bounding box center [887, 306] width 126 height 26
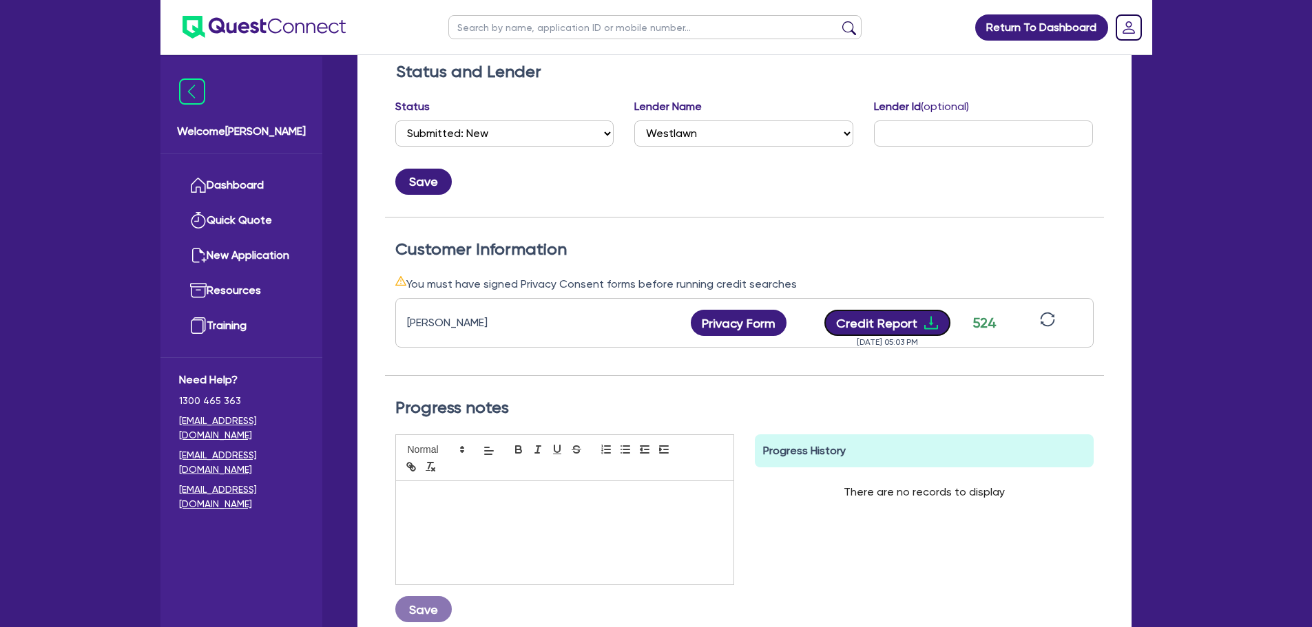
scroll to position [0, 0]
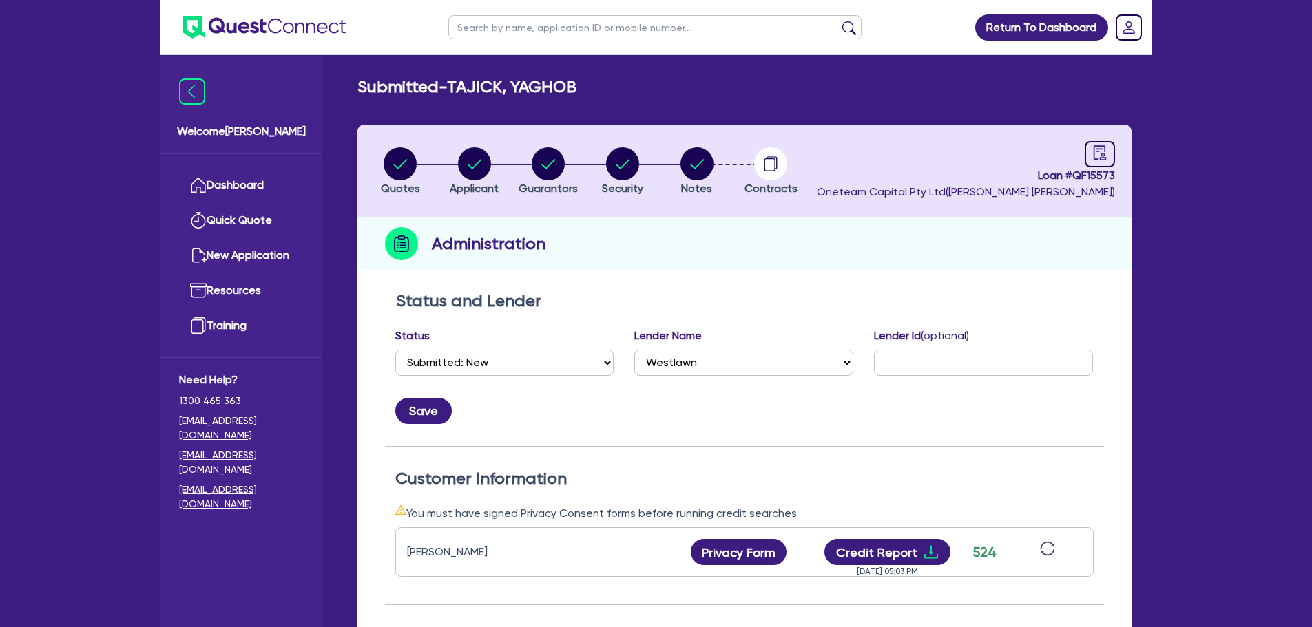
click at [498, 39] on input "text" at bounding box center [654, 27] width 413 height 24
click at [382, 159] on div "button" at bounding box center [400, 163] width 39 height 33
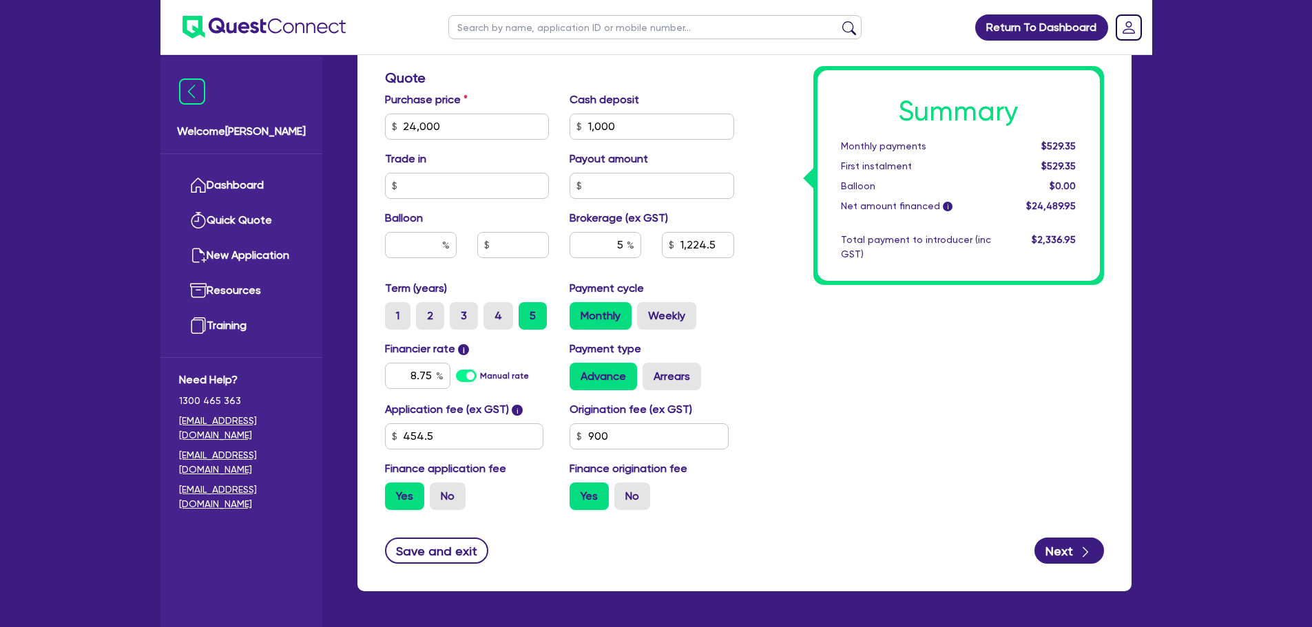
scroll to position [674, 0]
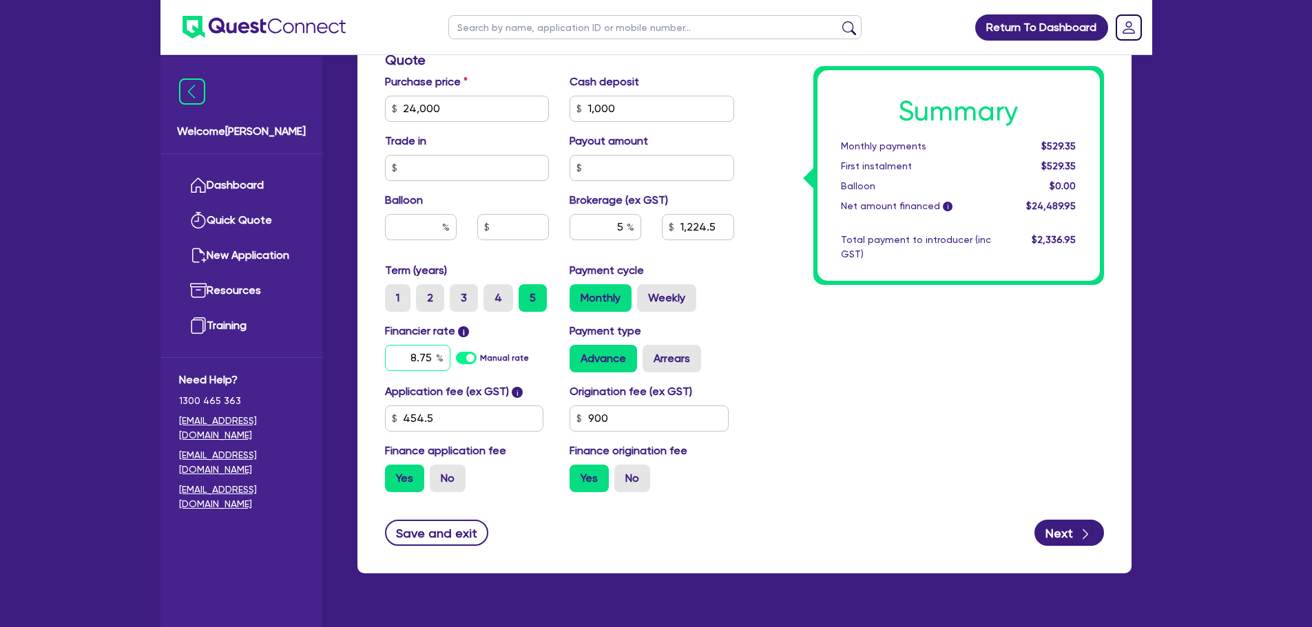
click at [430, 364] on input "8.75" at bounding box center [417, 358] width 65 height 26
click at [871, 362] on div "Summary Monthly payments $529.35 First instalment $529.35 Balloon $0.00 Net amo…" at bounding box center [930, 60] width 370 height 886
click at [650, 292] on label "Weekly" at bounding box center [666, 298] width 59 height 28
click at [646, 292] on input "Weekly" at bounding box center [641, 288] width 9 height 9
click at [621, 216] on input "5" at bounding box center [606, 227] width 72 height 26
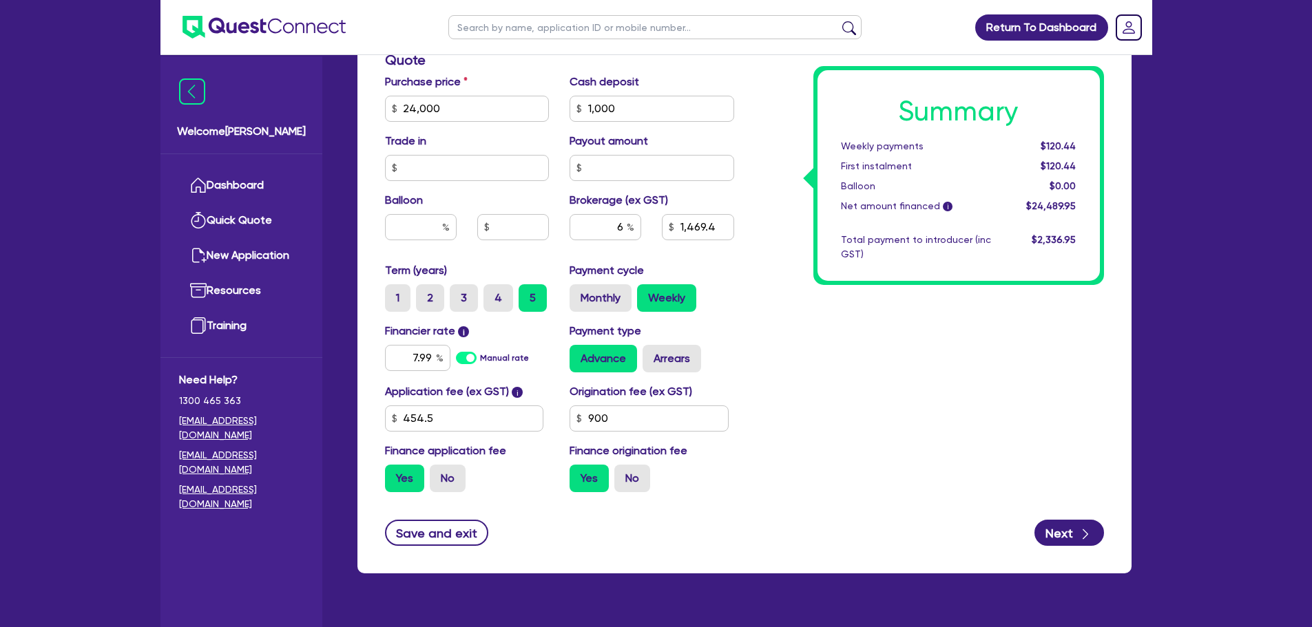
click at [690, 260] on div "Purchase price 24,000 Cash deposit 1,000 Trade in Payout amount Balloon Brokera…" at bounding box center [560, 168] width 370 height 189
click at [625, 230] on input "text" at bounding box center [606, 227] width 72 height 26
click at [871, 373] on div "Summary Weekly payments $120.44 First instalment $120.44 Balloon $0.00 Net amou…" at bounding box center [930, 60] width 370 height 886
click at [222, 180] on link "Dashboard" at bounding box center [241, 185] width 125 height 35
